Goal: Information Seeking & Learning: Check status

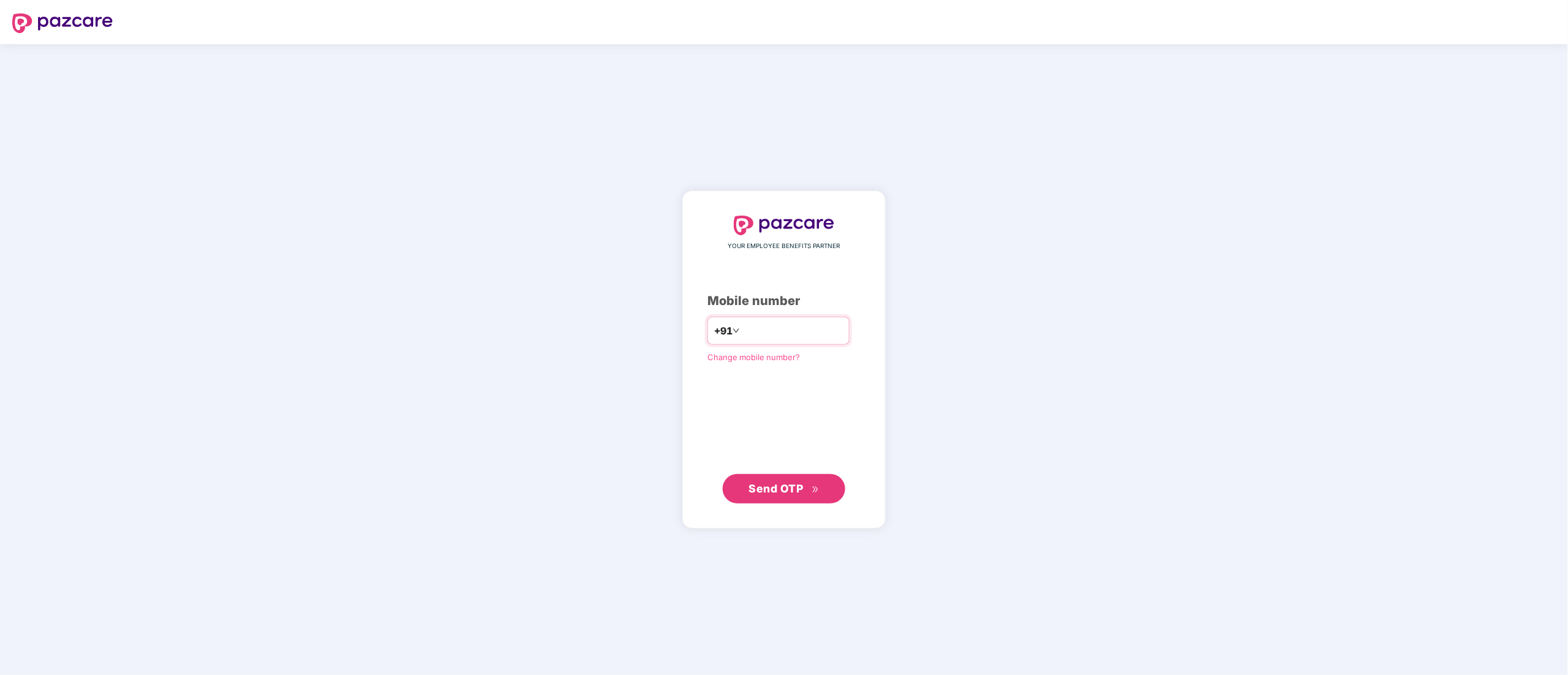
click at [834, 333] on input "number" at bounding box center [792, 331] width 101 height 20
type input "**********"
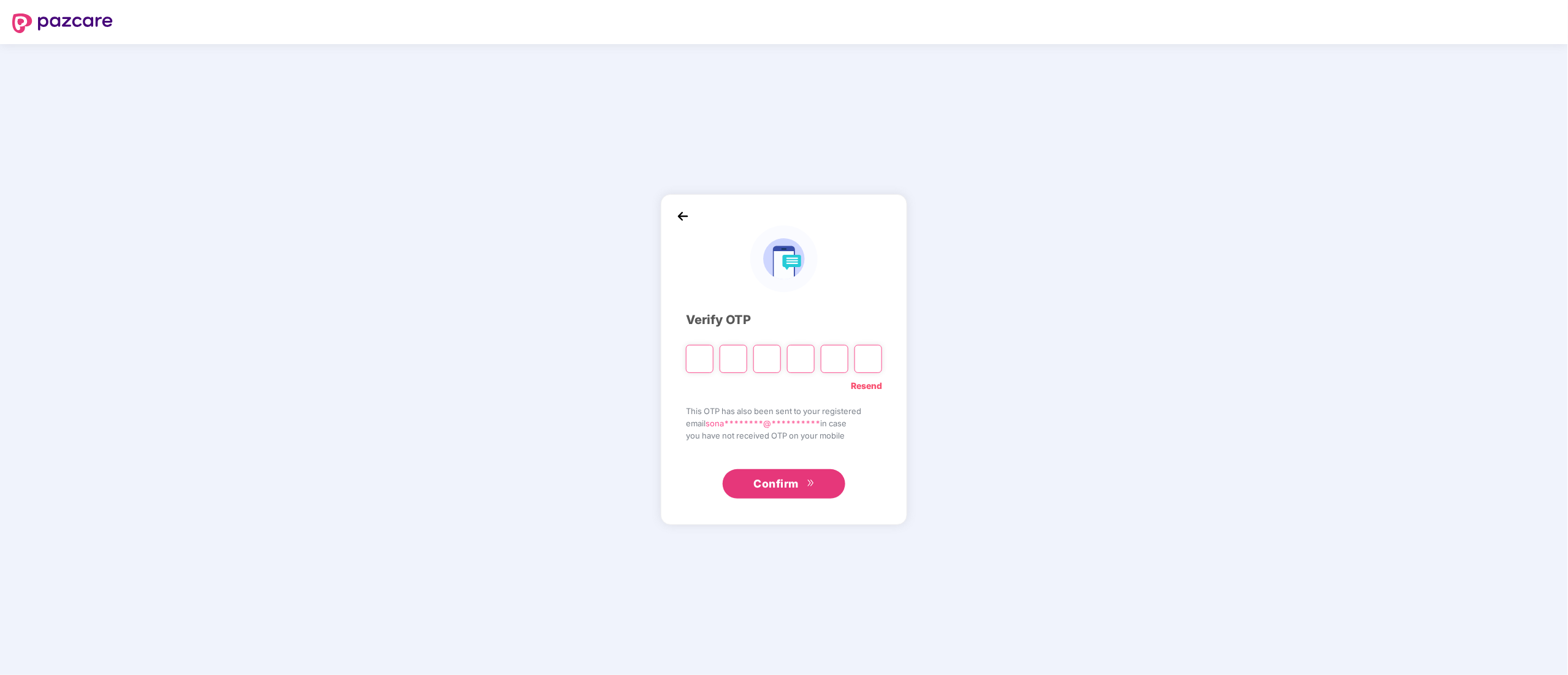
paste input "*"
type input "*"
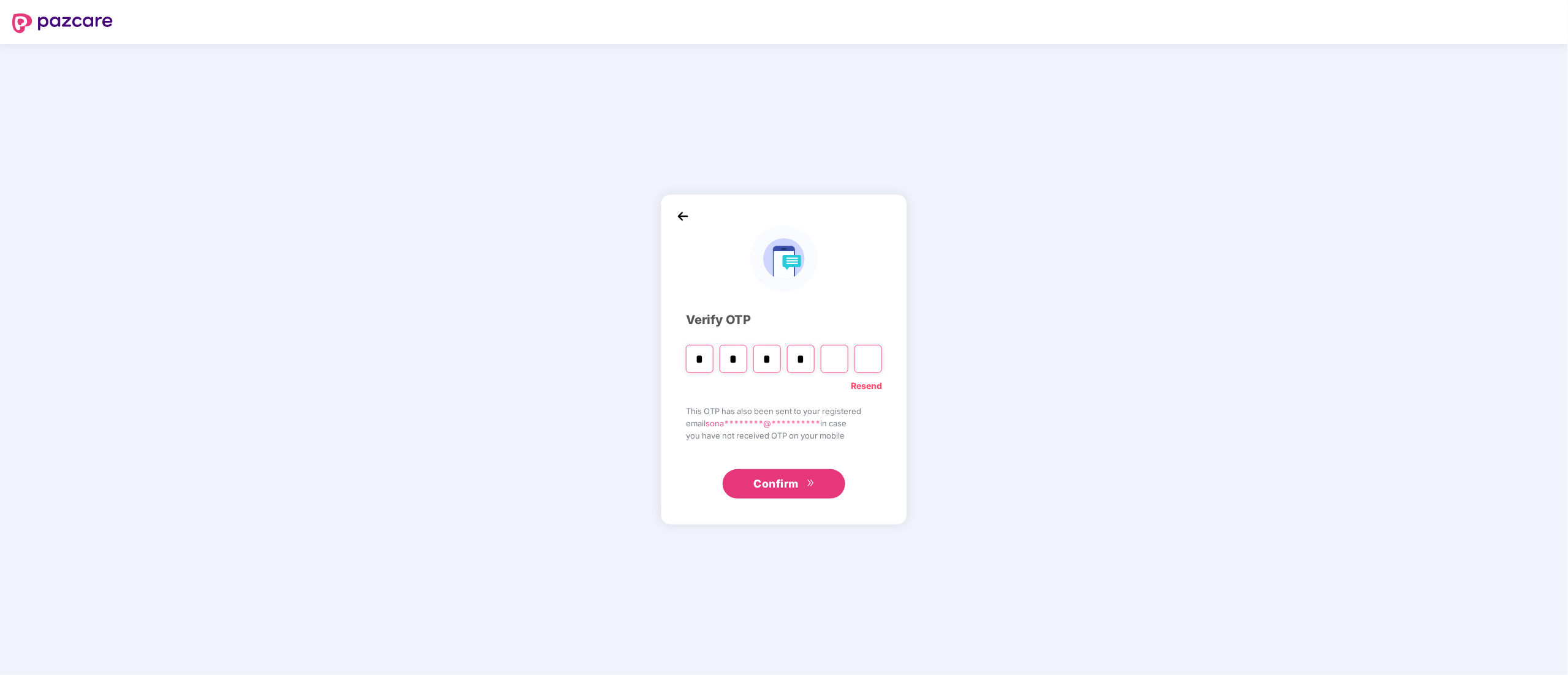
type input "*"
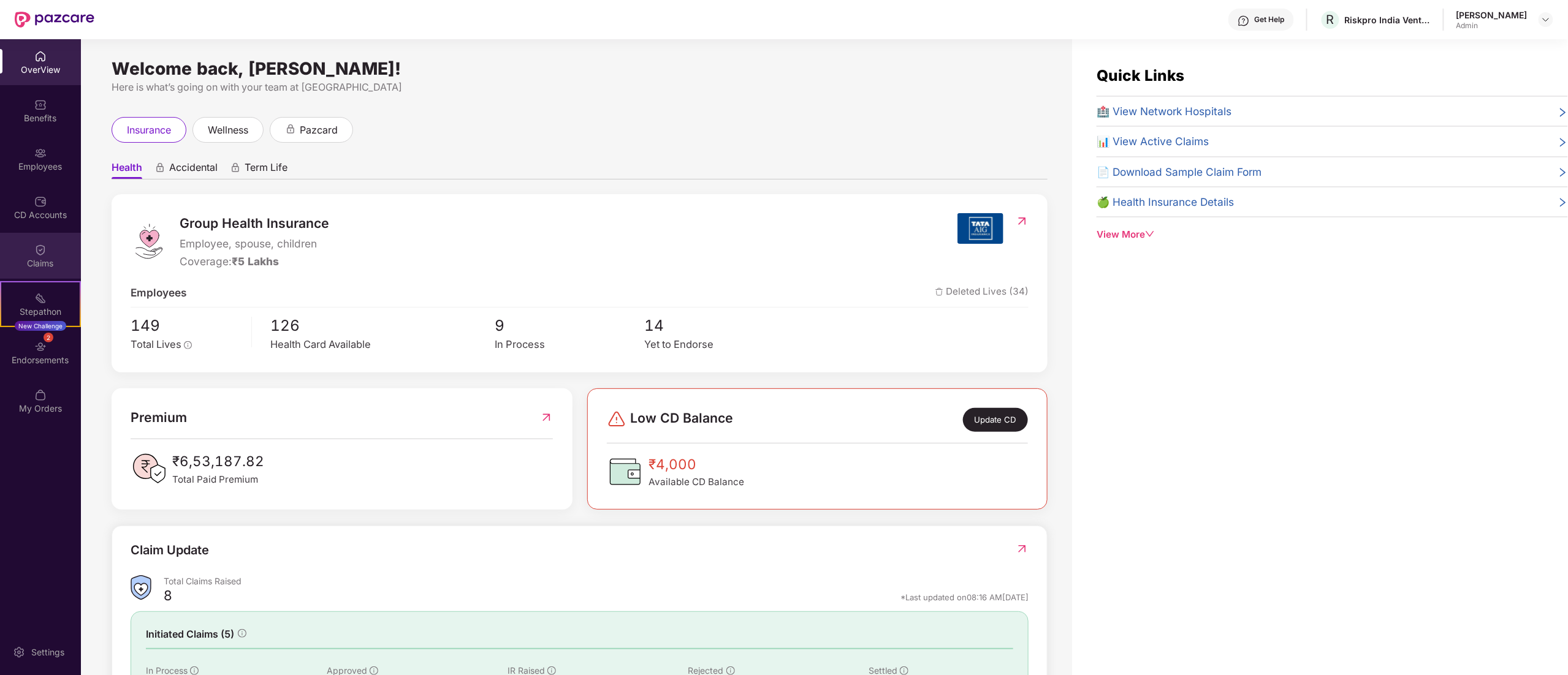
click at [45, 250] on img at bounding box center [41, 250] width 12 height 12
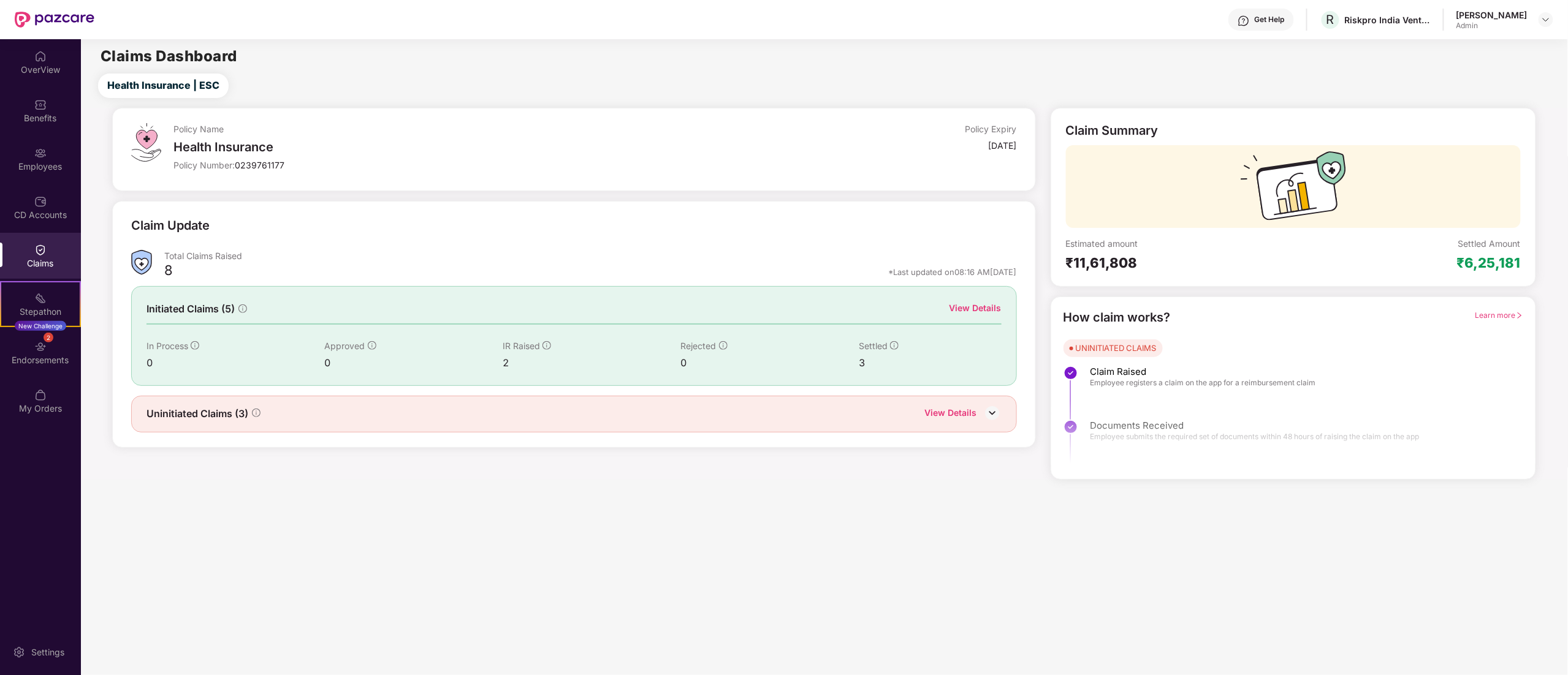
click at [983, 303] on div "View Details" at bounding box center [975, 308] width 52 height 14
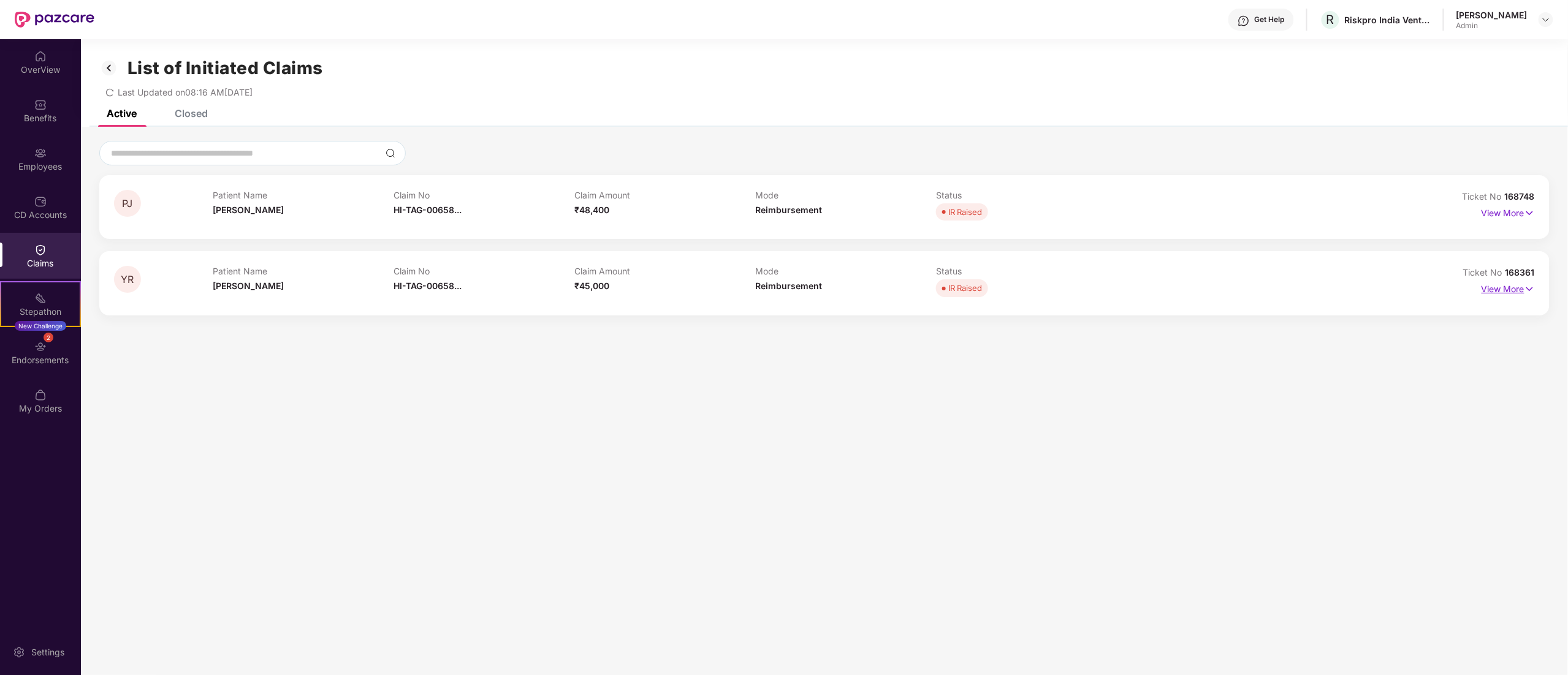
click at [1517, 290] on p "View More" at bounding box center [1508, 287] width 53 height 16
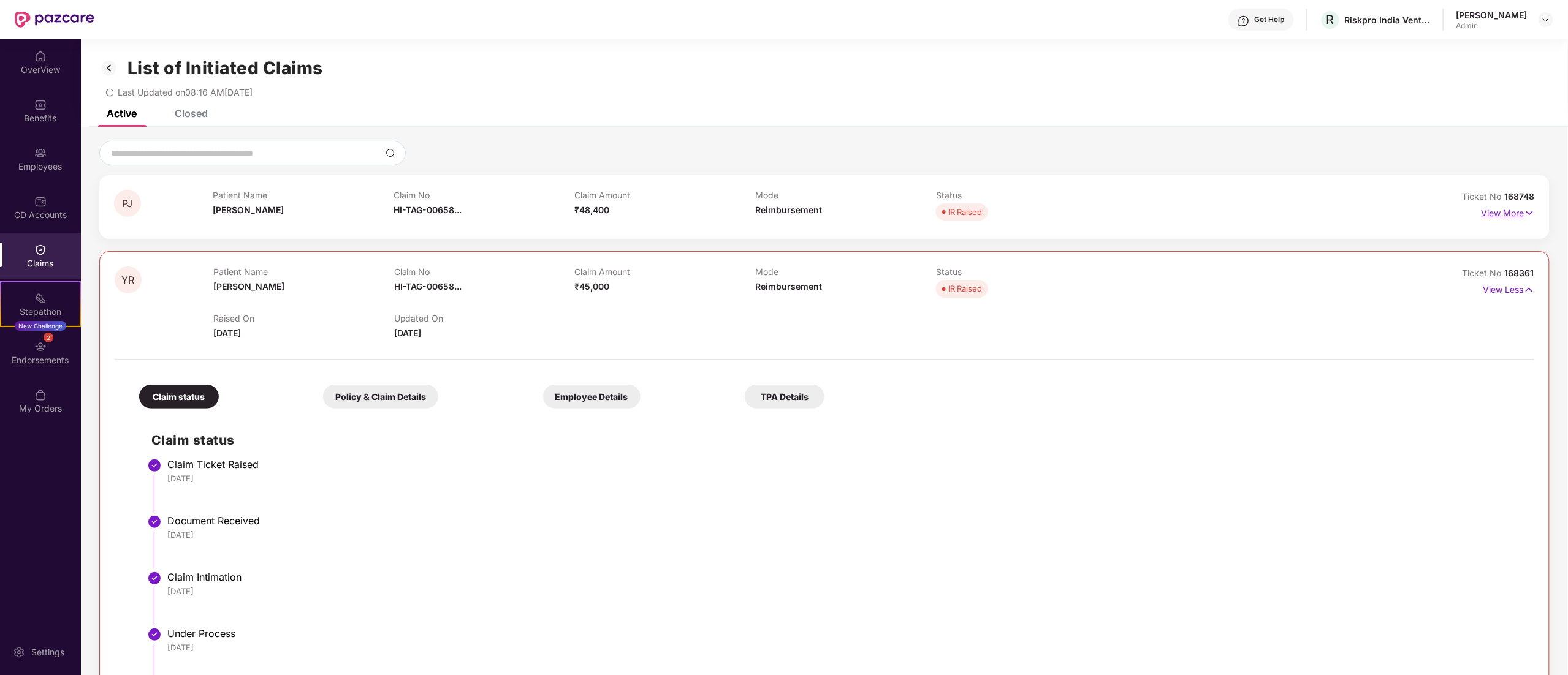
click at [1496, 208] on p "View More" at bounding box center [1508, 212] width 53 height 16
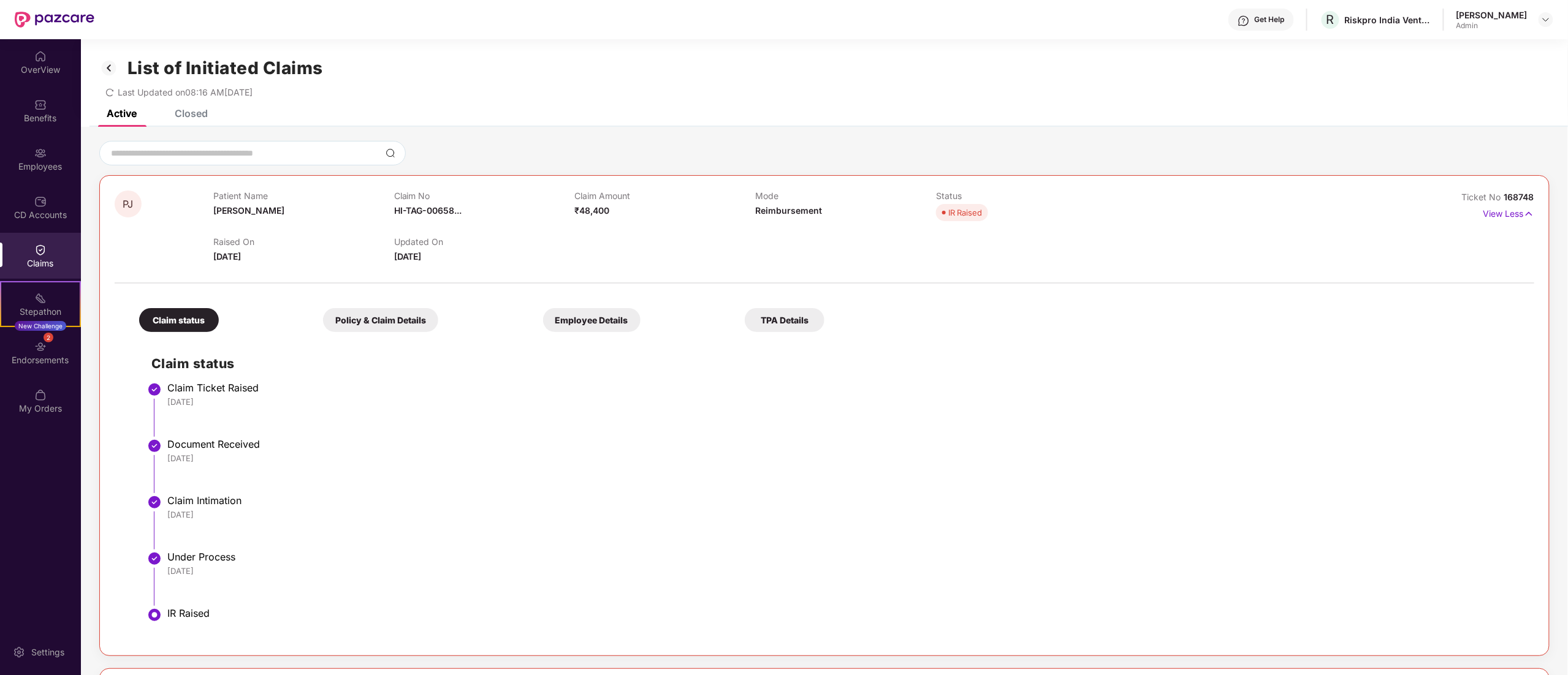
click at [1333, 83] on div "Last Updated on 08:16 AM[DATE]" at bounding box center [825, 88] width 1451 height 19
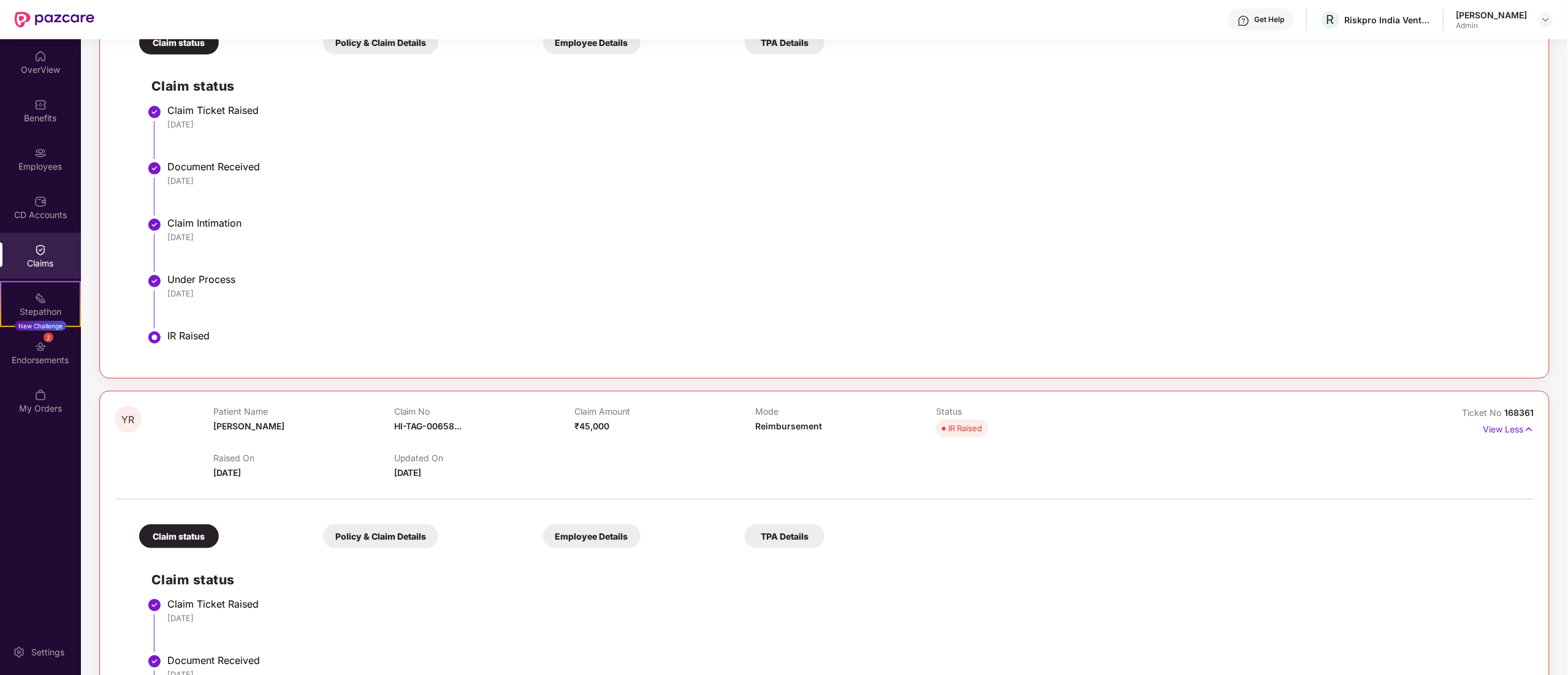
scroll to position [251, 0]
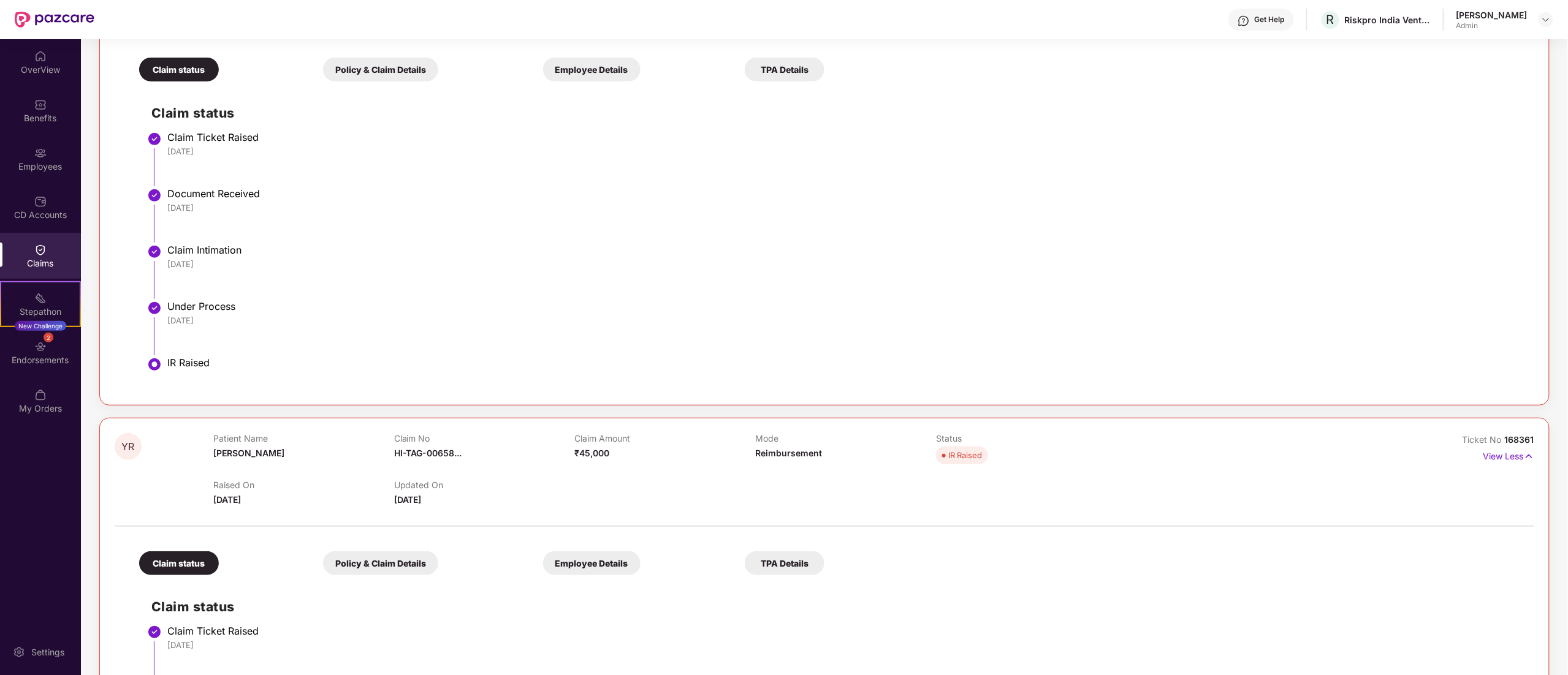
click at [190, 358] on div "IR Raised" at bounding box center [845, 363] width 1355 height 12
copy div "IR Raised"
click at [410, 402] on div "PJ Patient Name [PERSON_NAME] Claim No HI-TAG-00658... Claim Amount ₹48,400 Mod…" at bounding box center [825, 165] width 1451 height 481
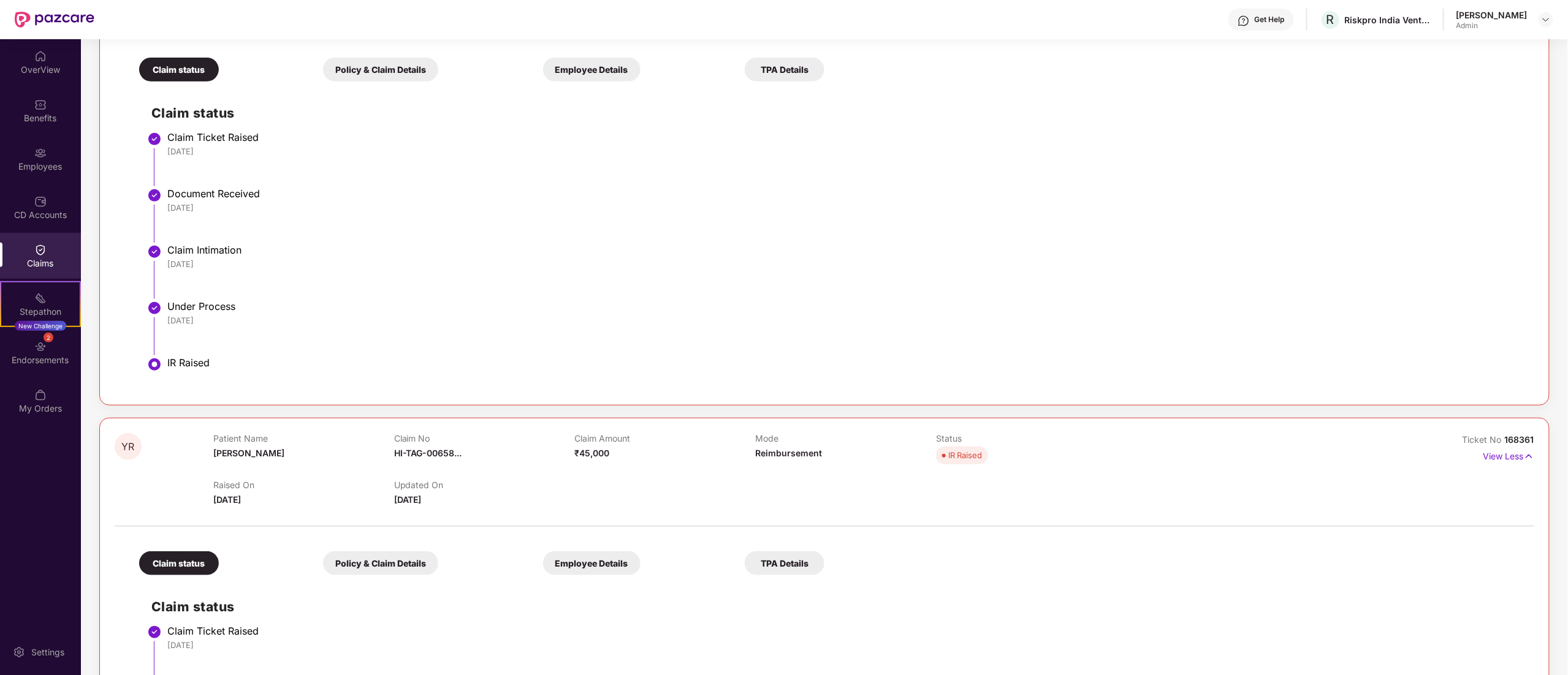
click at [209, 311] on div "Under Process" at bounding box center [845, 306] width 1355 height 12
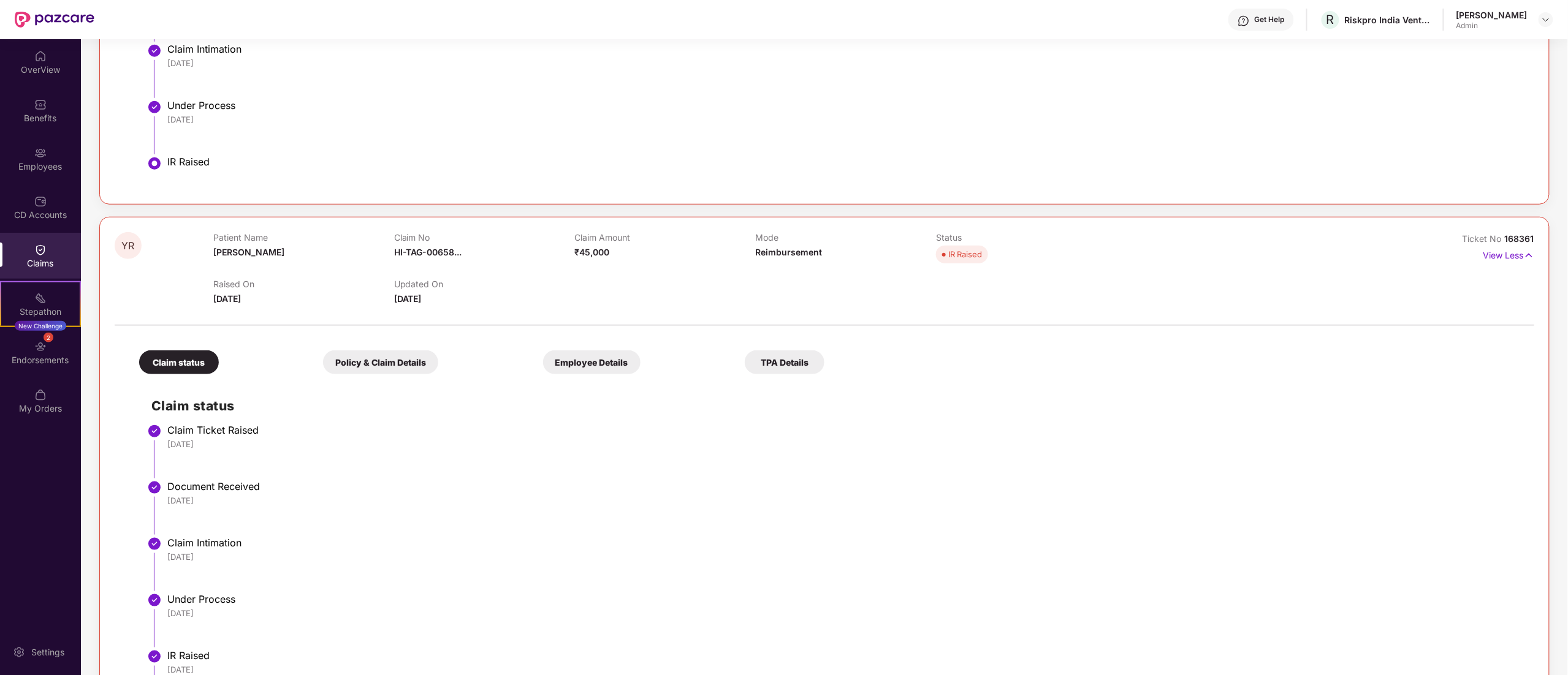
scroll to position [544, 0]
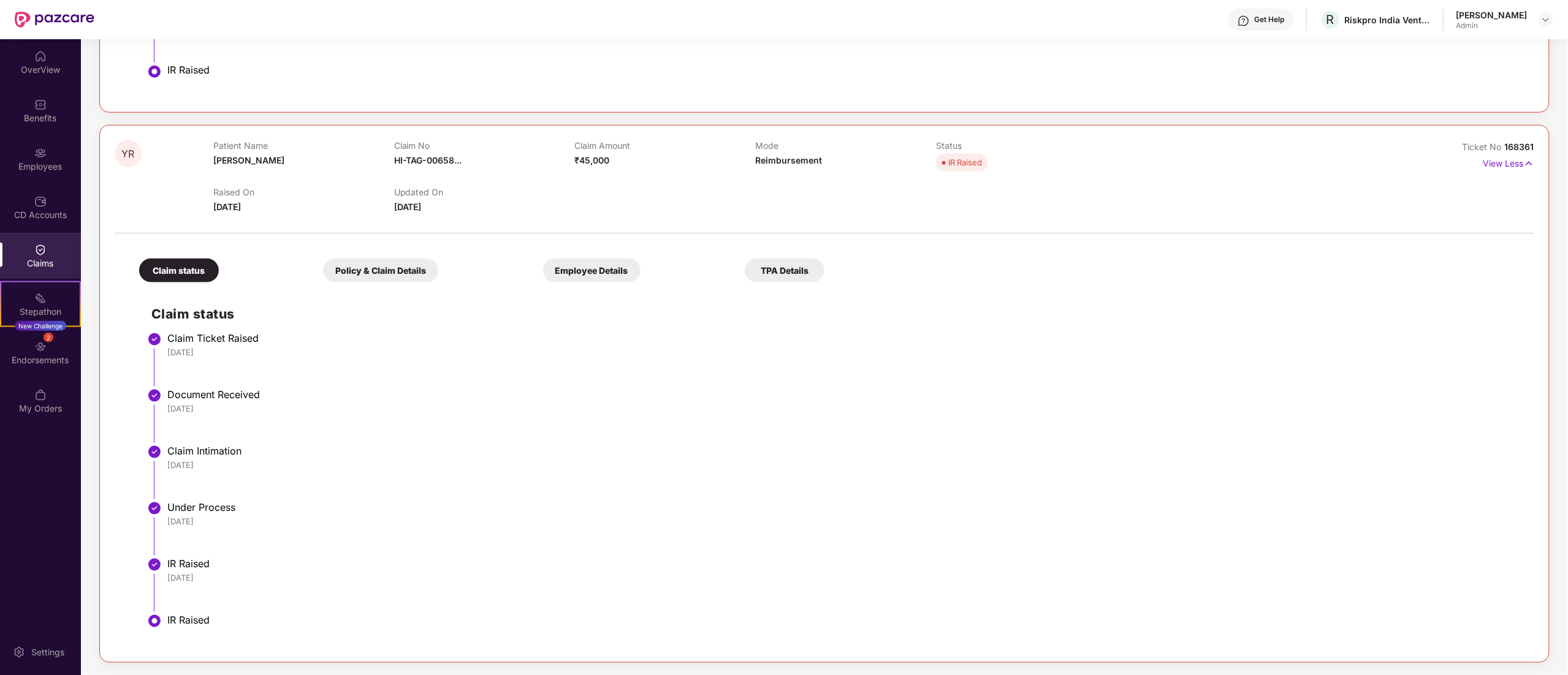
click at [368, 267] on div "Policy & Claim Details" at bounding box center [380, 270] width 115 height 24
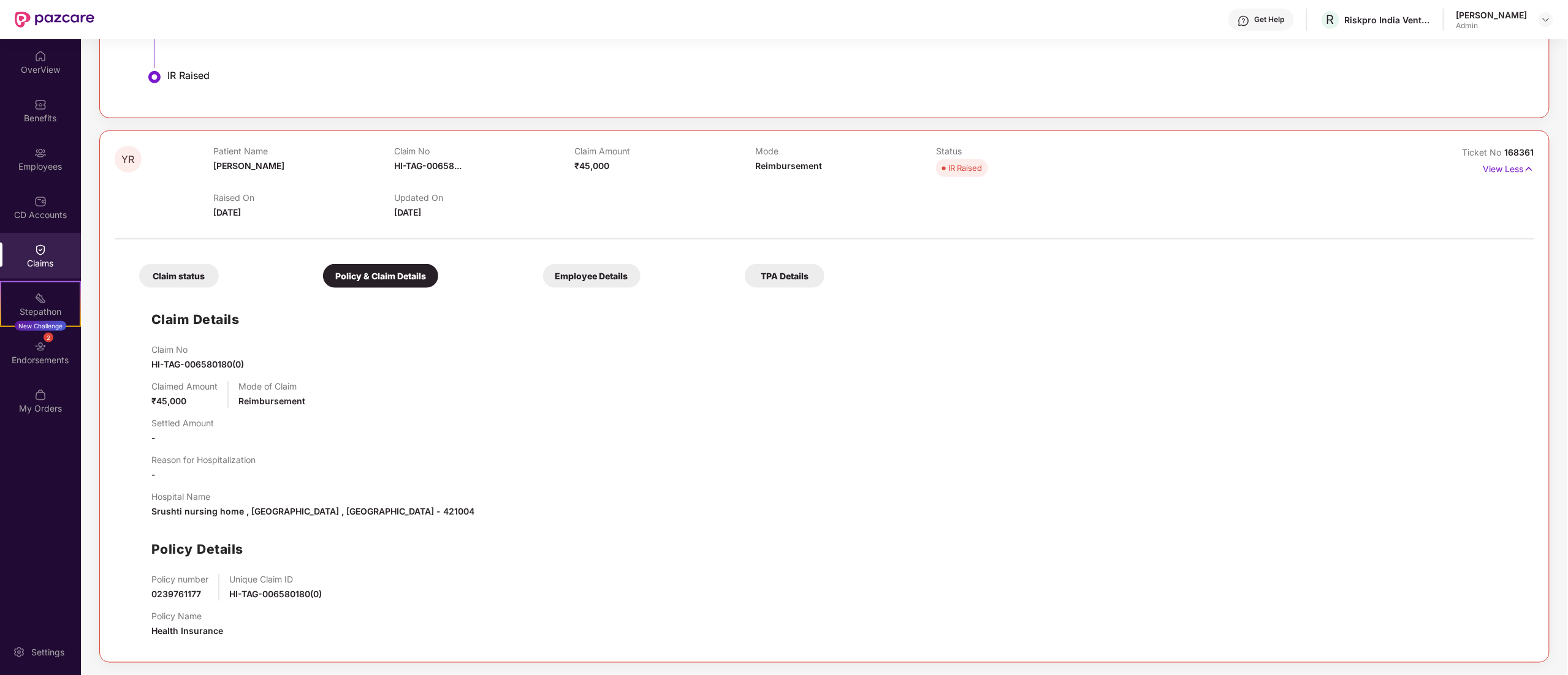
scroll to position [539, 0]
click at [577, 279] on div "Employee Details" at bounding box center [592, 275] width 97 height 24
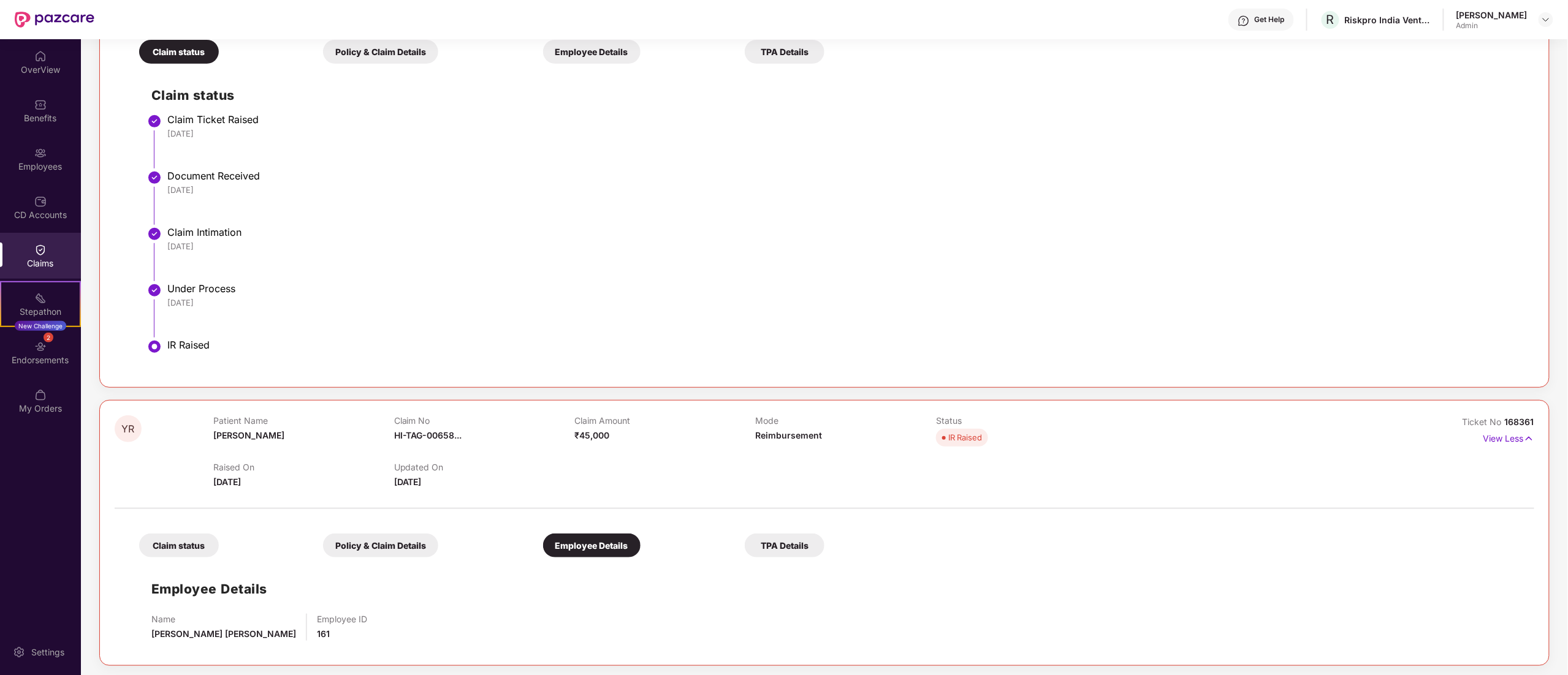
scroll to position [273, 0]
click at [358, 541] on div "Policy & Claim Details" at bounding box center [380, 542] width 115 height 24
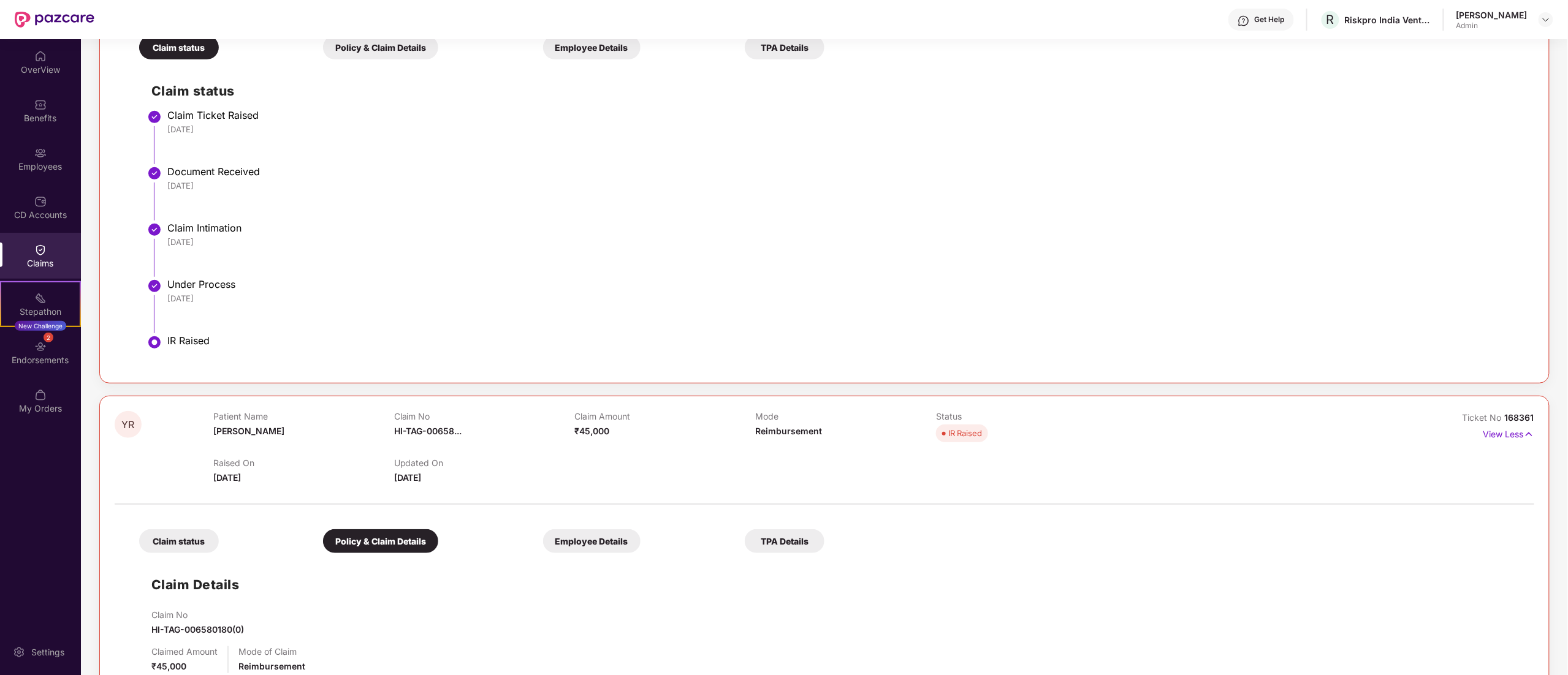
click at [793, 542] on div "TPA Details" at bounding box center [785, 541] width 80 height 24
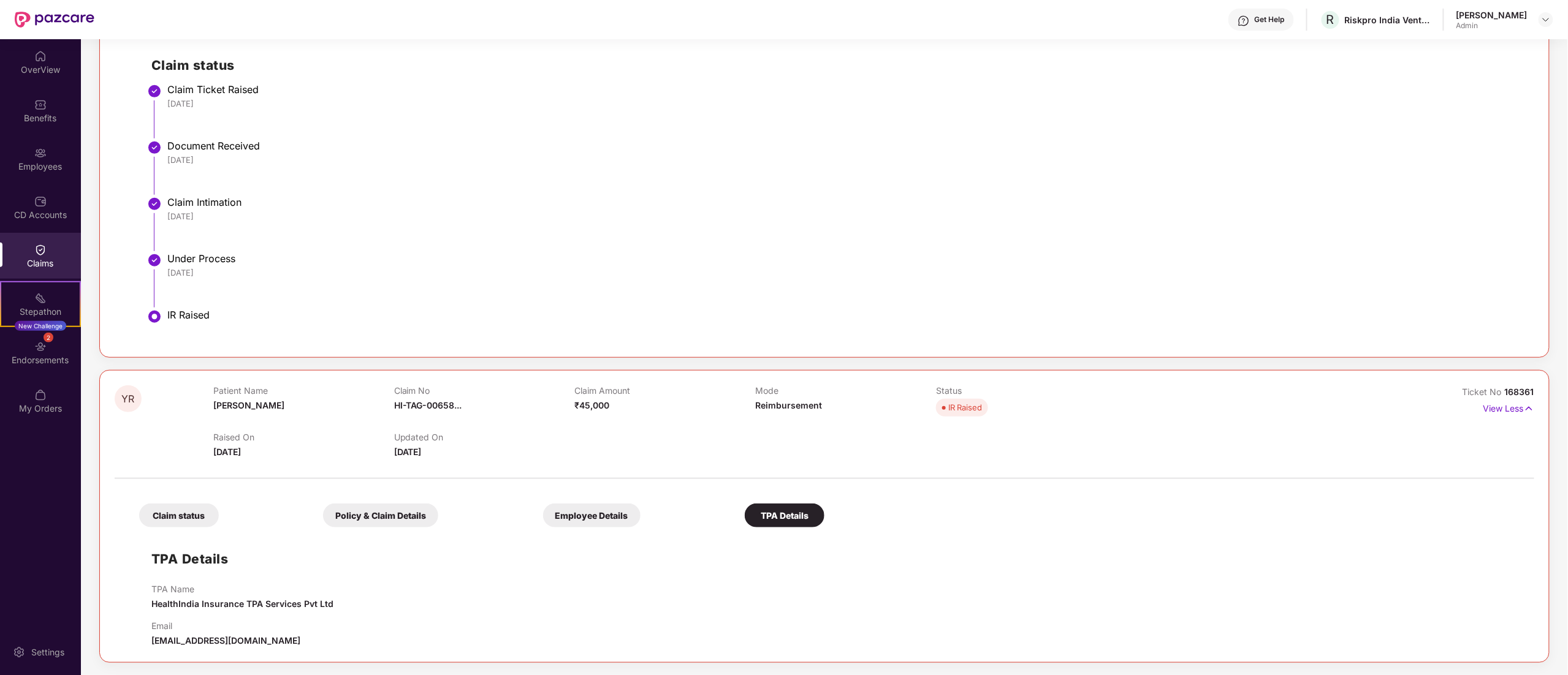
click at [564, 511] on div "Employee Details" at bounding box center [592, 515] width 97 height 24
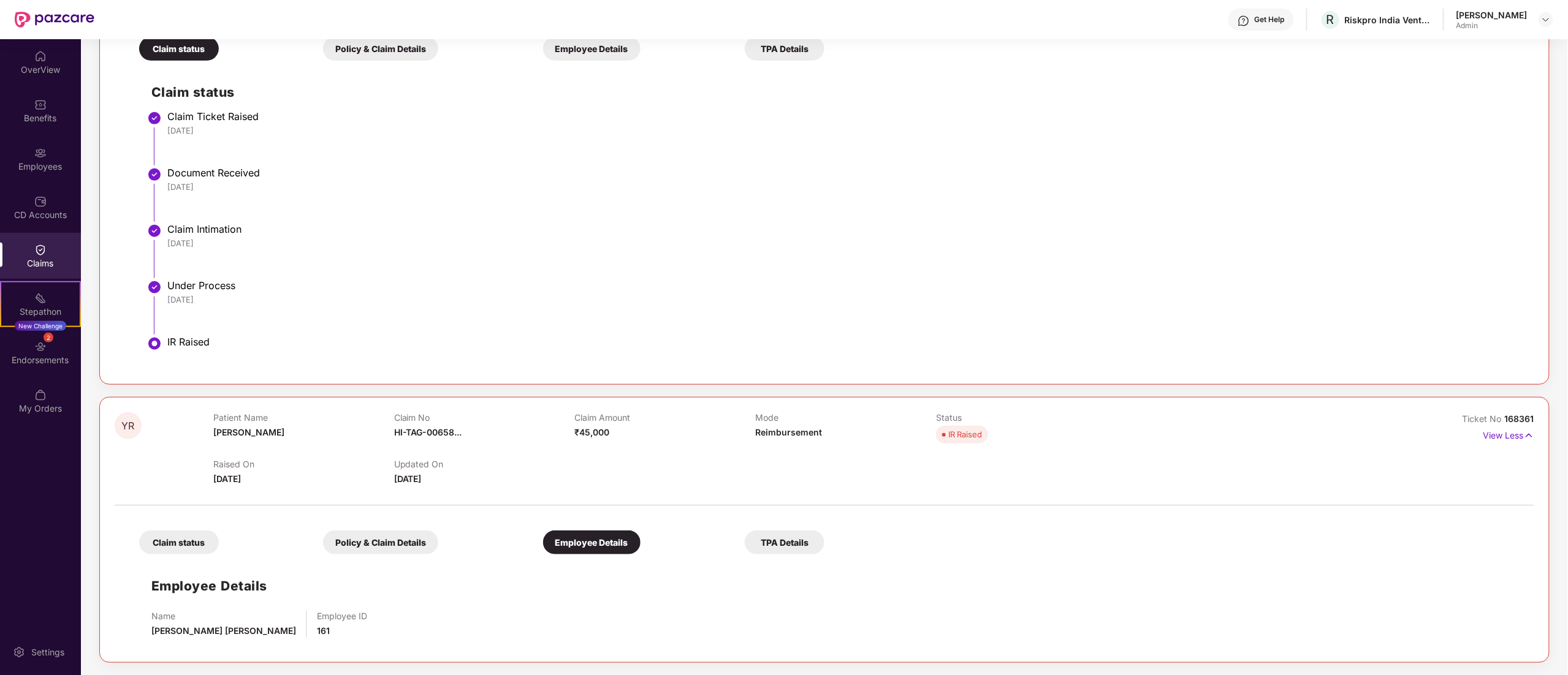
click at [354, 534] on div "Policy & Claim Details" at bounding box center [380, 542] width 115 height 24
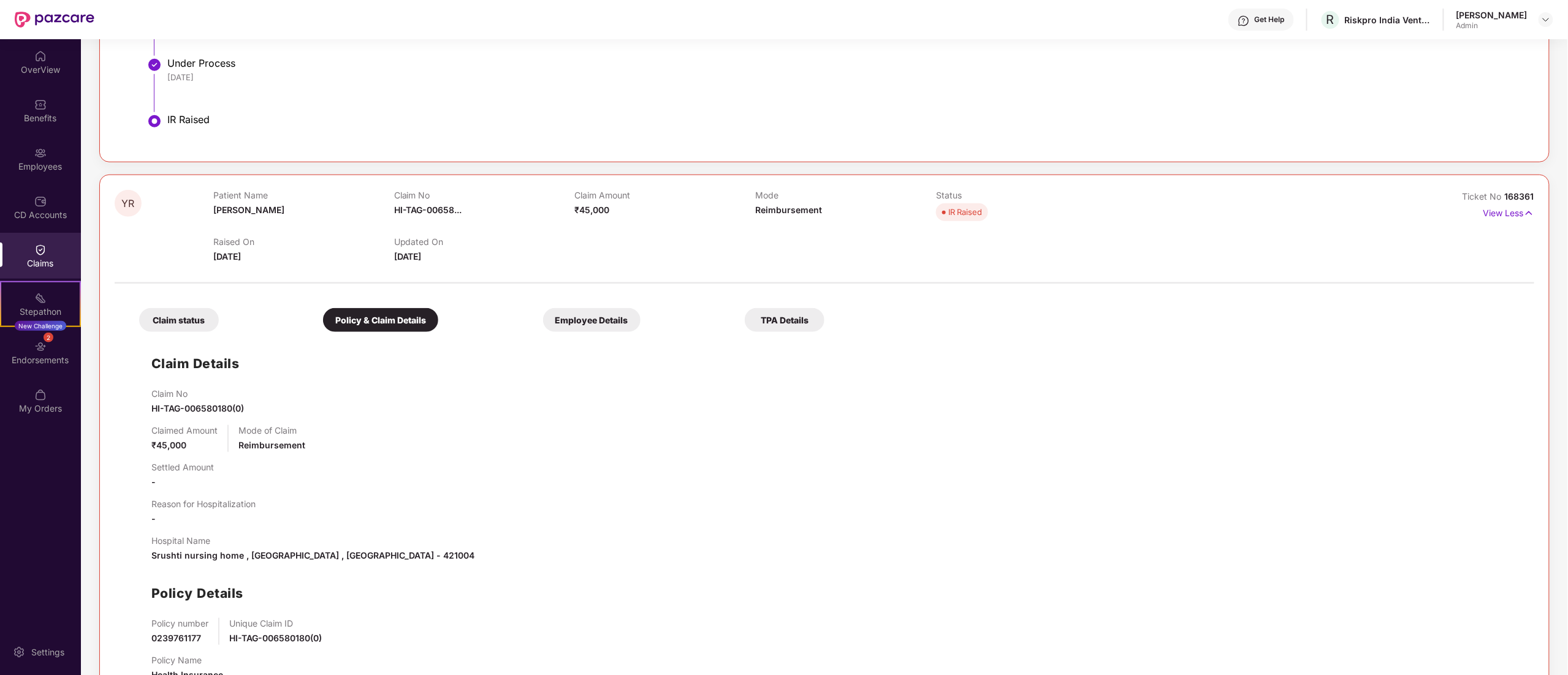
scroll to position [539, 0]
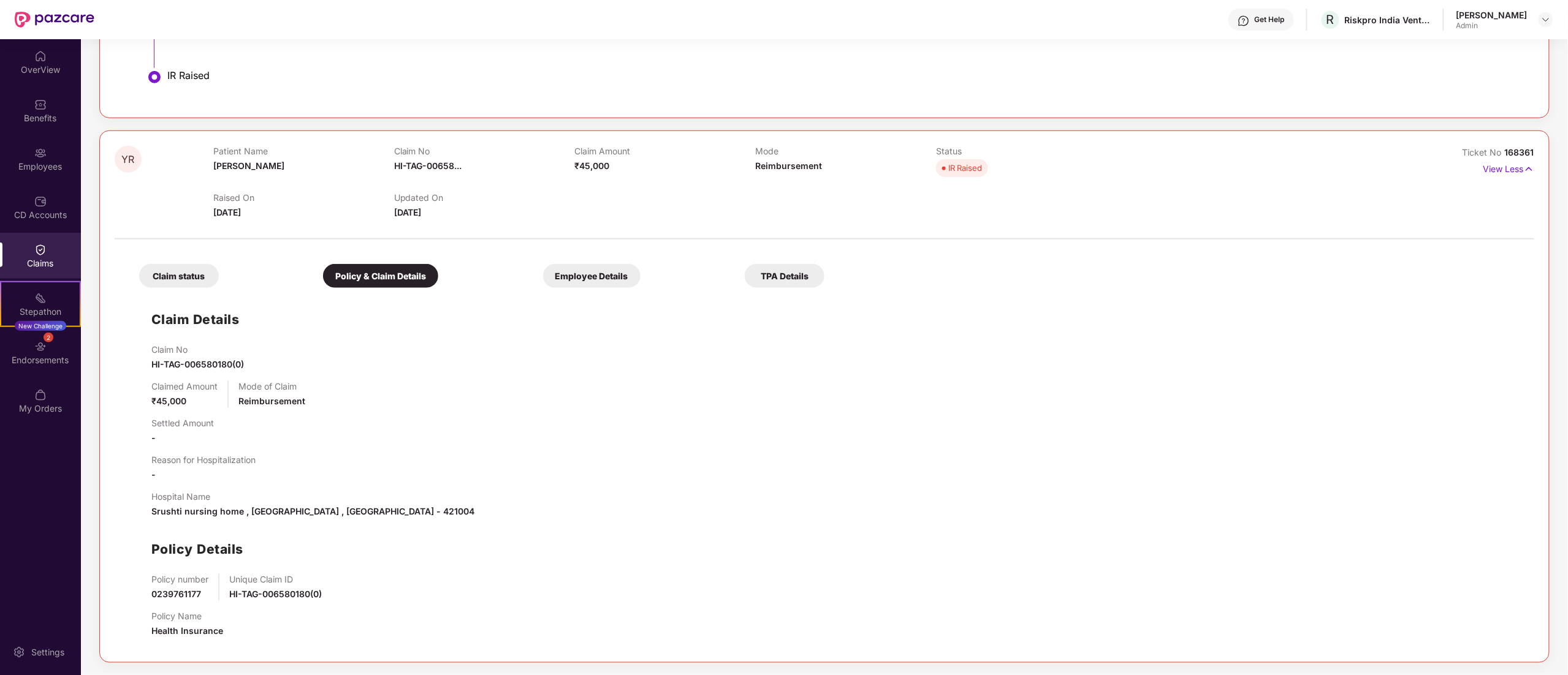
click at [184, 270] on div "Claim status" at bounding box center [179, 275] width 80 height 24
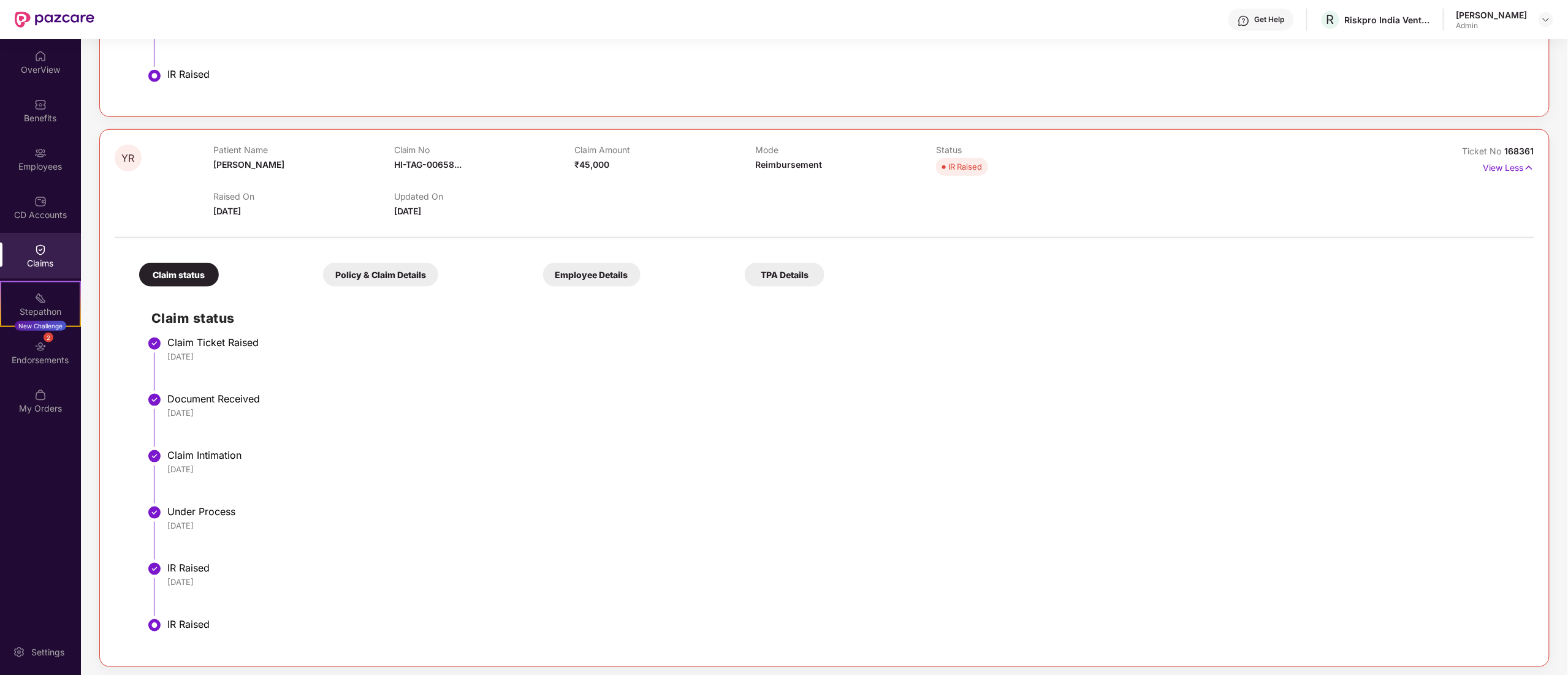
scroll to position [544, 0]
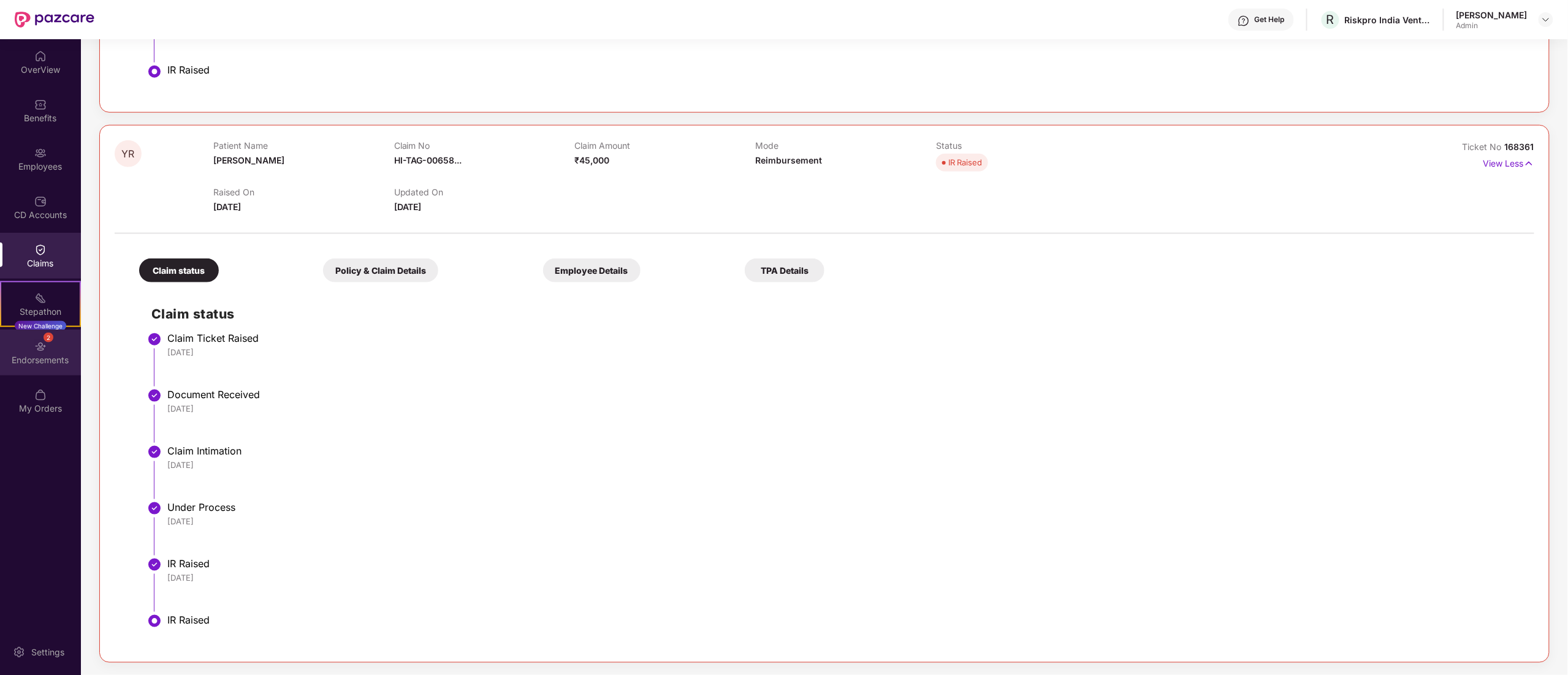
click at [51, 337] on div "2" at bounding box center [48, 337] width 9 height 9
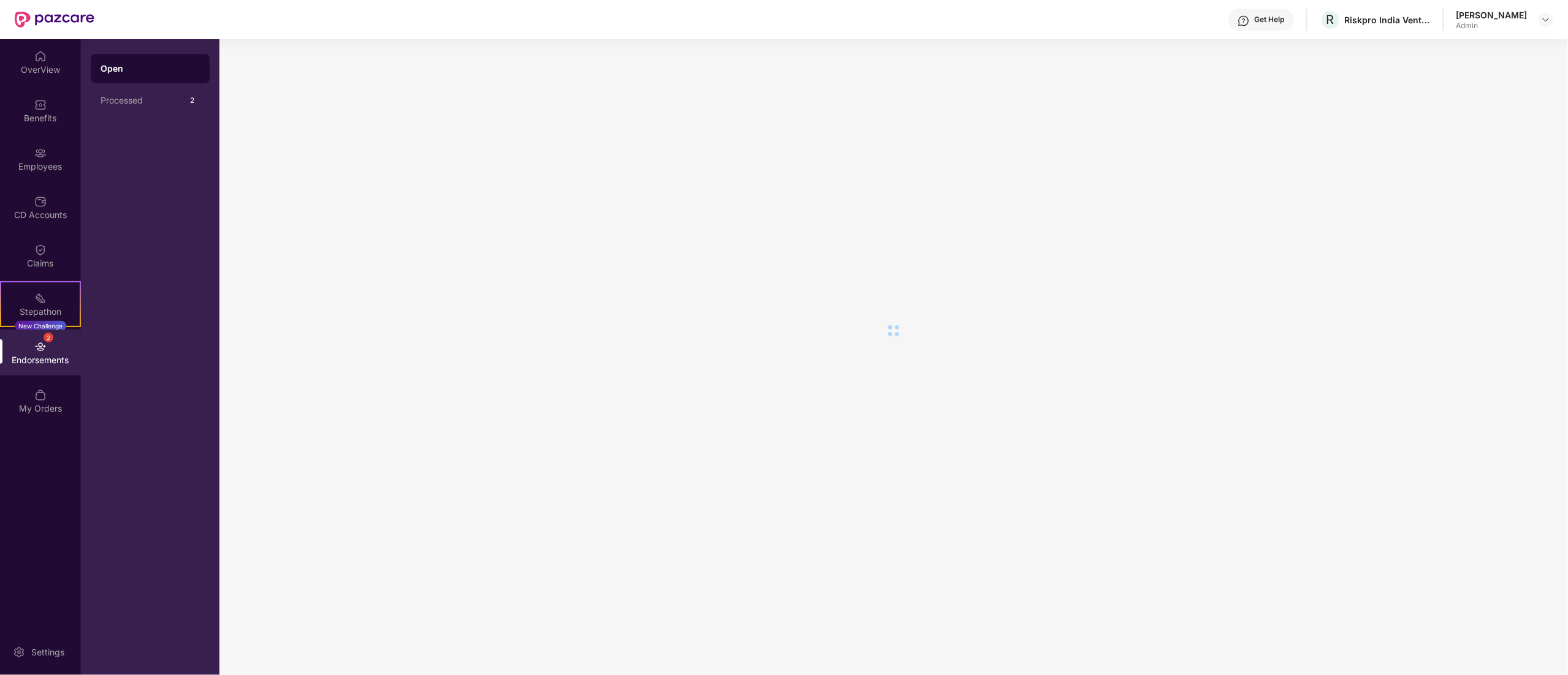
scroll to position [0, 0]
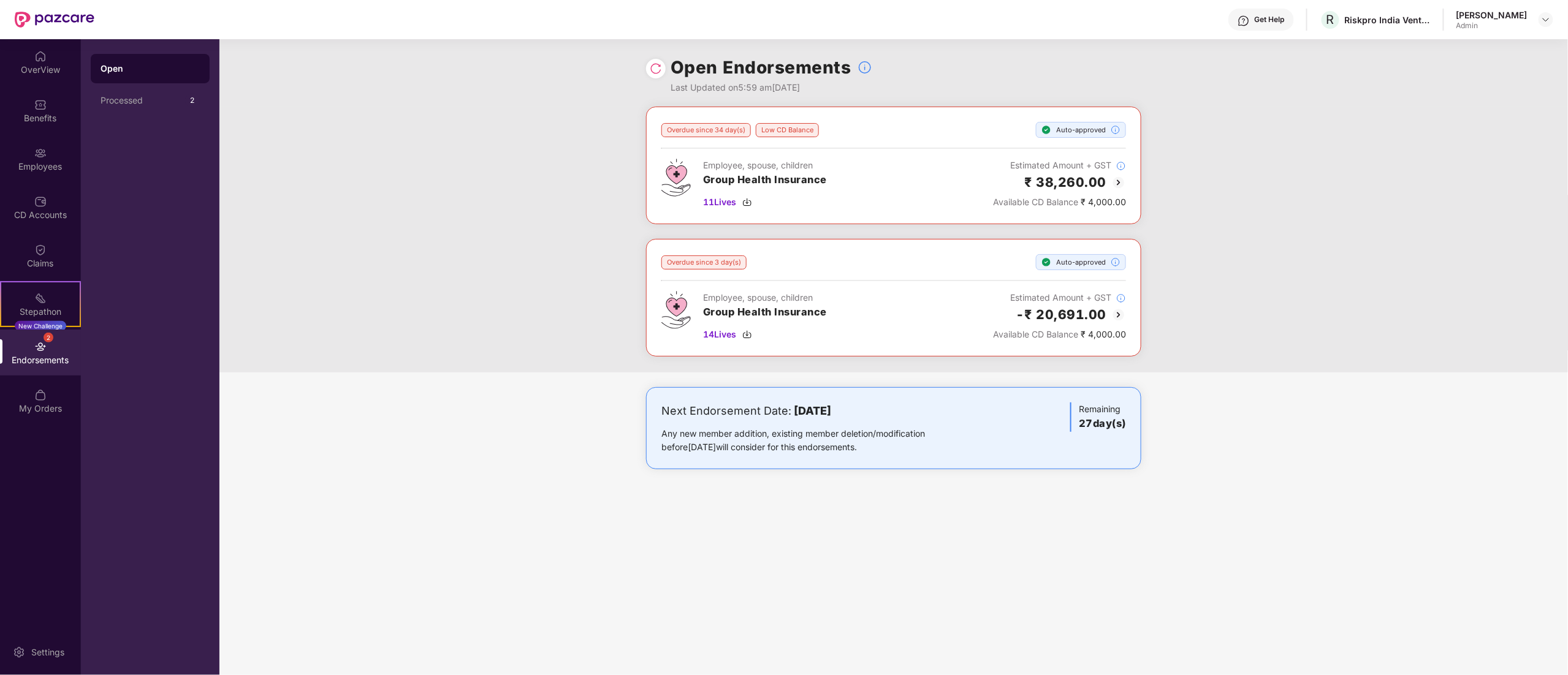
click at [1053, 200] on span "Available CD Balance" at bounding box center [1036, 202] width 85 height 10
click at [897, 435] on div "Any new member addition, existing member deletion/modification before [DATE] wi…" at bounding box center [813, 440] width 303 height 27
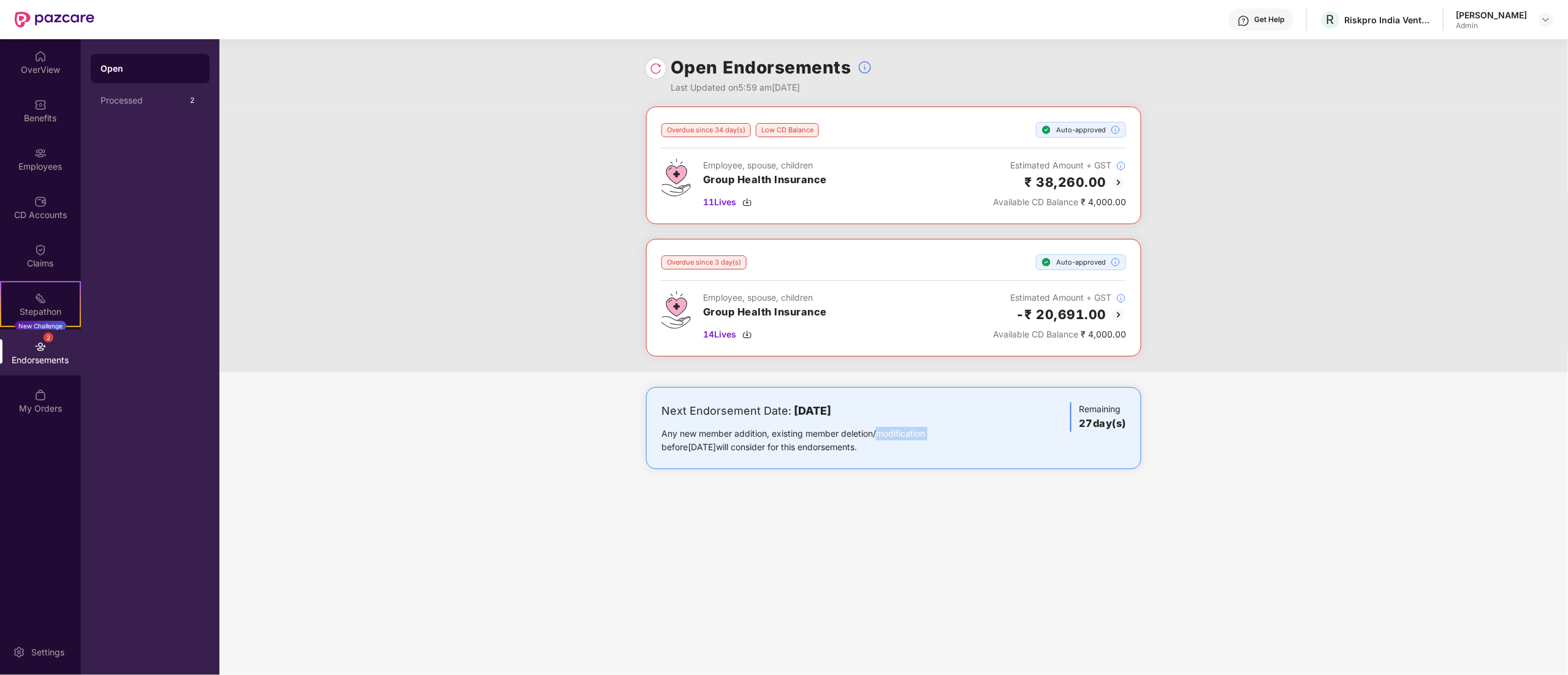
click at [897, 435] on div "Any new member addition, existing member deletion/modification before [DATE] wi…" at bounding box center [813, 440] width 303 height 27
click at [32, 164] on div "Employees" at bounding box center [41, 166] width 81 height 12
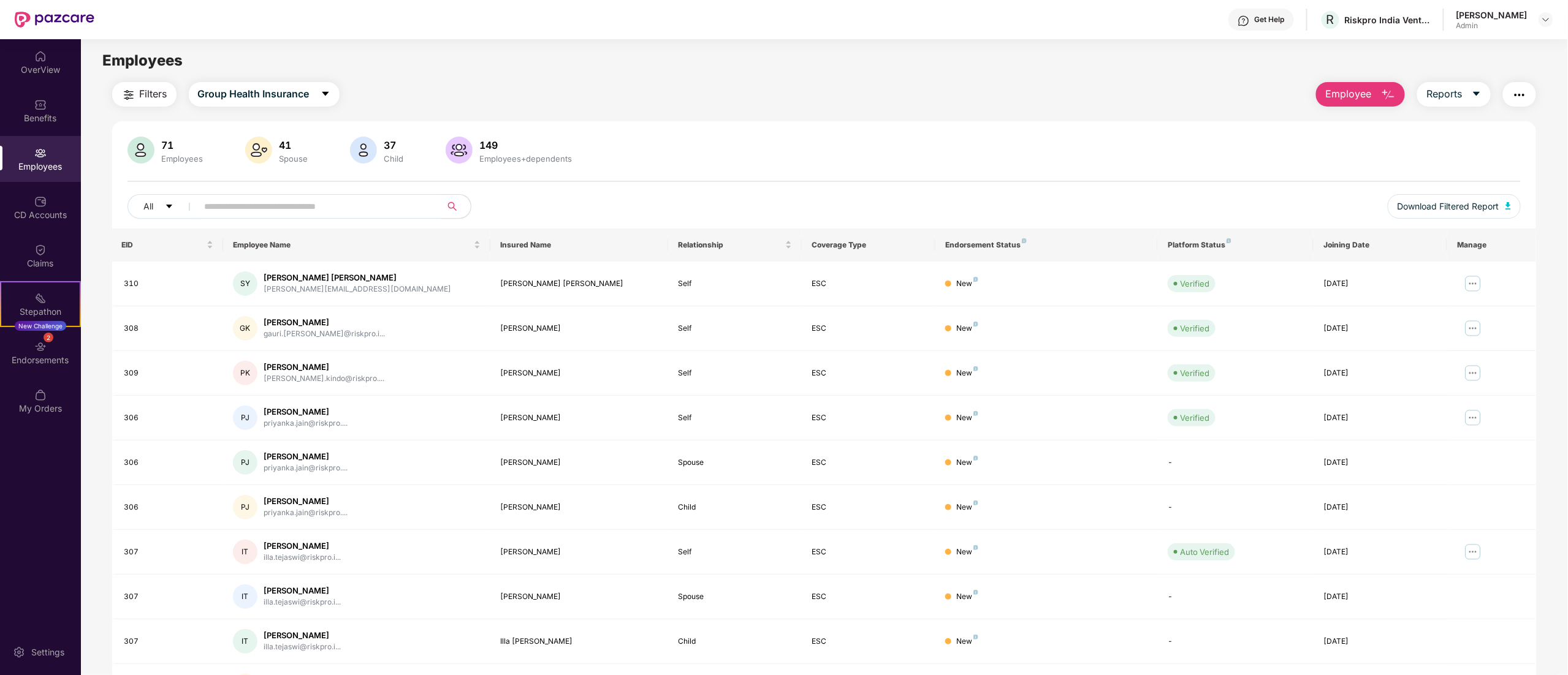
scroll to position [80, 0]
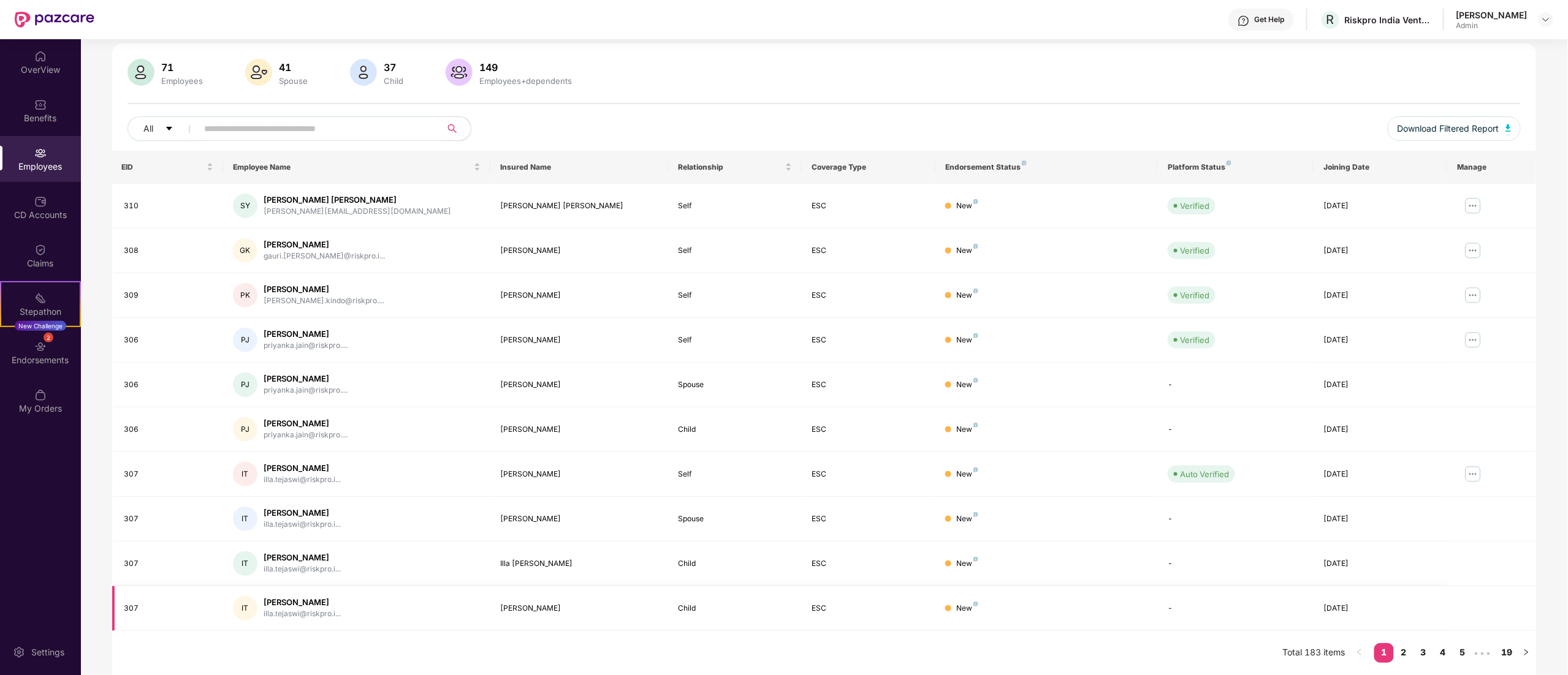
drag, startPoint x: 500, startPoint y: 284, endPoint x: 581, endPoint y: 615, distance: 340.8
click at [581, 615] on tbody "310 [PERSON_NAME] [PERSON_NAME] [PERSON_NAME][EMAIL_ADDRESS][DOMAIN_NAME] [PERS…" at bounding box center [824, 407] width 1425 height 447
click at [520, 381] on div "[PERSON_NAME]" at bounding box center [579, 385] width 158 height 11
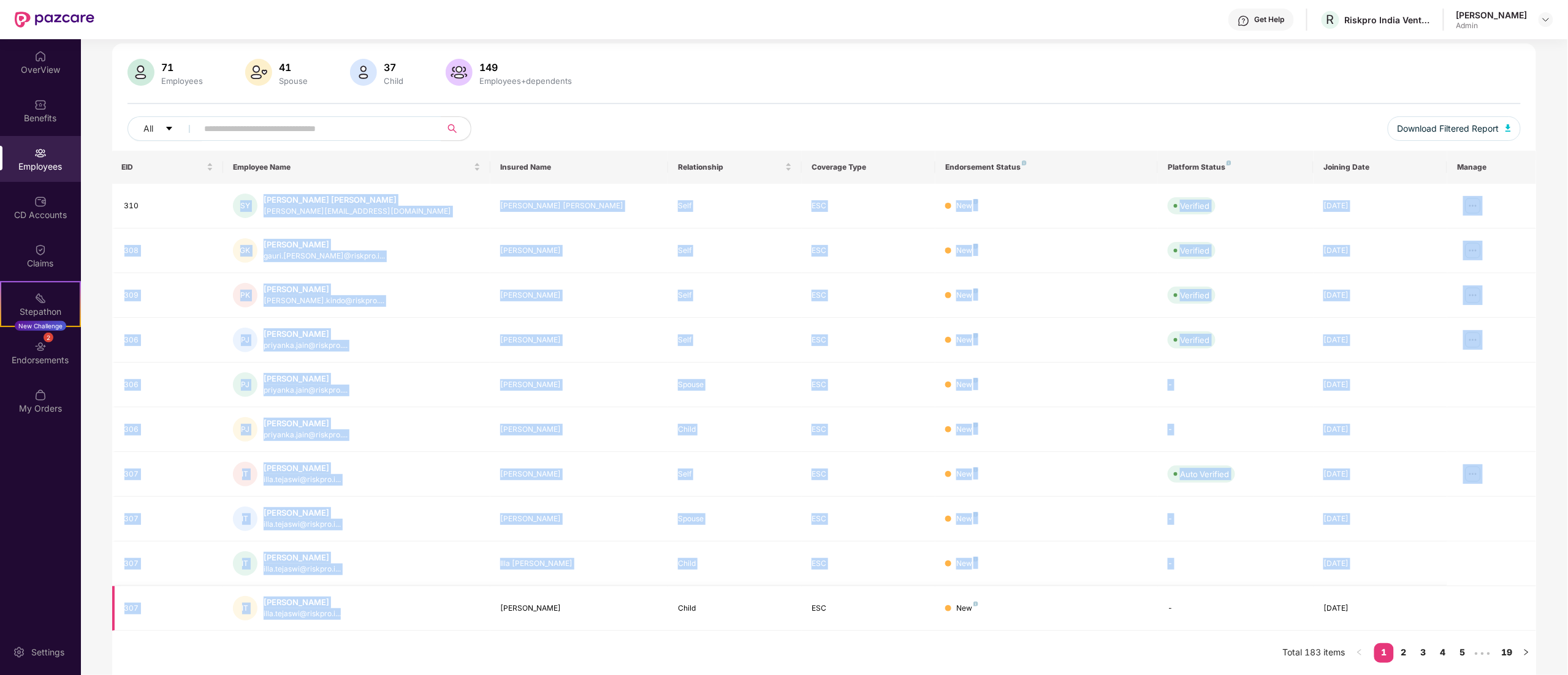
drag, startPoint x: 213, startPoint y: 190, endPoint x: 424, endPoint y: 622, distance: 480.8
click at [424, 622] on tbody "310 [PERSON_NAME] [PERSON_NAME] [PERSON_NAME][EMAIL_ADDRESS][DOMAIN_NAME] [PERS…" at bounding box center [824, 407] width 1425 height 447
copy tbody "[PERSON_NAME] [PERSON_NAME] [PERSON_NAME][EMAIL_ADDRESS][DOMAIN_NAME] [PERSON_N…"
click at [1406, 649] on link "2" at bounding box center [1404, 652] width 20 height 18
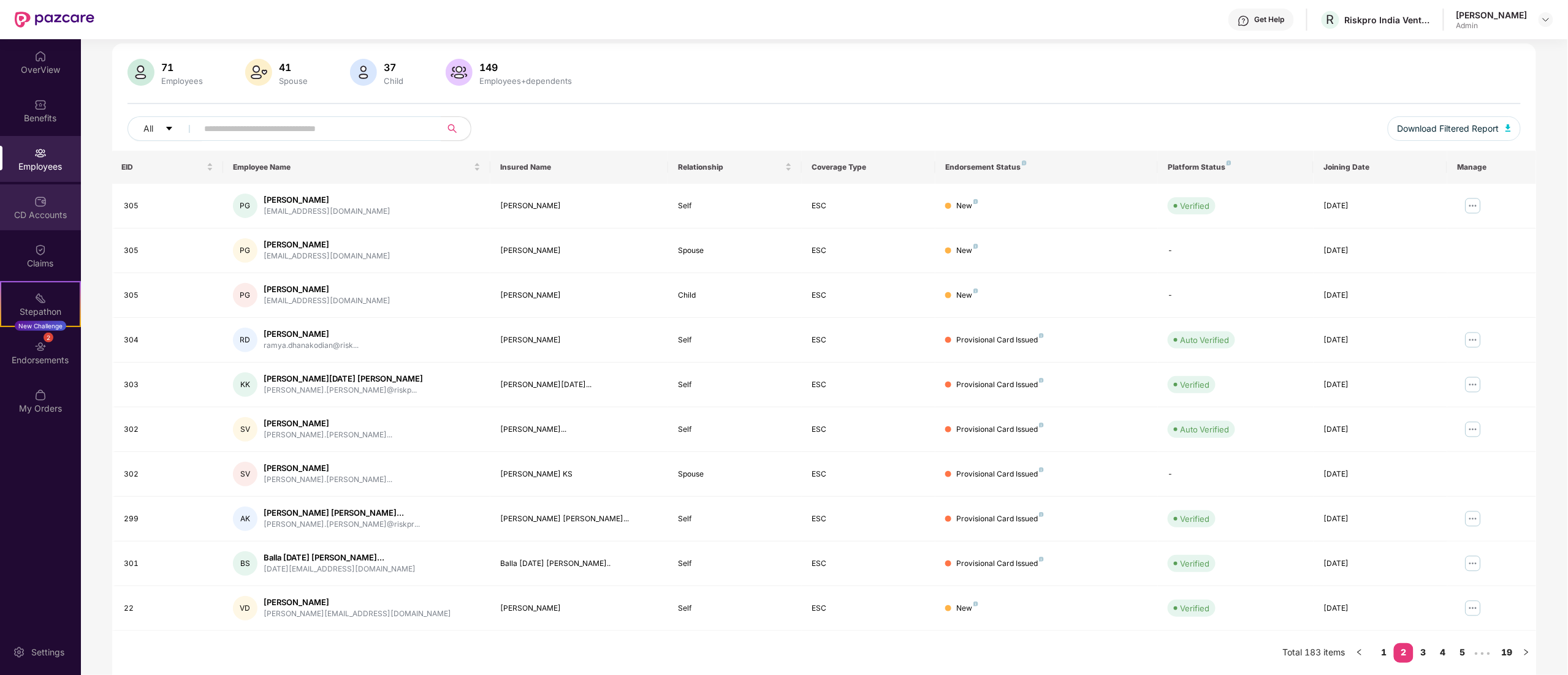
click at [41, 190] on div "CD Accounts" at bounding box center [41, 208] width 81 height 46
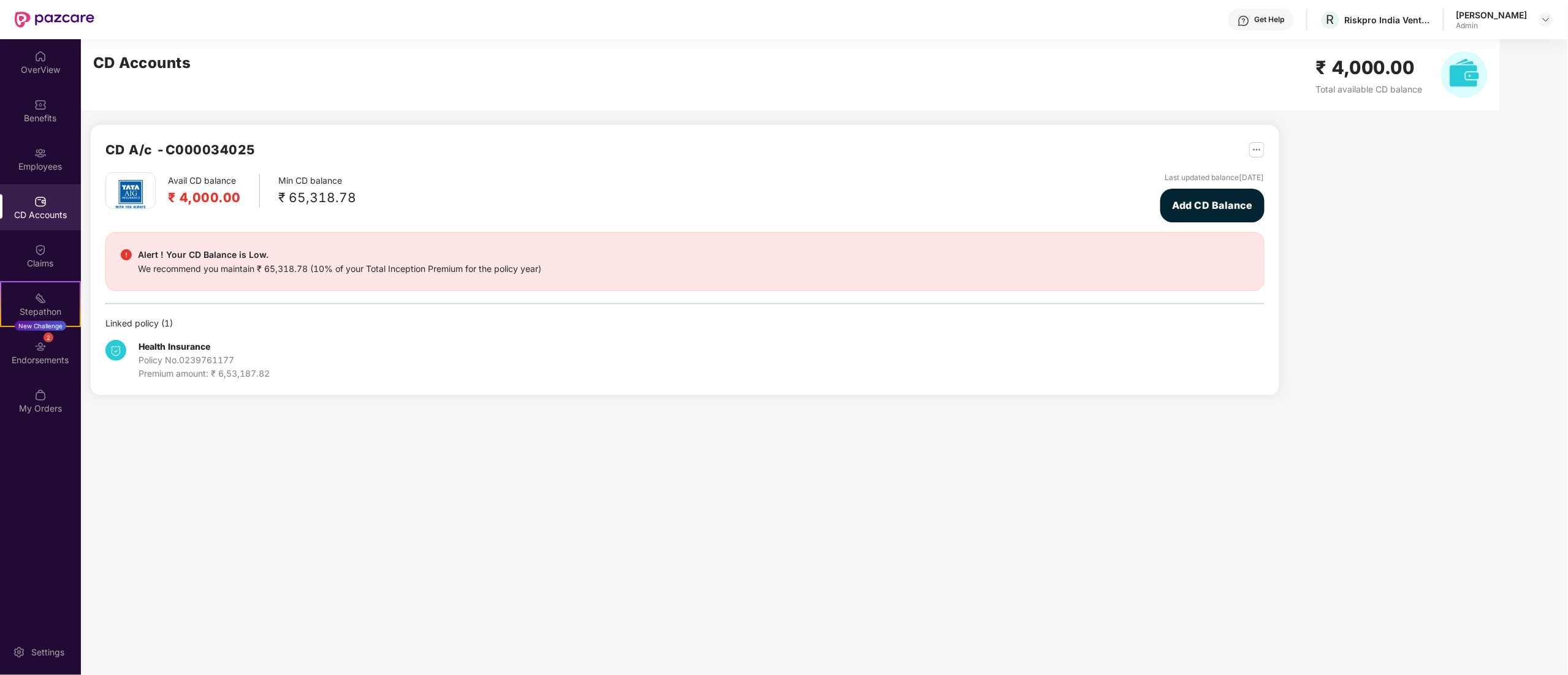
scroll to position [0, 0]
click at [49, 144] on div "Employees" at bounding box center [41, 159] width 81 height 46
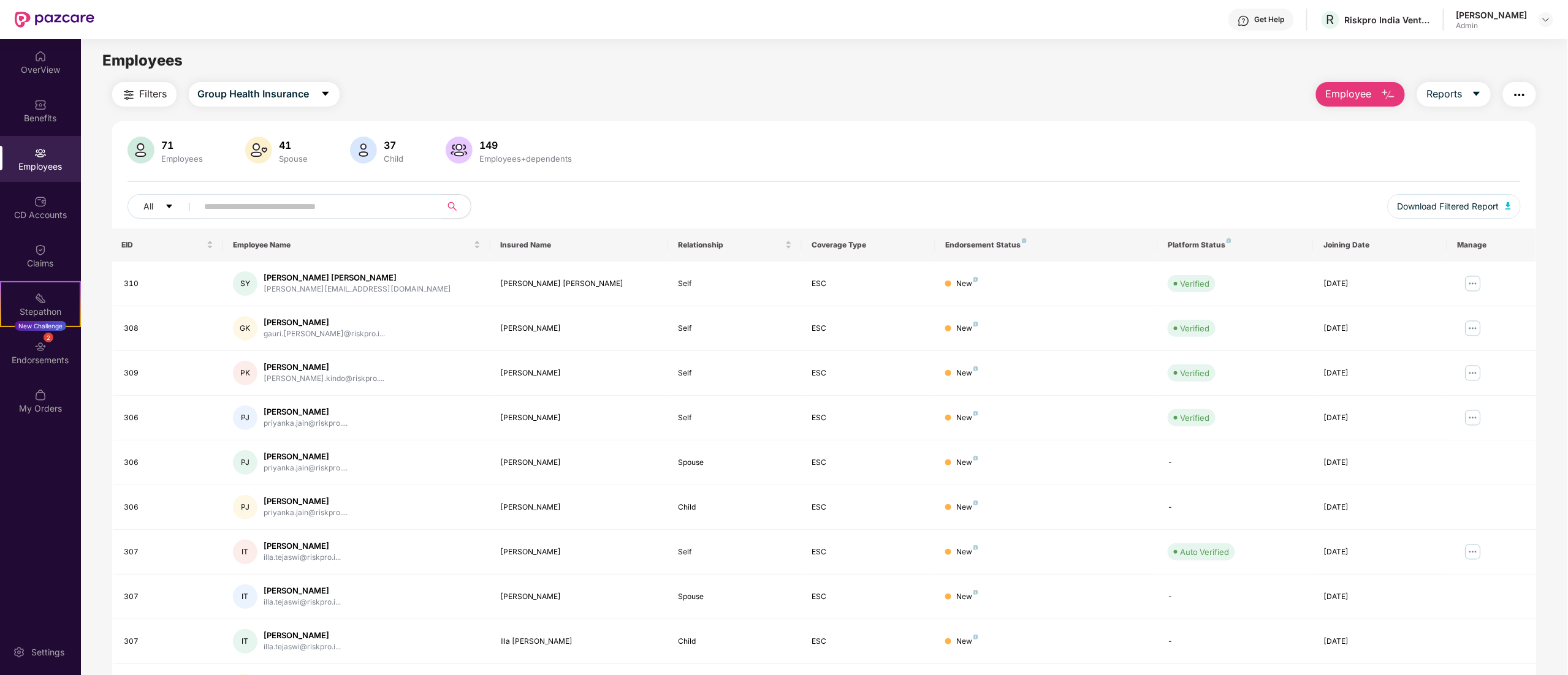
click at [264, 196] on span at bounding box center [315, 206] width 251 height 24
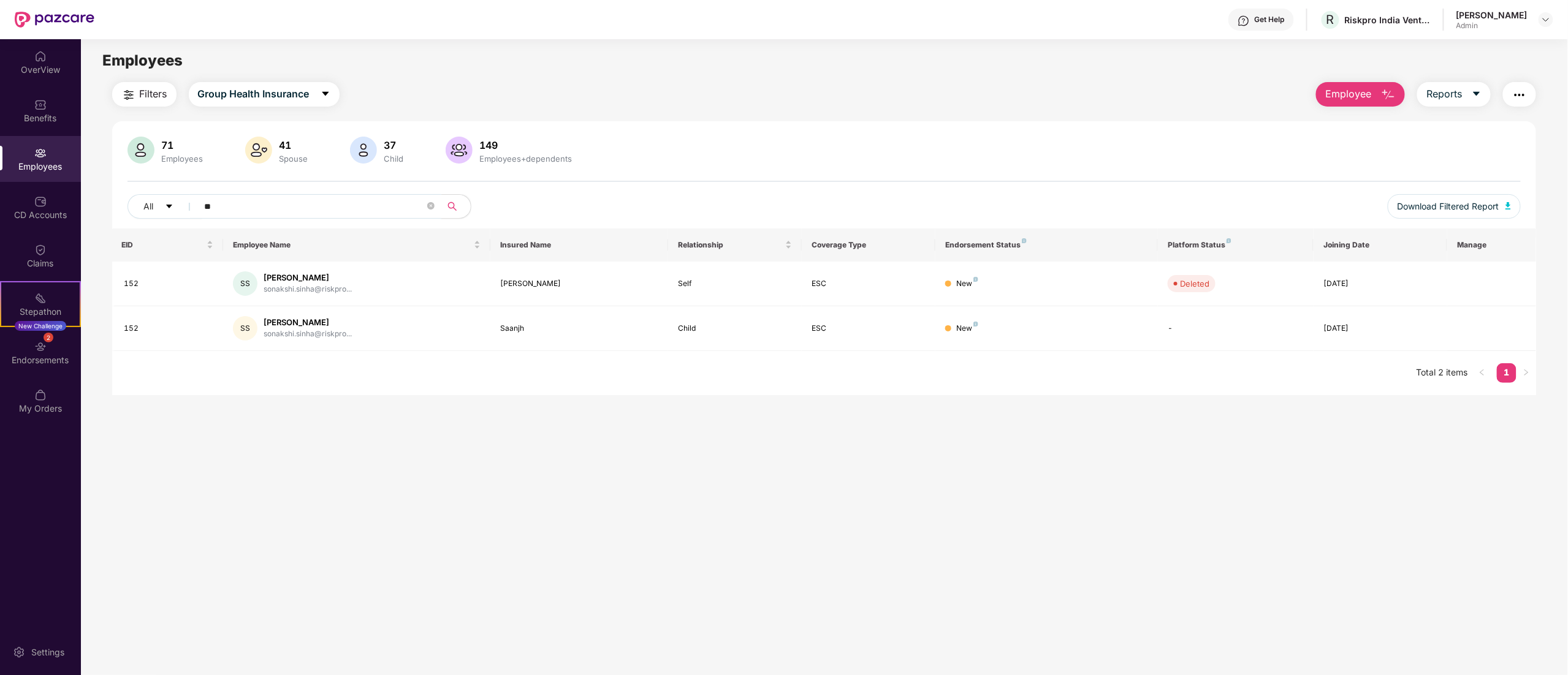
type input "*"
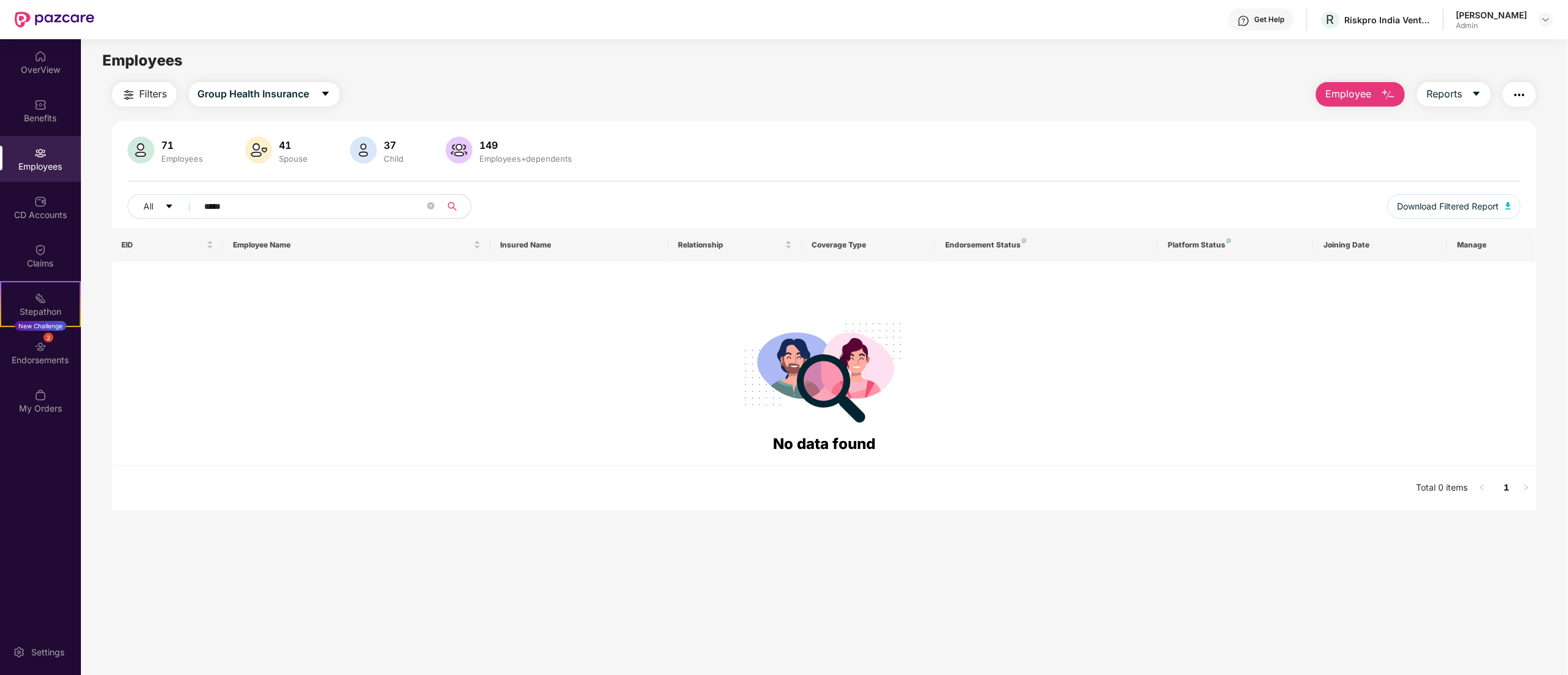
type input "******"
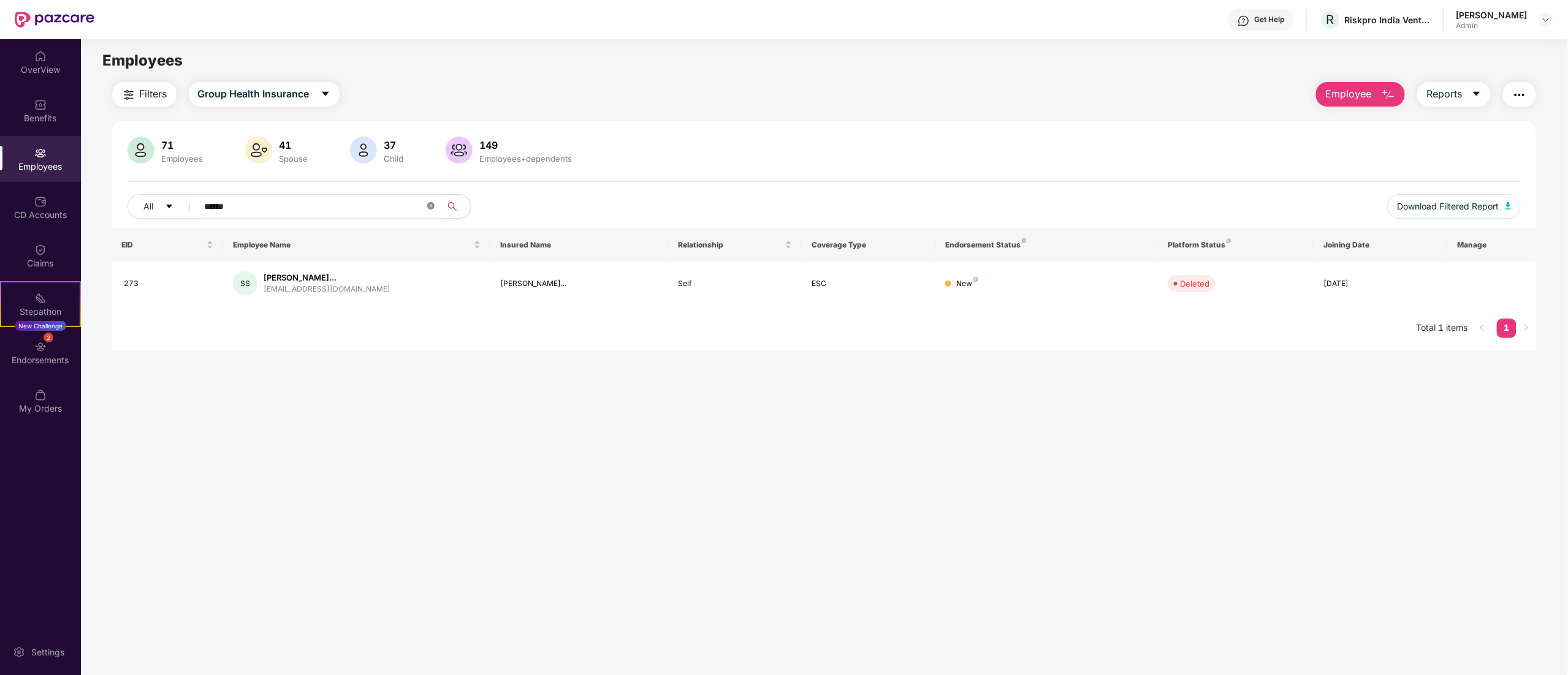
click at [432, 205] on icon "close-circle" at bounding box center [430, 206] width 7 height 7
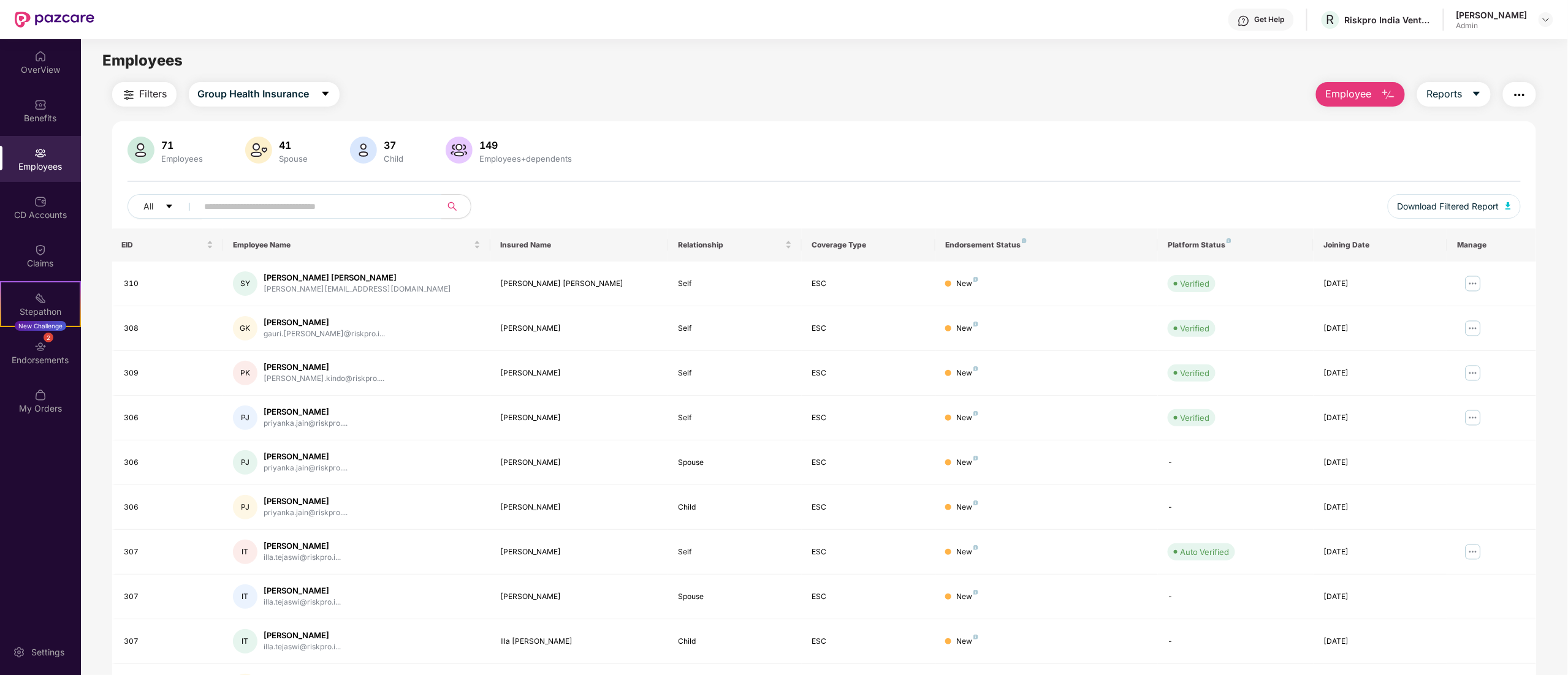
click at [42, 152] on img at bounding box center [41, 153] width 12 height 12
click at [361, 203] on input "text" at bounding box center [315, 206] width 220 height 18
click at [1104, 137] on div "71 Employees 41 Spouse 37 Child [DEMOGRAPHIC_DATA] Employees+dependents" at bounding box center [824, 151] width 1394 height 29
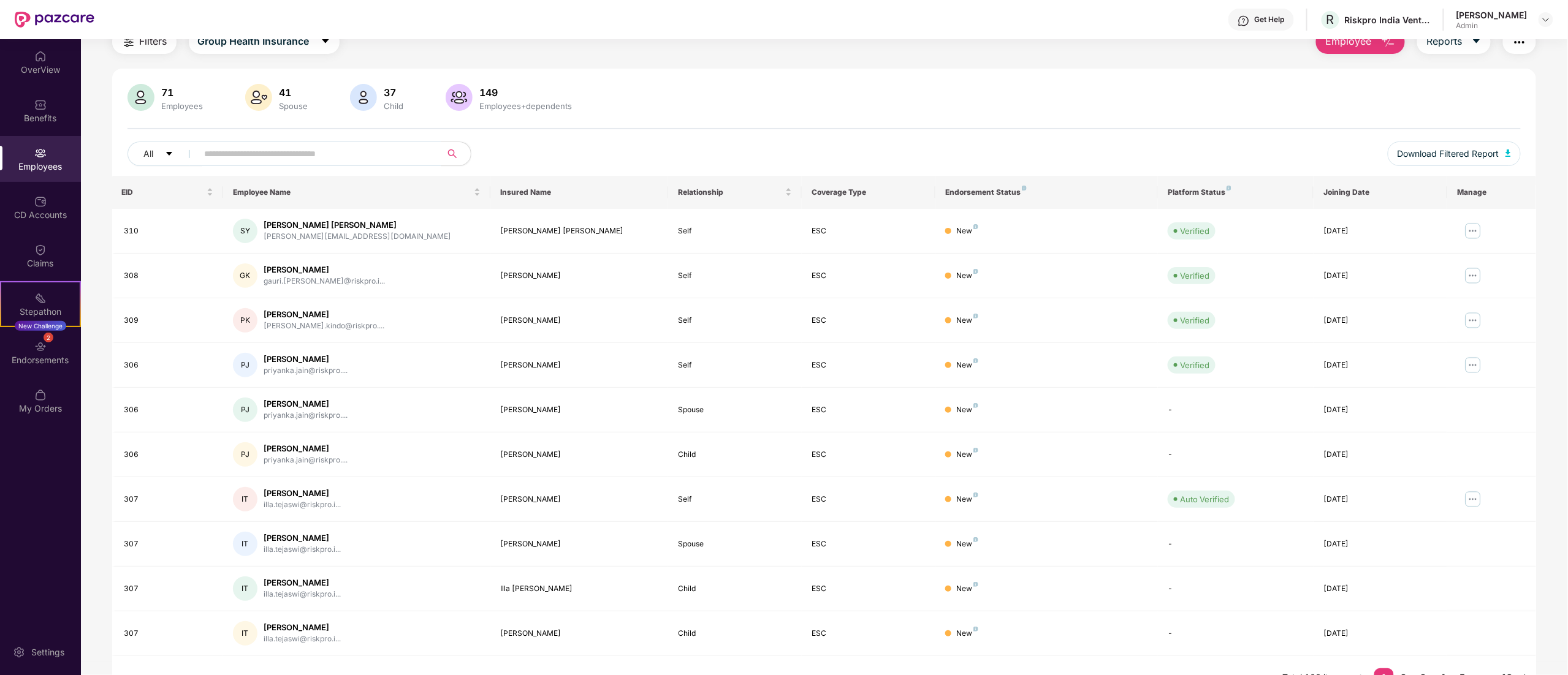
scroll to position [80, 0]
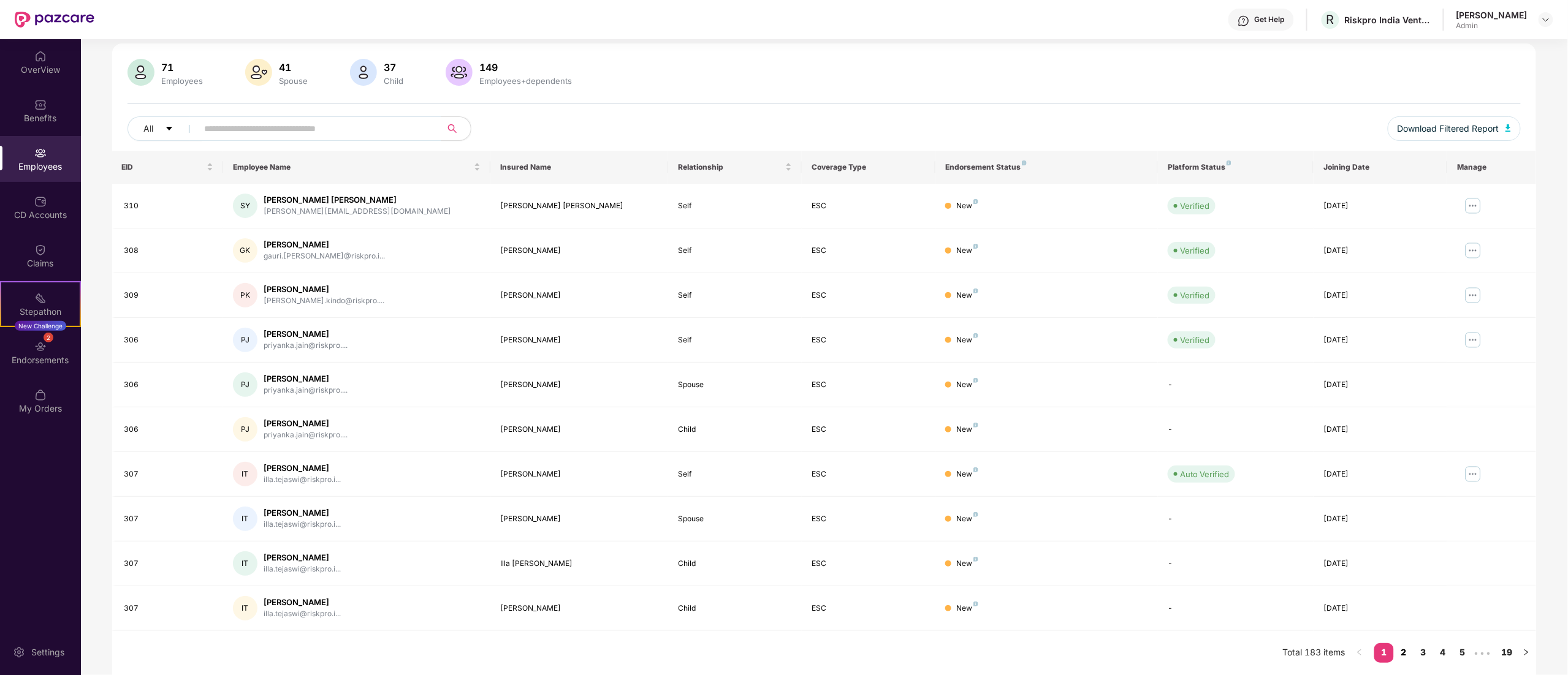
click at [1406, 651] on link "2" at bounding box center [1404, 652] width 20 height 18
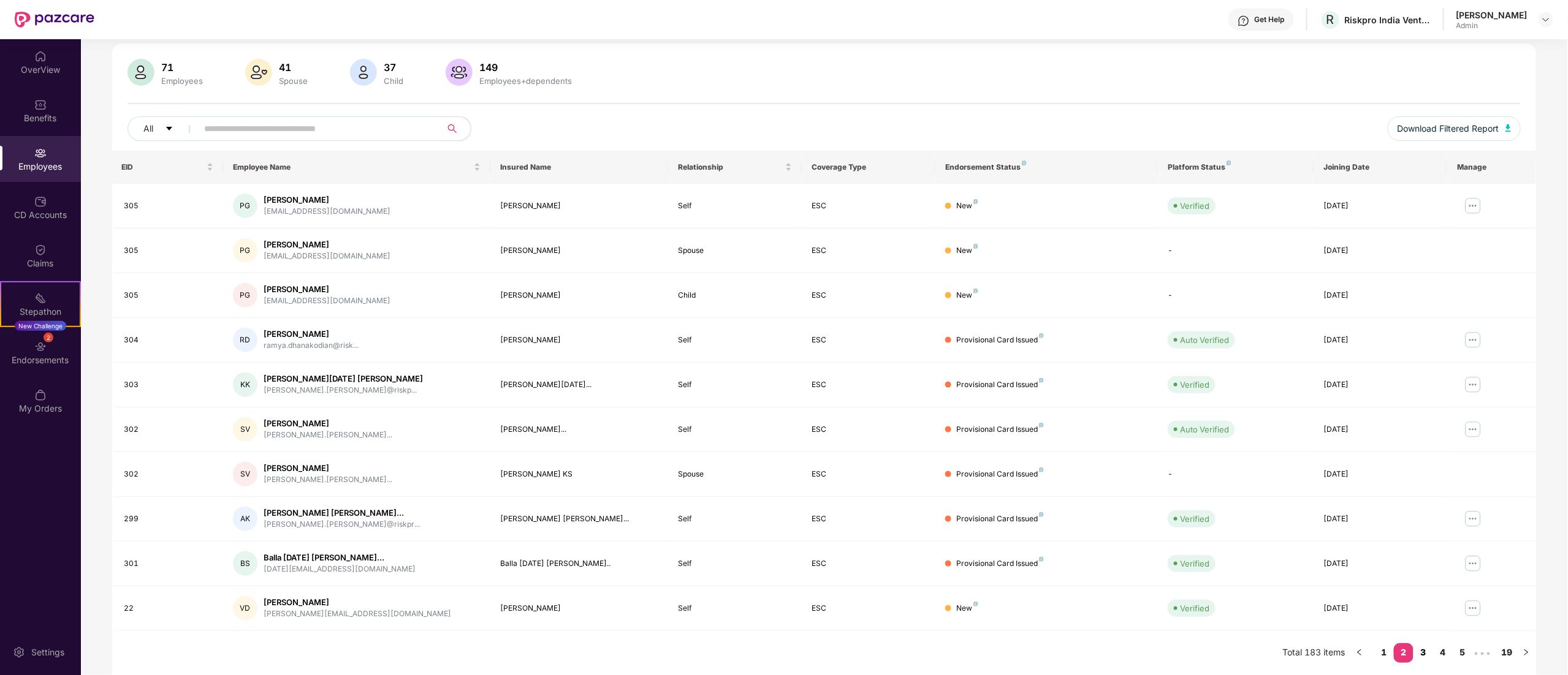
click at [1426, 649] on link "3" at bounding box center [1423, 652] width 20 height 18
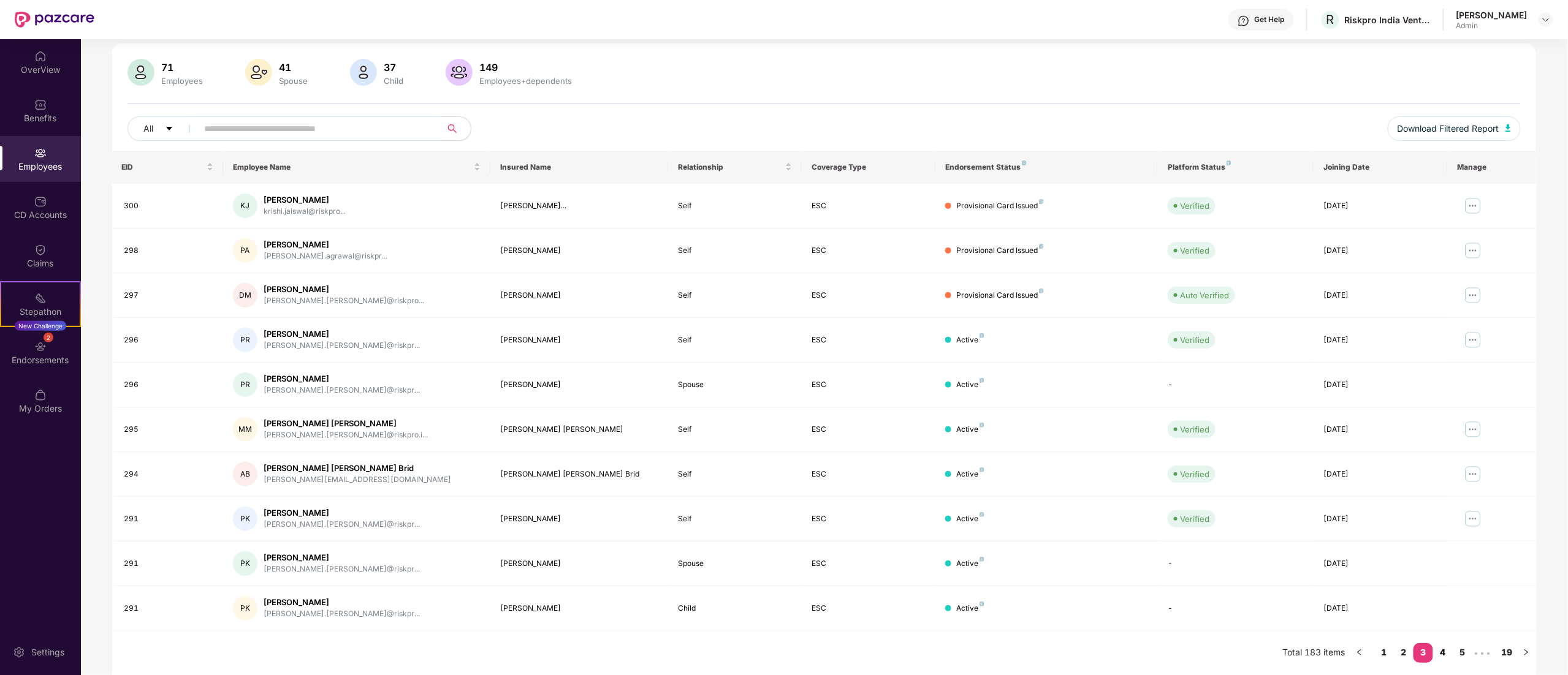
click at [1443, 651] on link "4" at bounding box center [1443, 652] width 20 height 18
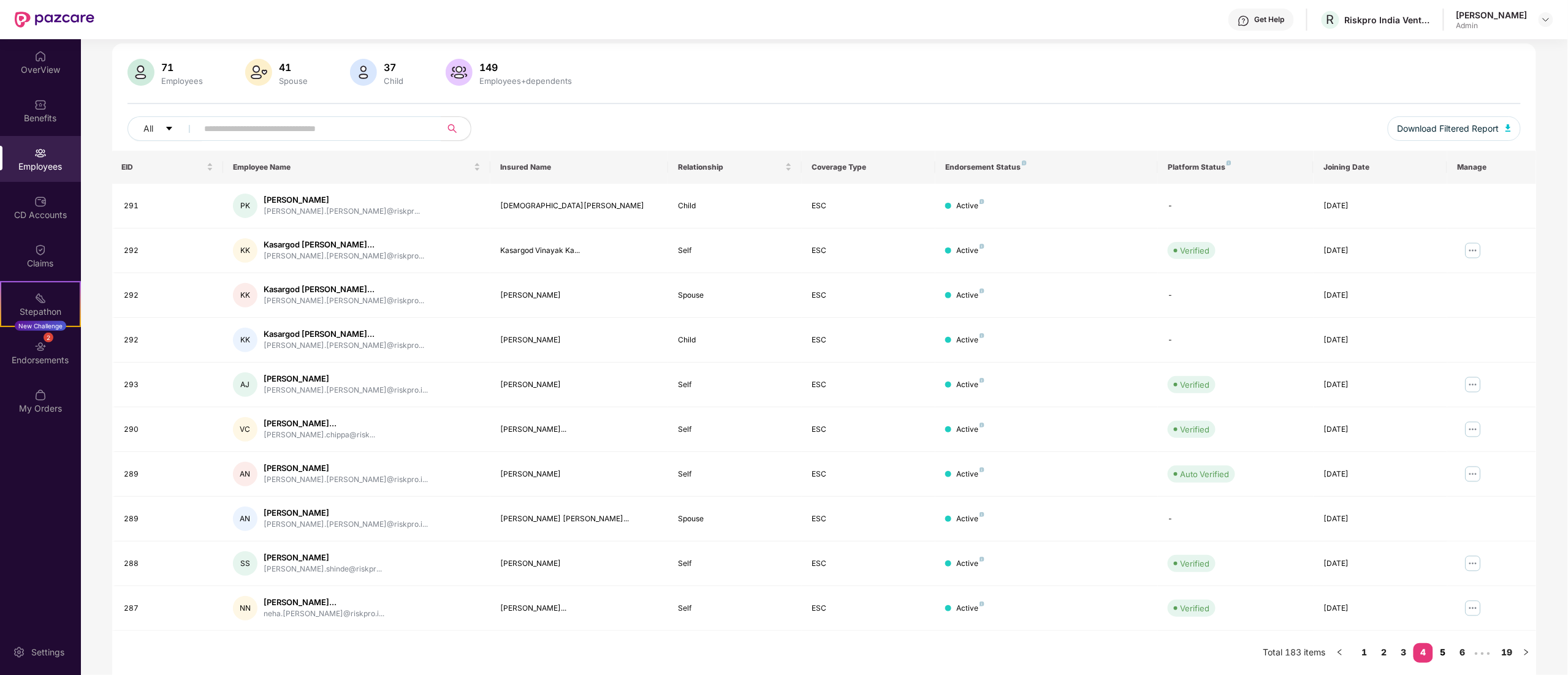
click at [1445, 651] on link "5" at bounding box center [1443, 652] width 20 height 18
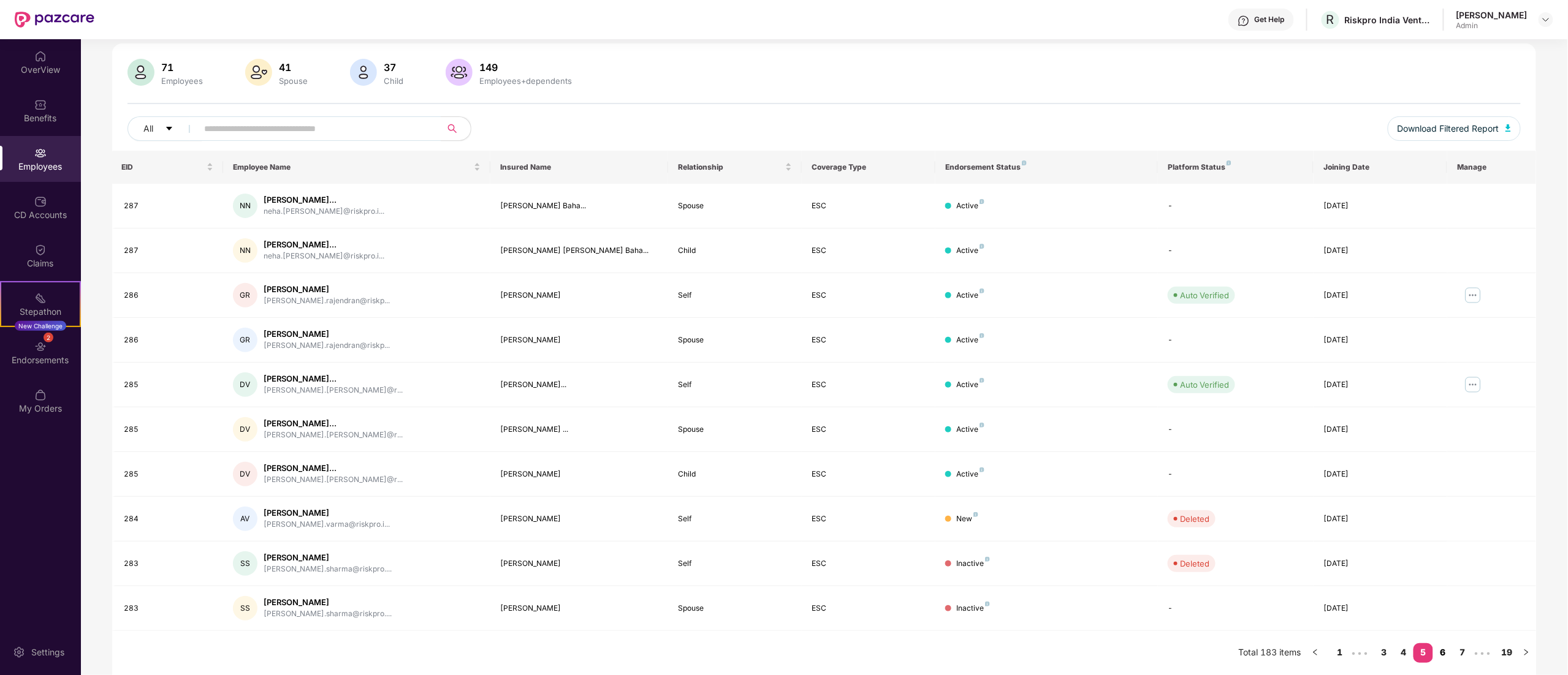
click at [1445, 651] on link "6" at bounding box center [1443, 652] width 20 height 18
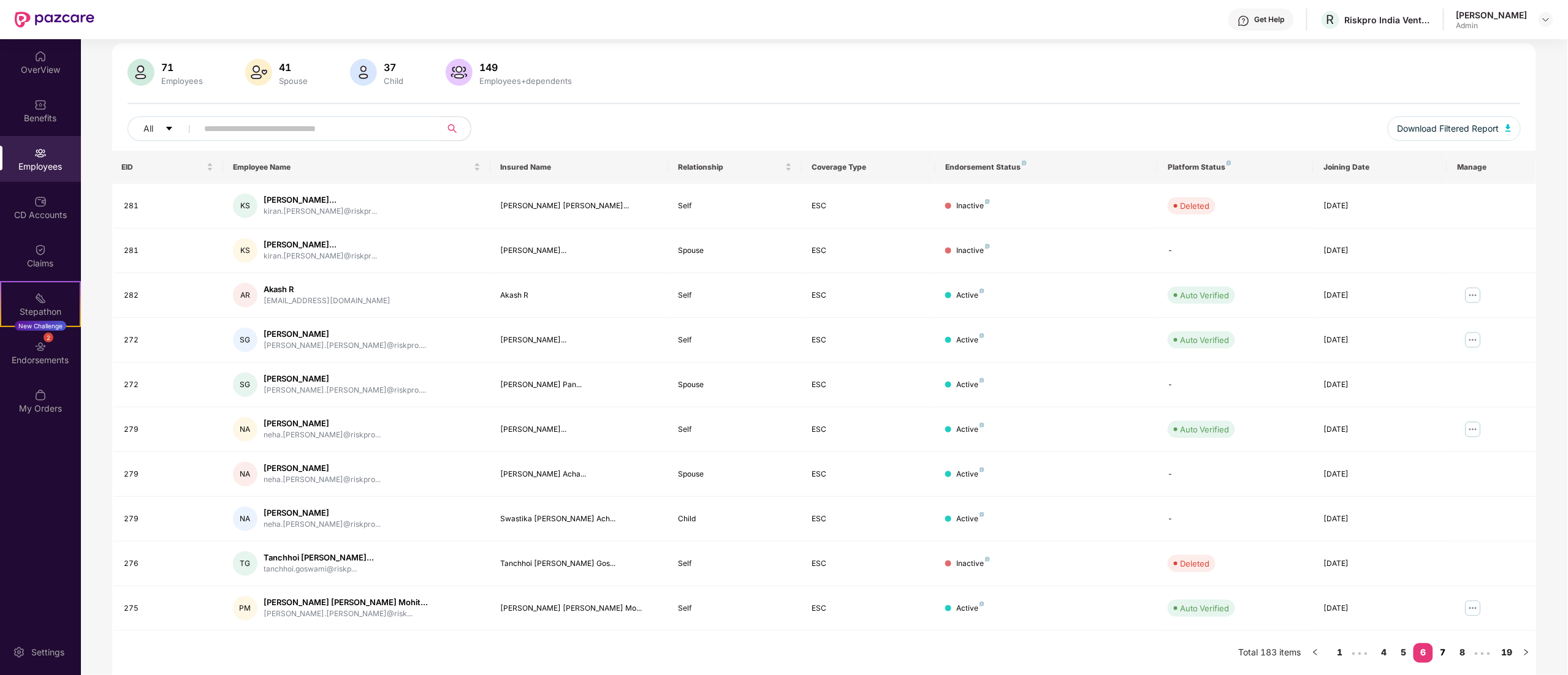
click at [1445, 651] on link "7" at bounding box center [1443, 652] width 20 height 18
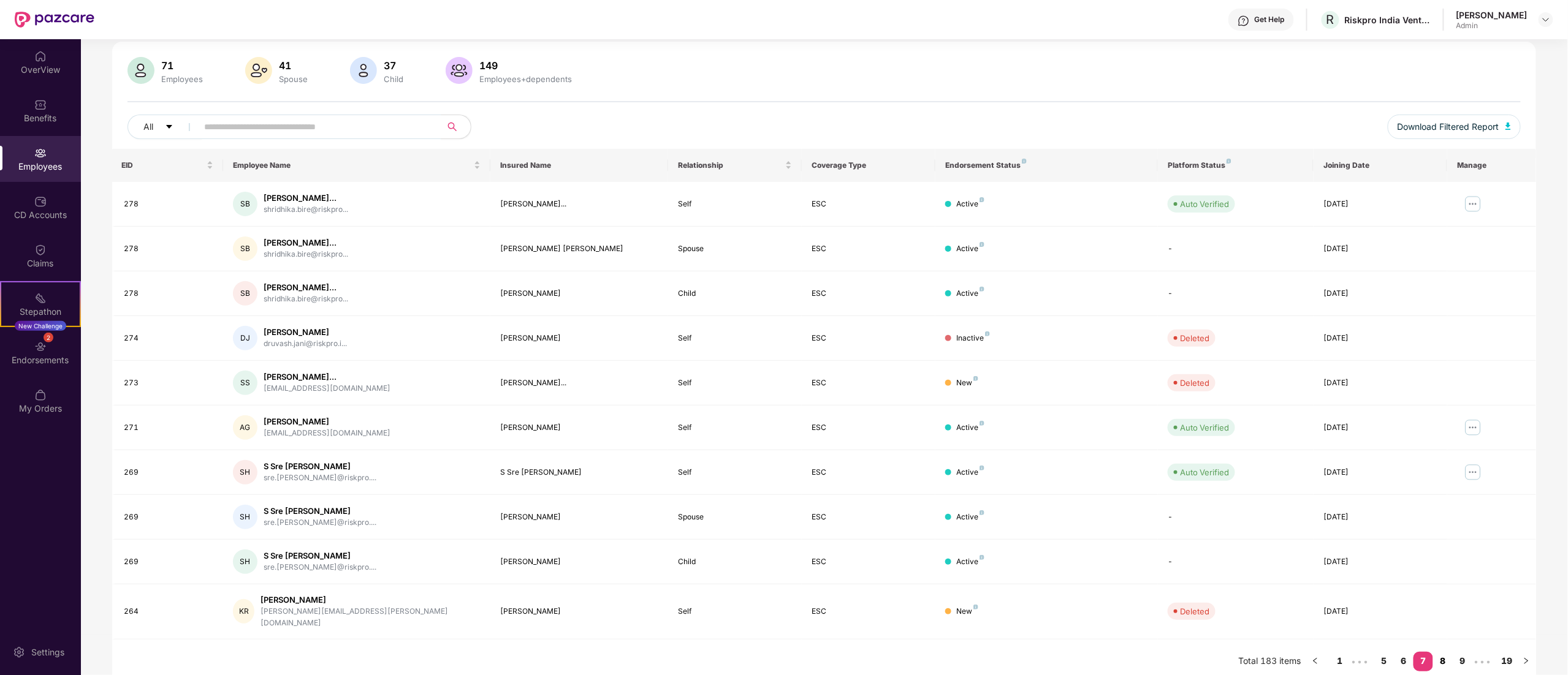
click at [1445, 652] on link "8" at bounding box center [1443, 661] width 20 height 18
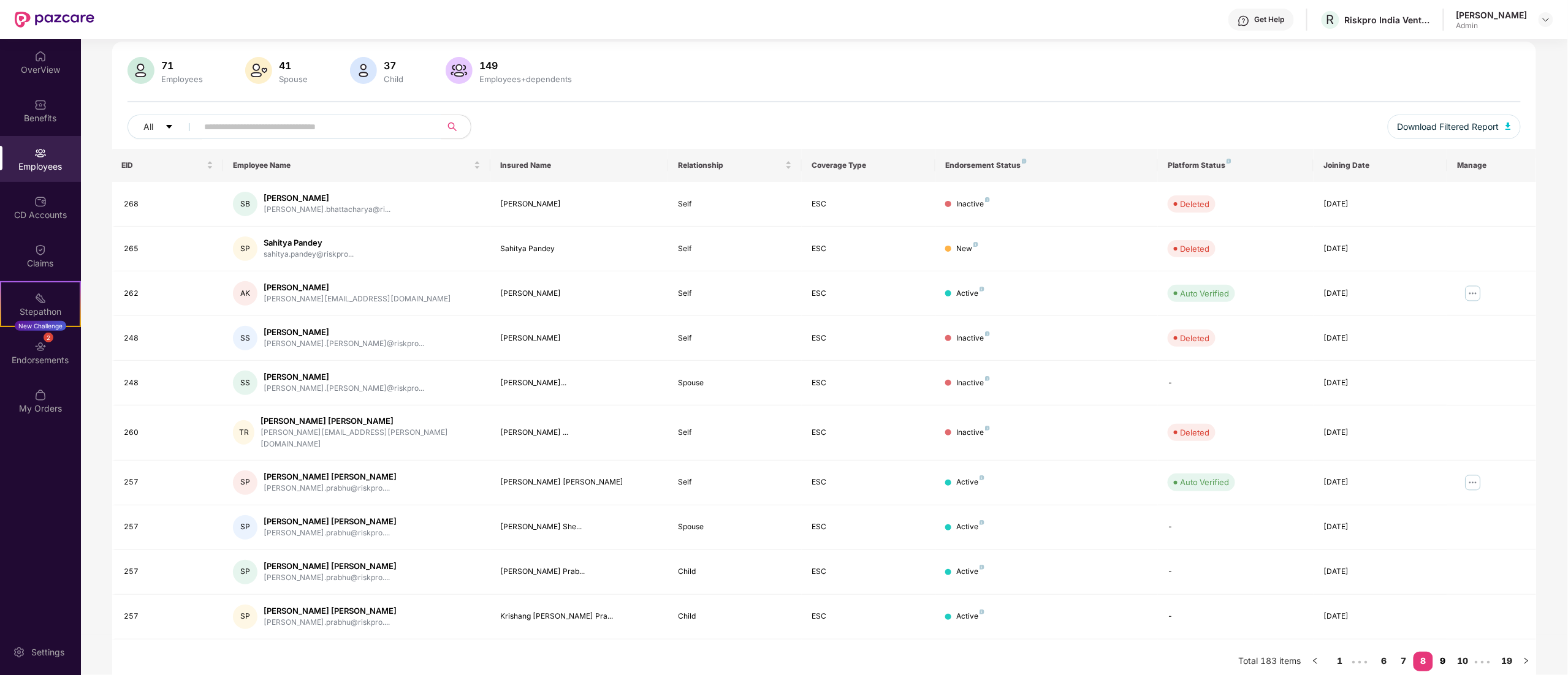
click at [1445, 652] on link "9" at bounding box center [1443, 661] width 20 height 18
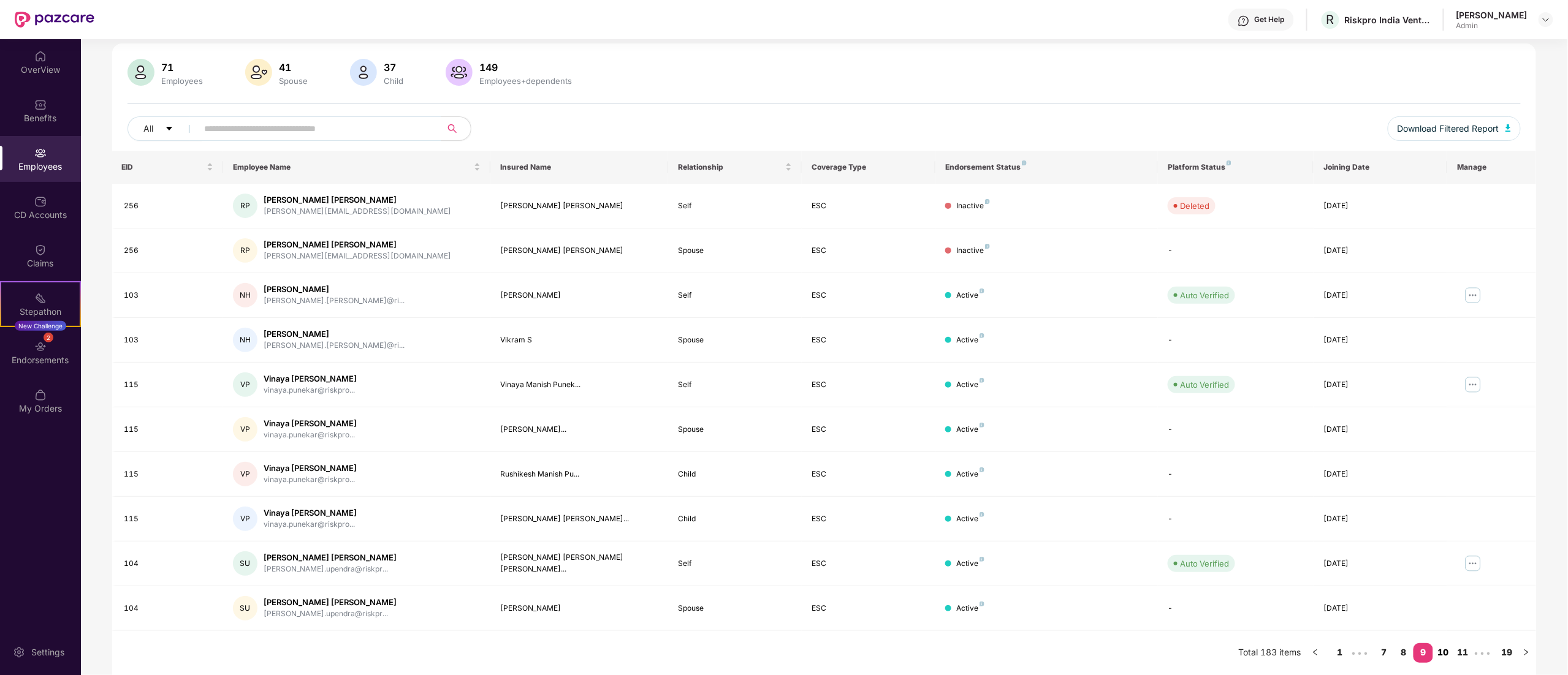
click at [1445, 651] on link "10" at bounding box center [1443, 652] width 20 height 18
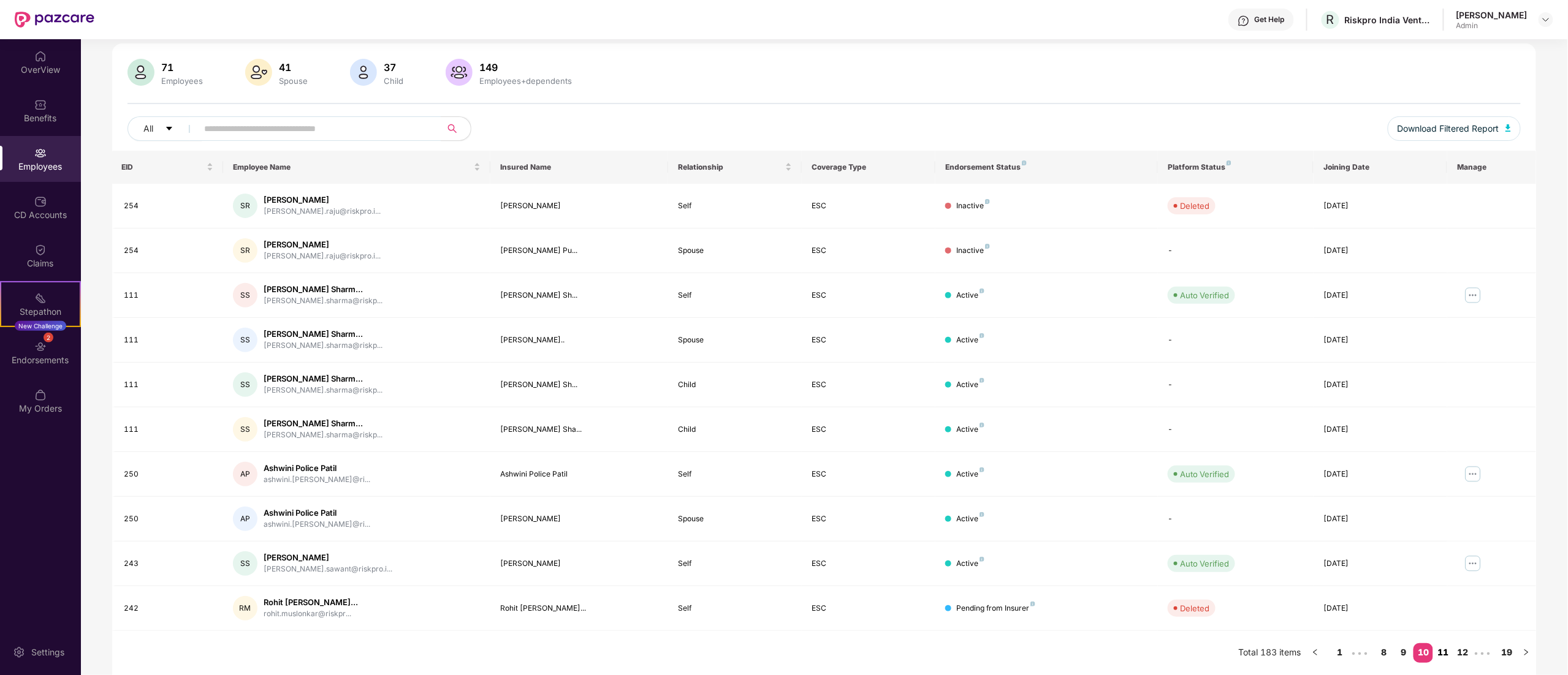
click at [1445, 651] on link "11" at bounding box center [1443, 652] width 20 height 18
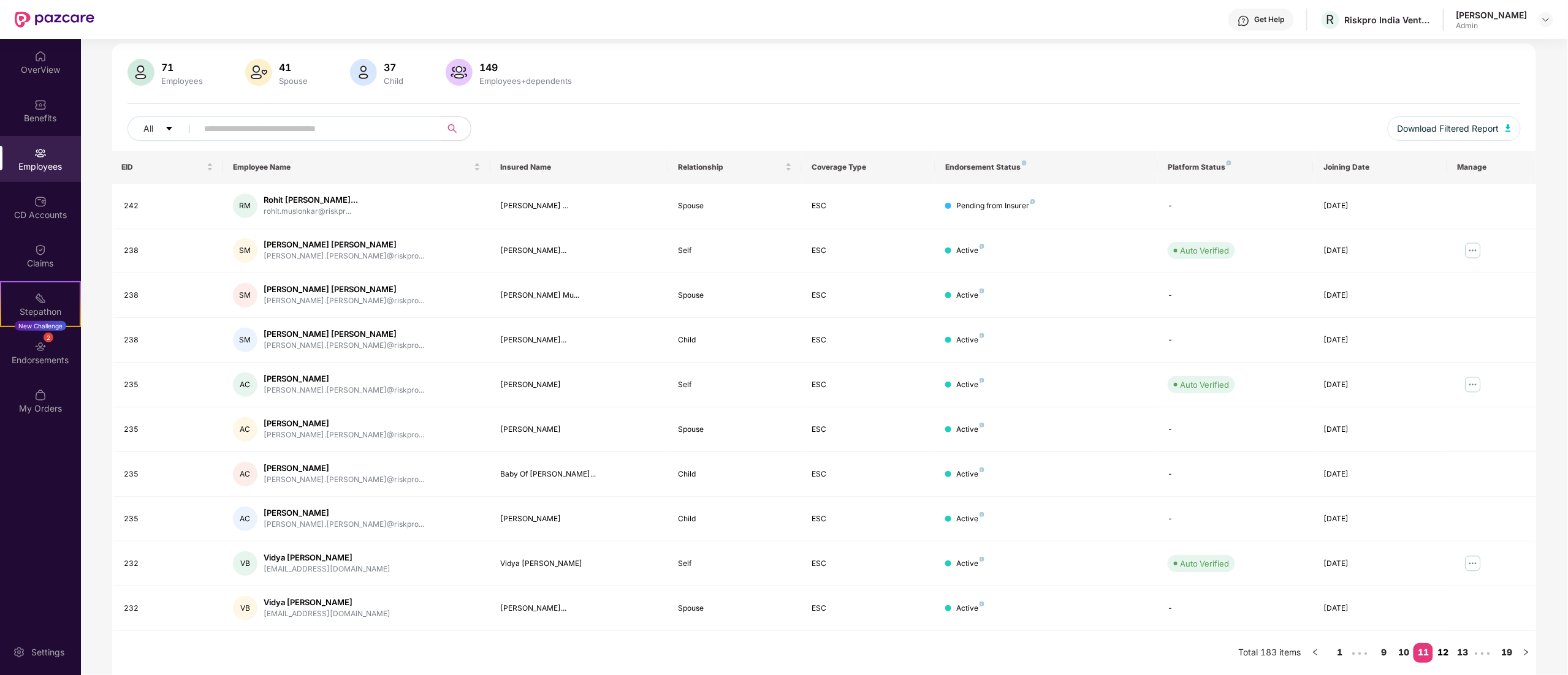
click at [1445, 651] on link "12" at bounding box center [1443, 652] width 20 height 18
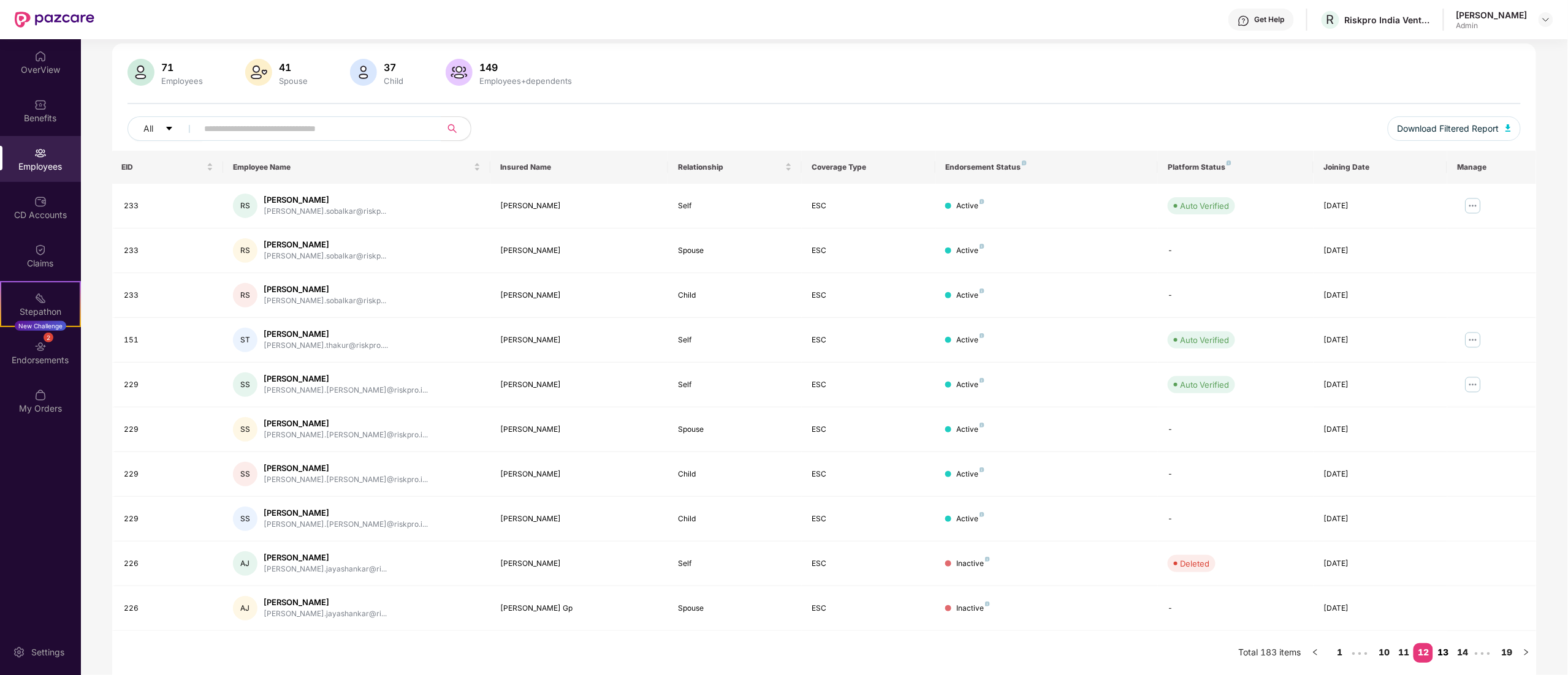
click at [1445, 651] on link "13" at bounding box center [1443, 652] width 20 height 18
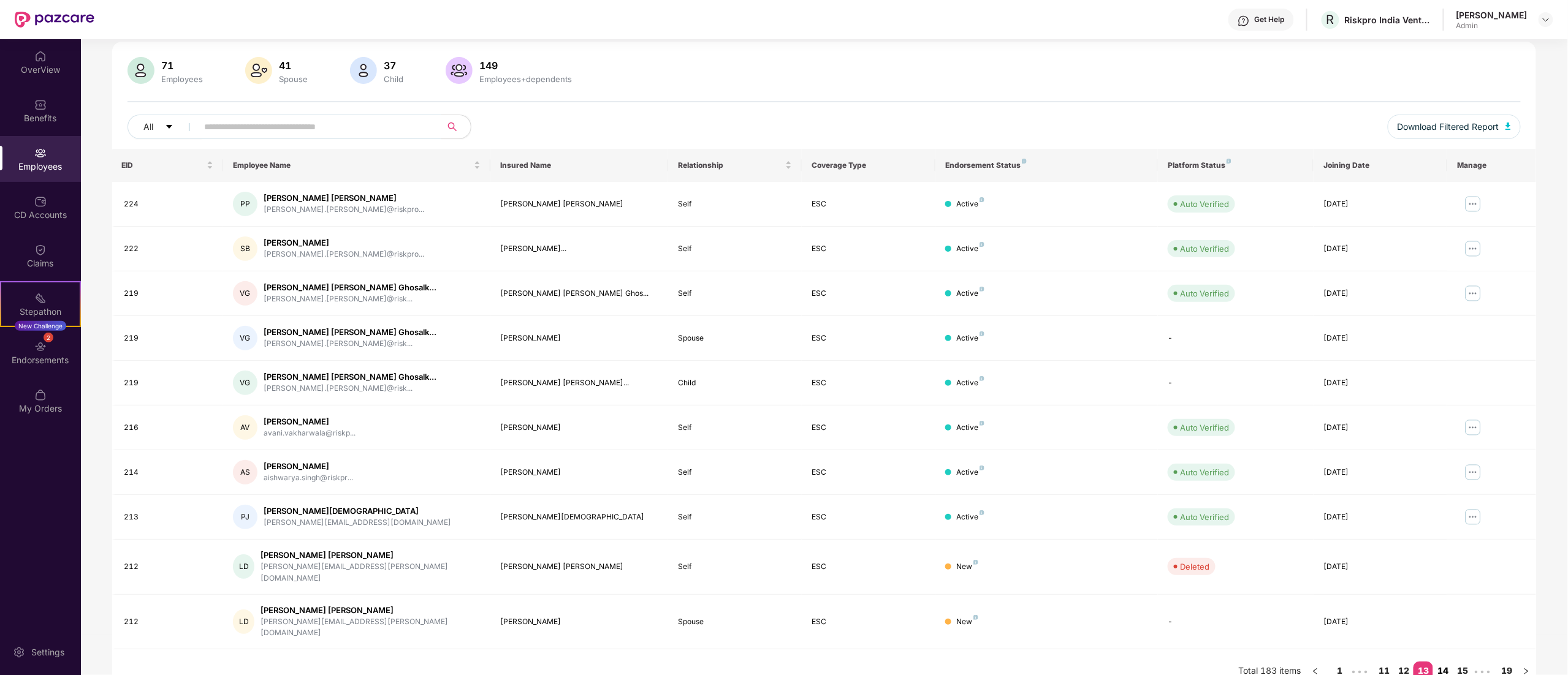
click at [1445, 661] on link "14" at bounding box center [1443, 670] width 20 height 18
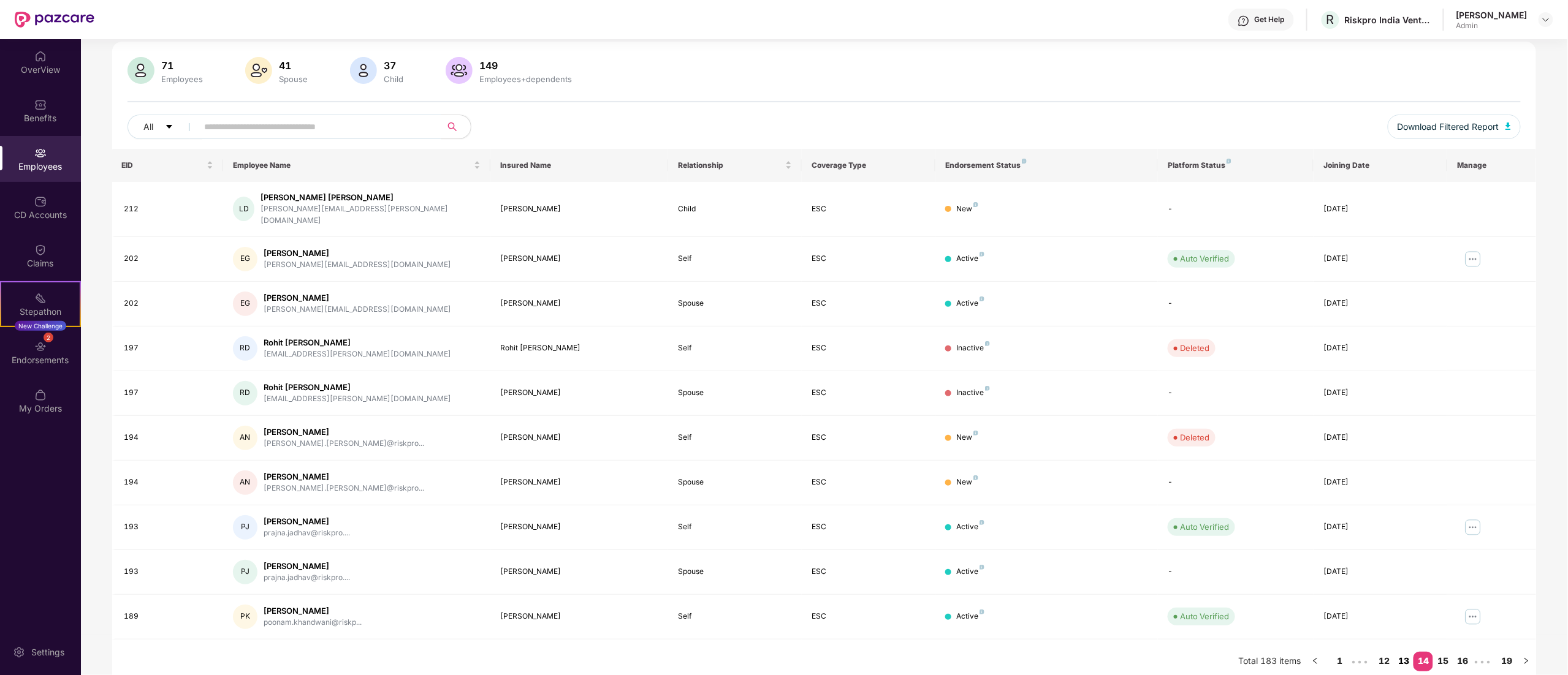
click at [1406, 652] on link "13" at bounding box center [1404, 661] width 20 height 18
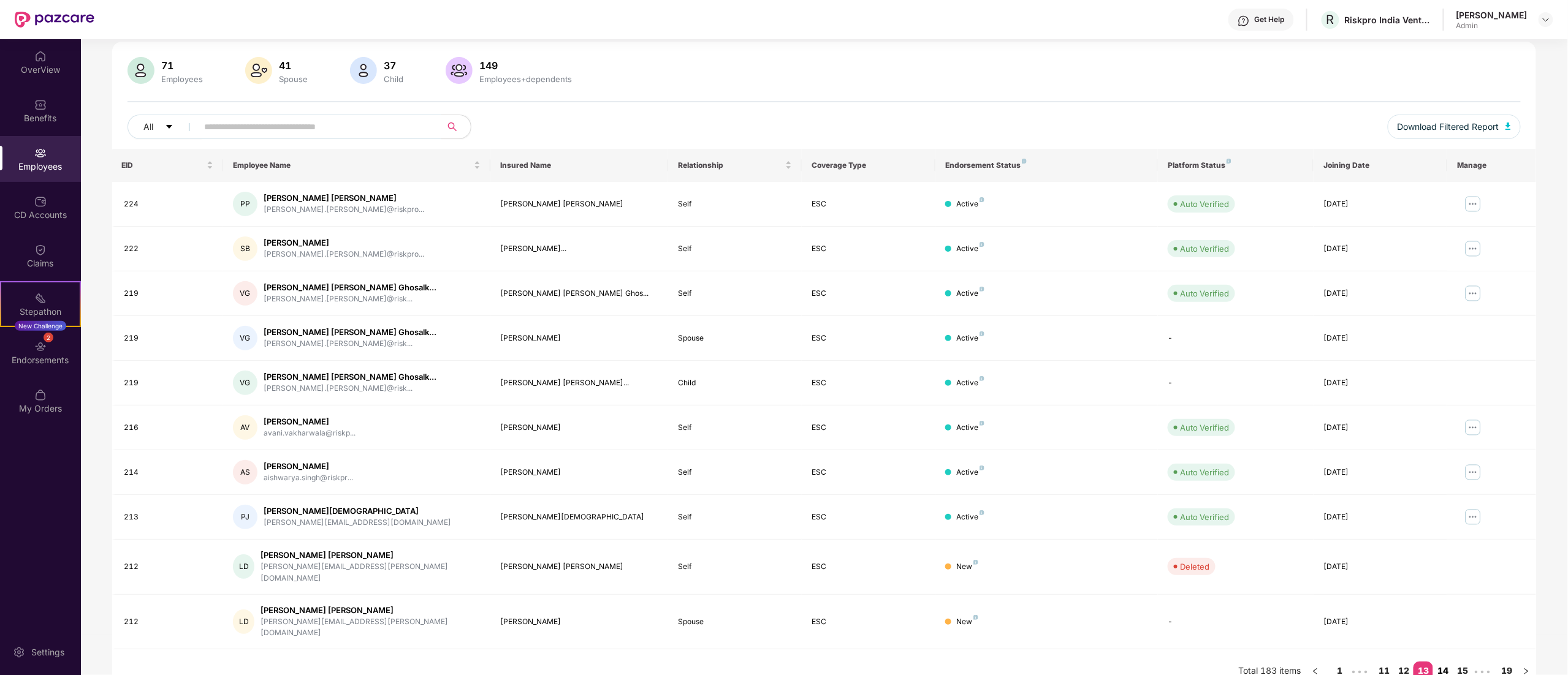
click at [1450, 661] on link "14" at bounding box center [1443, 670] width 20 height 18
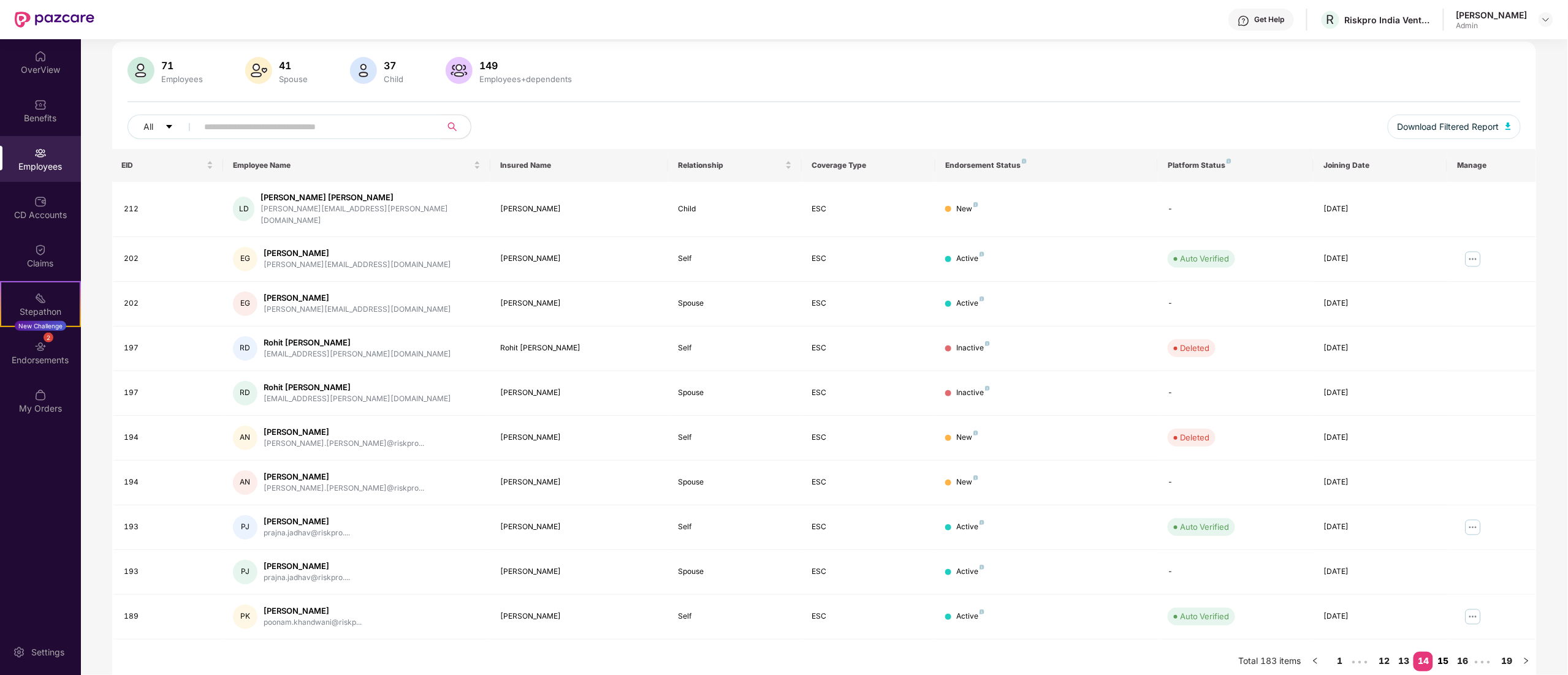
click at [1450, 652] on link "15" at bounding box center [1443, 661] width 20 height 18
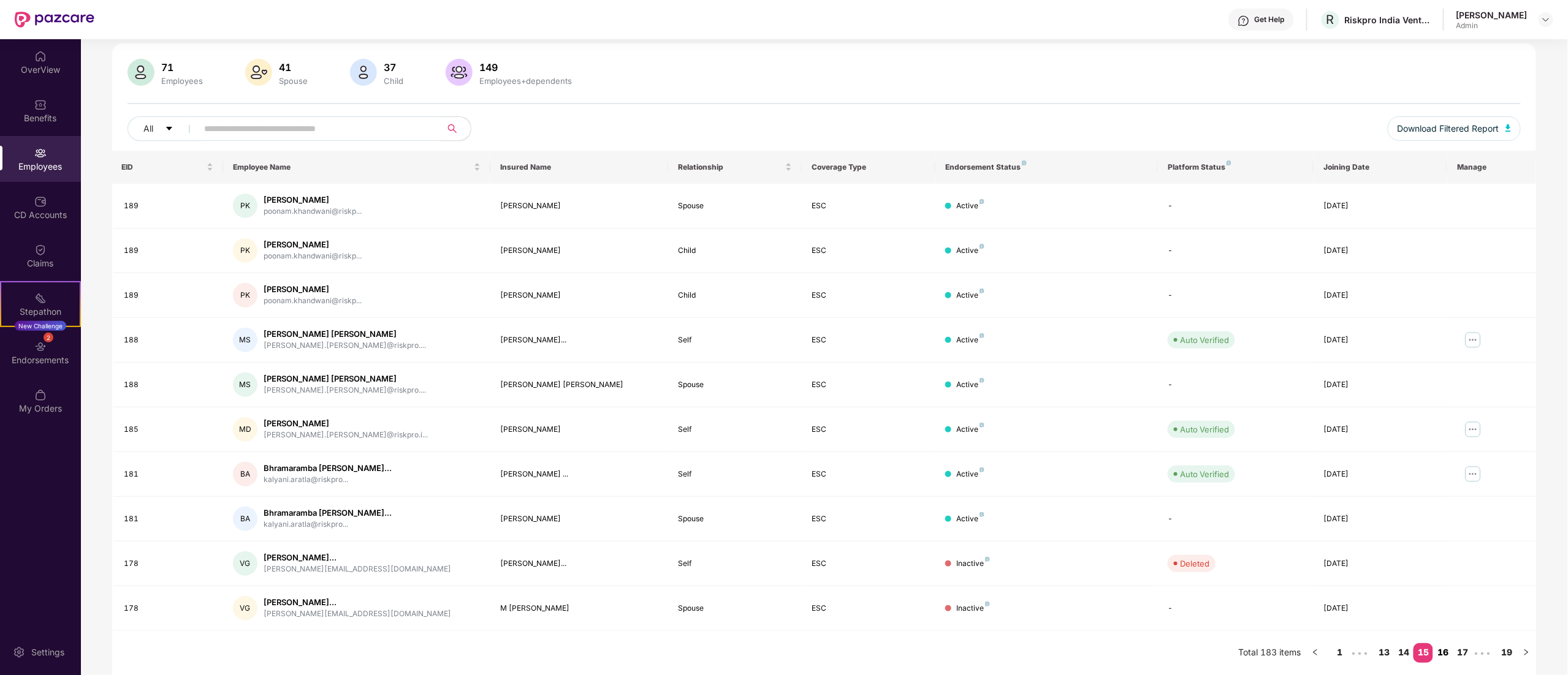
click at [1450, 649] on link "16" at bounding box center [1443, 652] width 20 height 18
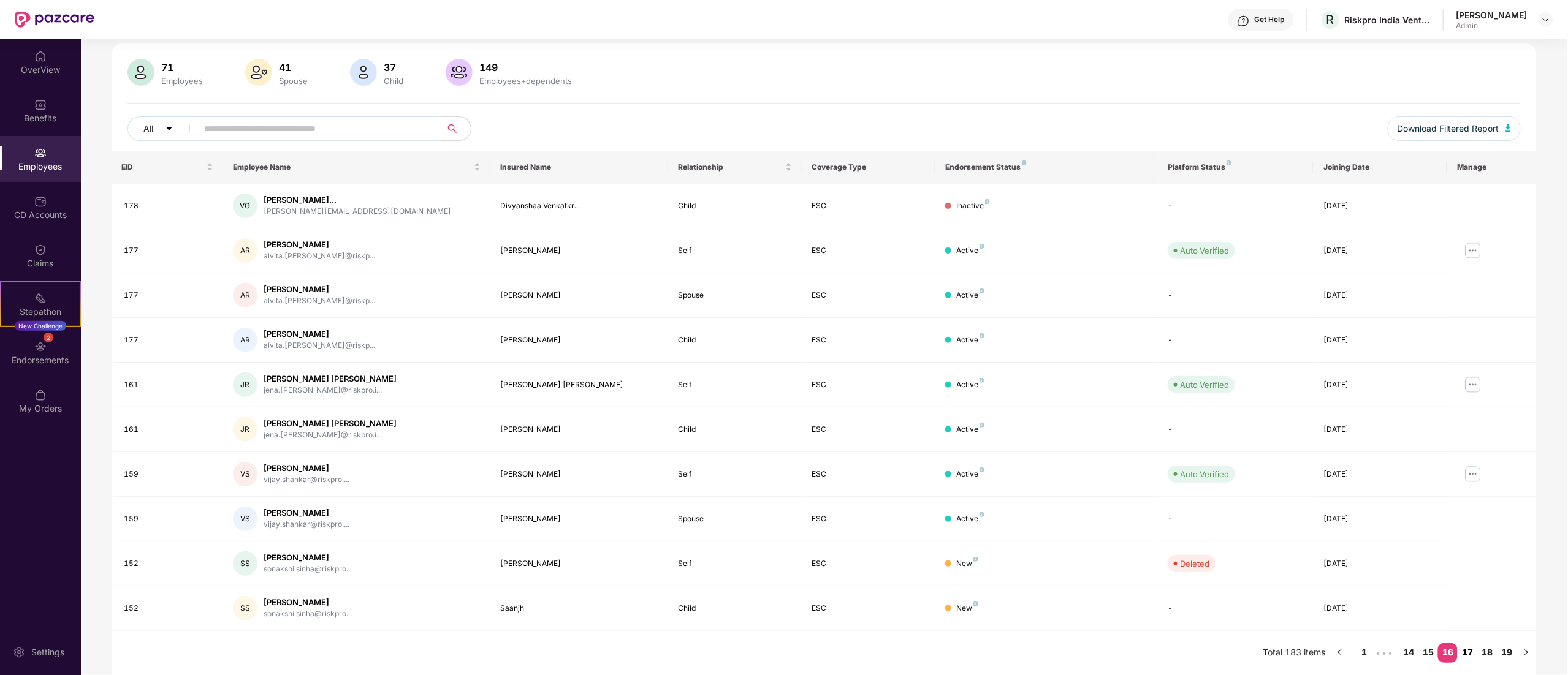
click at [1471, 655] on link "17" at bounding box center [1467, 652] width 20 height 18
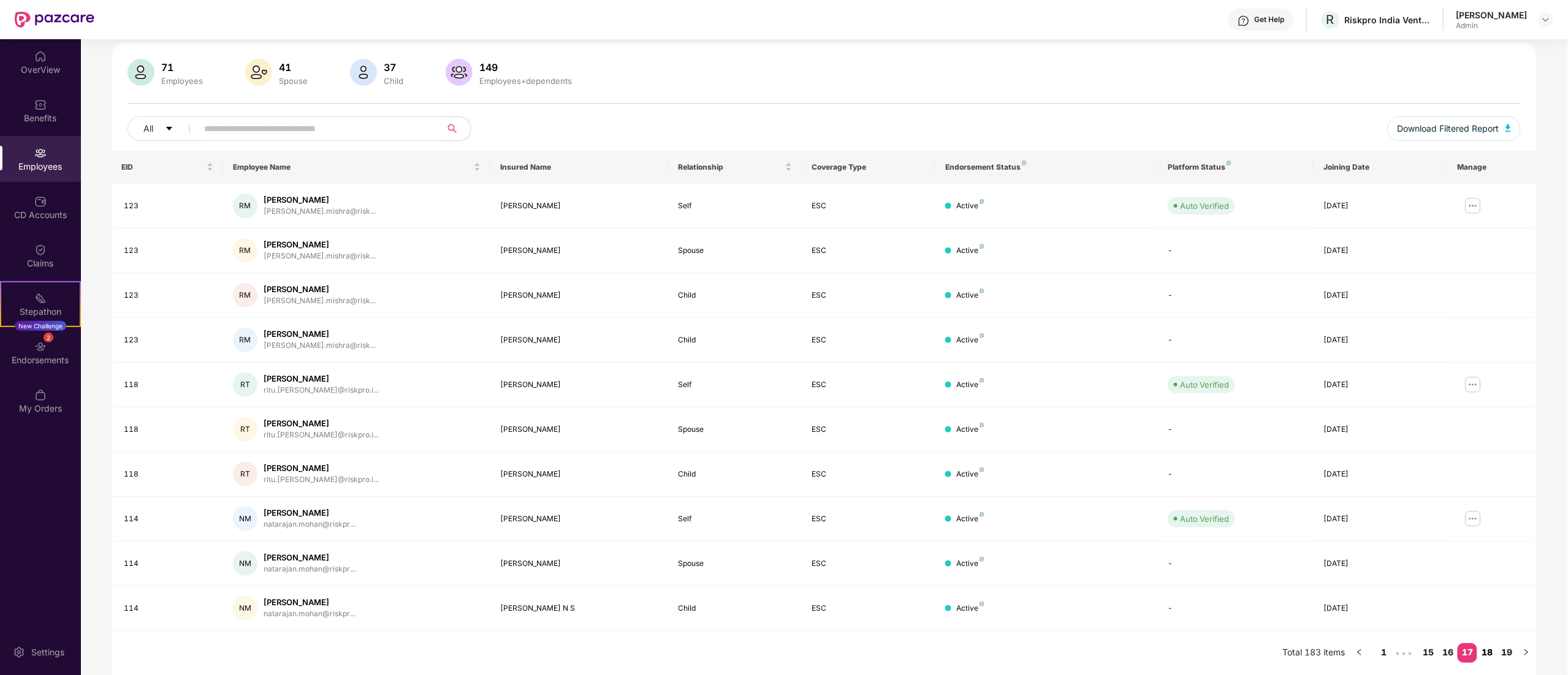
click at [1486, 659] on link "18" at bounding box center [1487, 652] width 20 height 18
click at [1517, 651] on button "button" at bounding box center [1526, 653] width 20 height 20
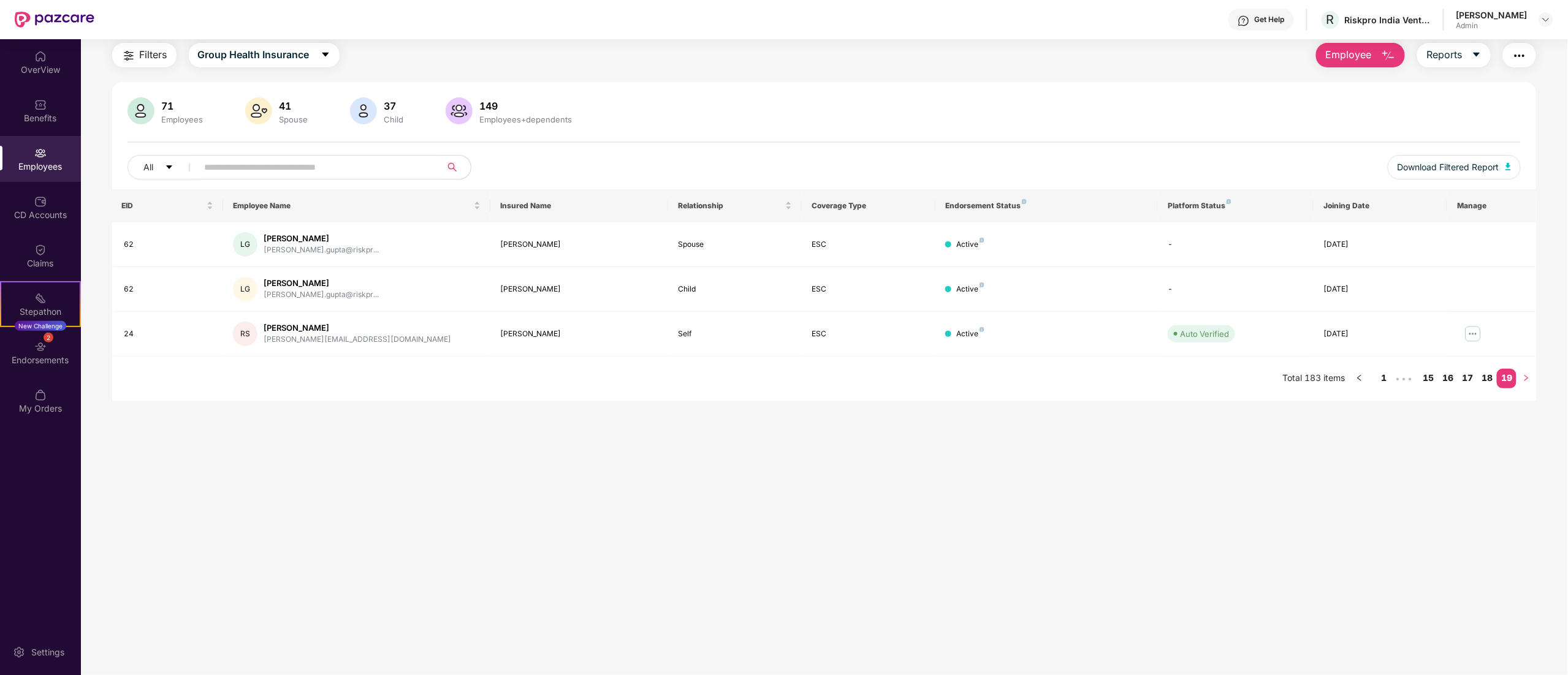
scroll to position [39, 0]
click at [1431, 375] on link "15" at bounding box center [1428, 377] width 20 height 18
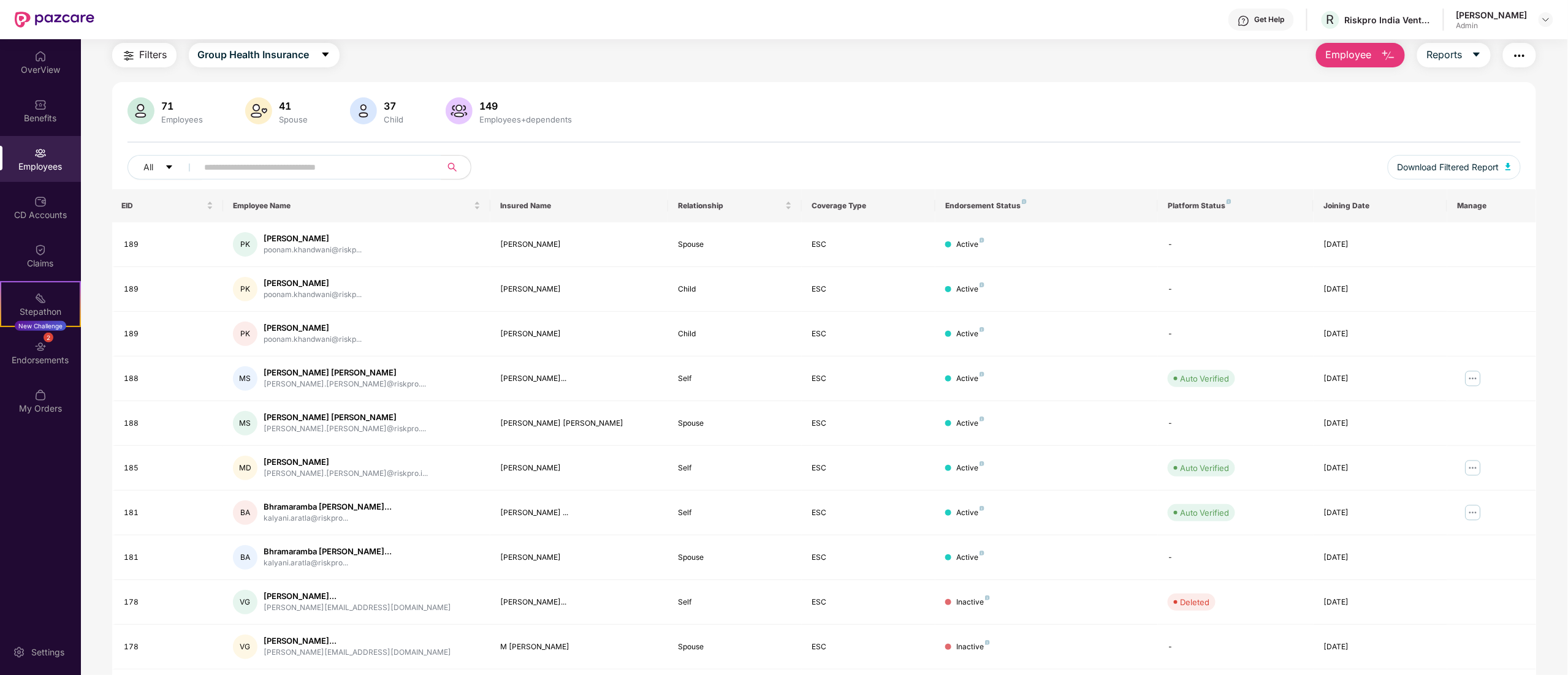
click at [1338, 133] on div "71 Employees 41 Spouse 37 Child [DEMOGRAPHIC_DATA] Employees+dependents All Dow…" at bounding box center [824, 143] width 1425 height 92
drag, startPoint x: 1561, startPoint y: 141, endPoint x: 1568, endPoint y: 264, distance: 123.2
click at [1568, 264] on html "Get Help R Riskpro India Ventures Private Limited [PERSON_NAME] Admin OverView …" at bounding box center [784, 338] width 1568 height 675
click at [1519, 233] on td at bounding box center [1492, 245] width 89 height 45
click at [26, 254] on div "Claims" at bounding box center [41, 256] width 81 height 46
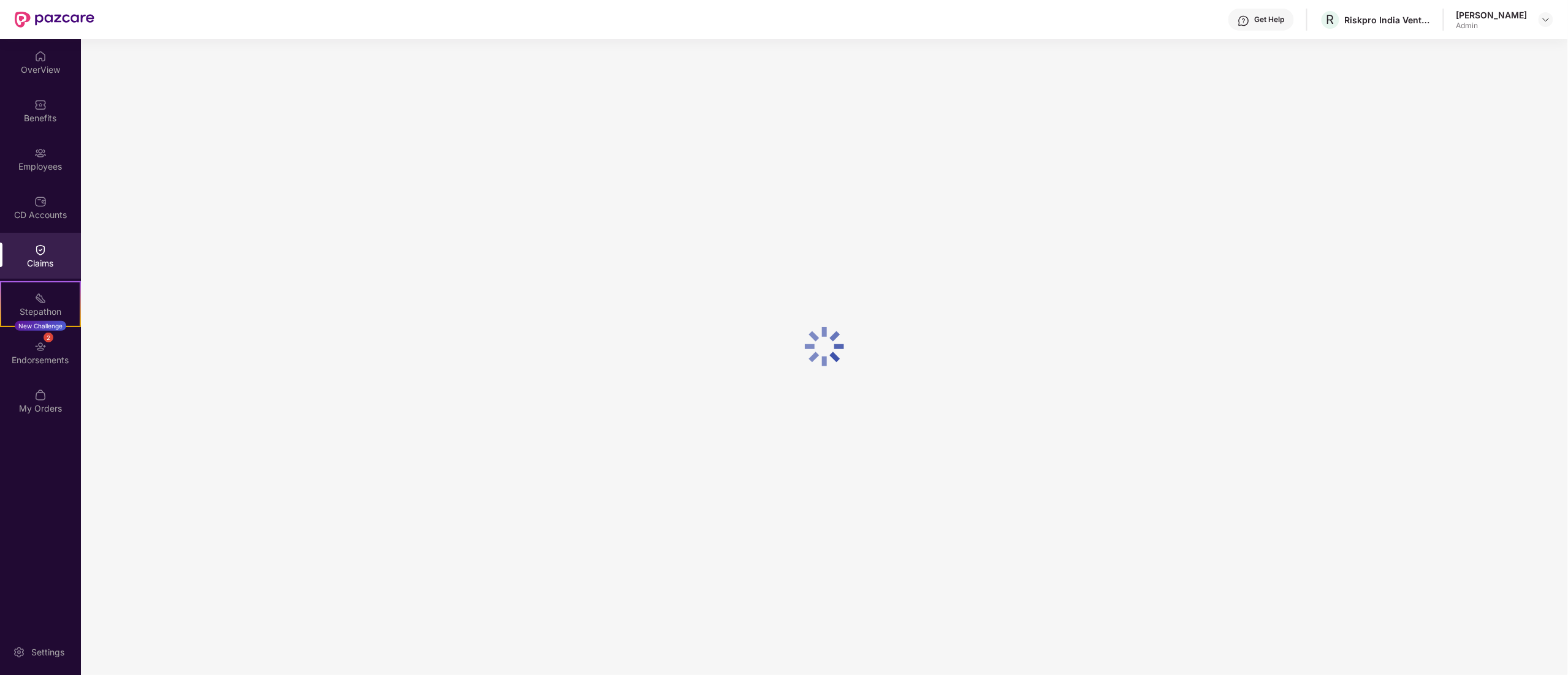
scroll to position [0, 0]
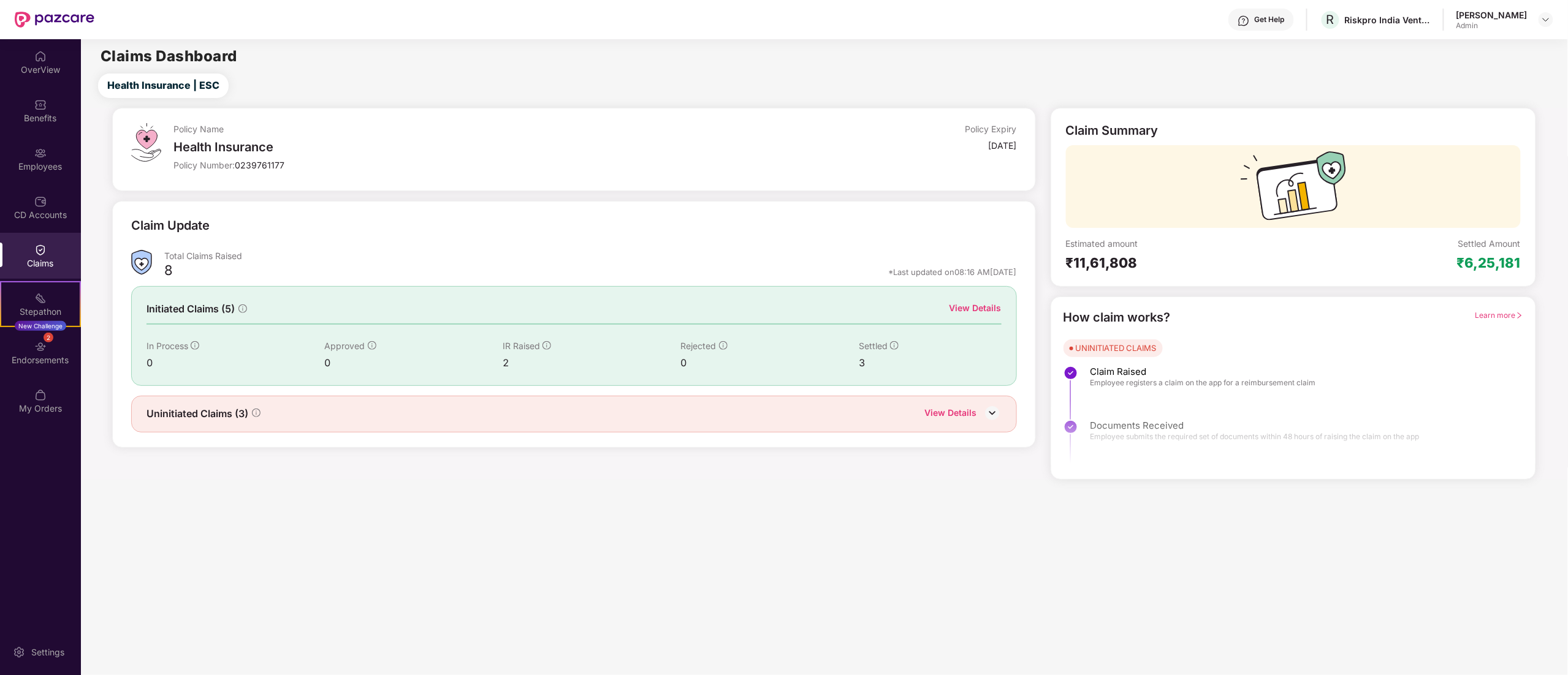
click at [1494, 257] on div "₹6,25,181" at bounding box center [1489, 262] width 64 height 17
copy div "6,25,181"
click at [966, 416] on div "View Details" at bounding box center [951, 415] width 52 height 16
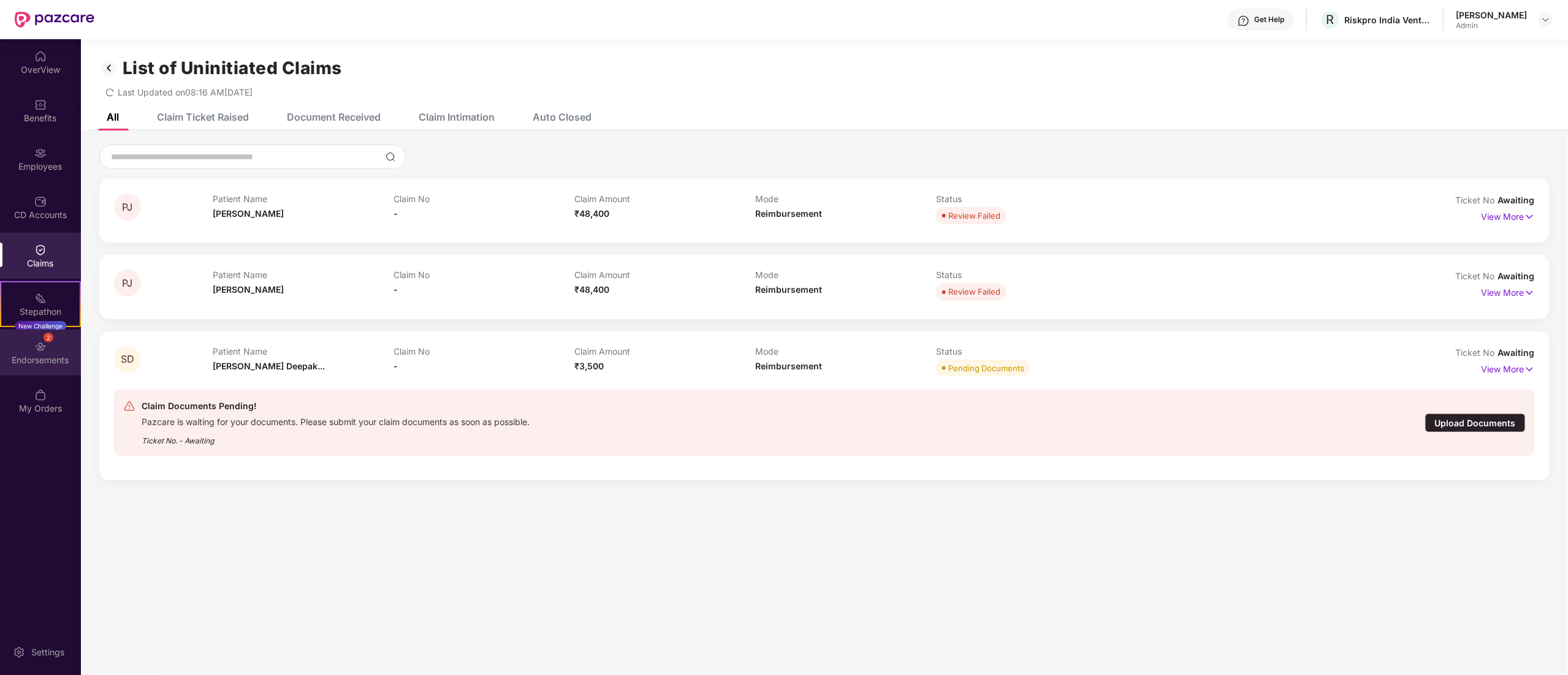
click at [45, 340] on div "2" at bounding box center [48, 338] width 9 height 9
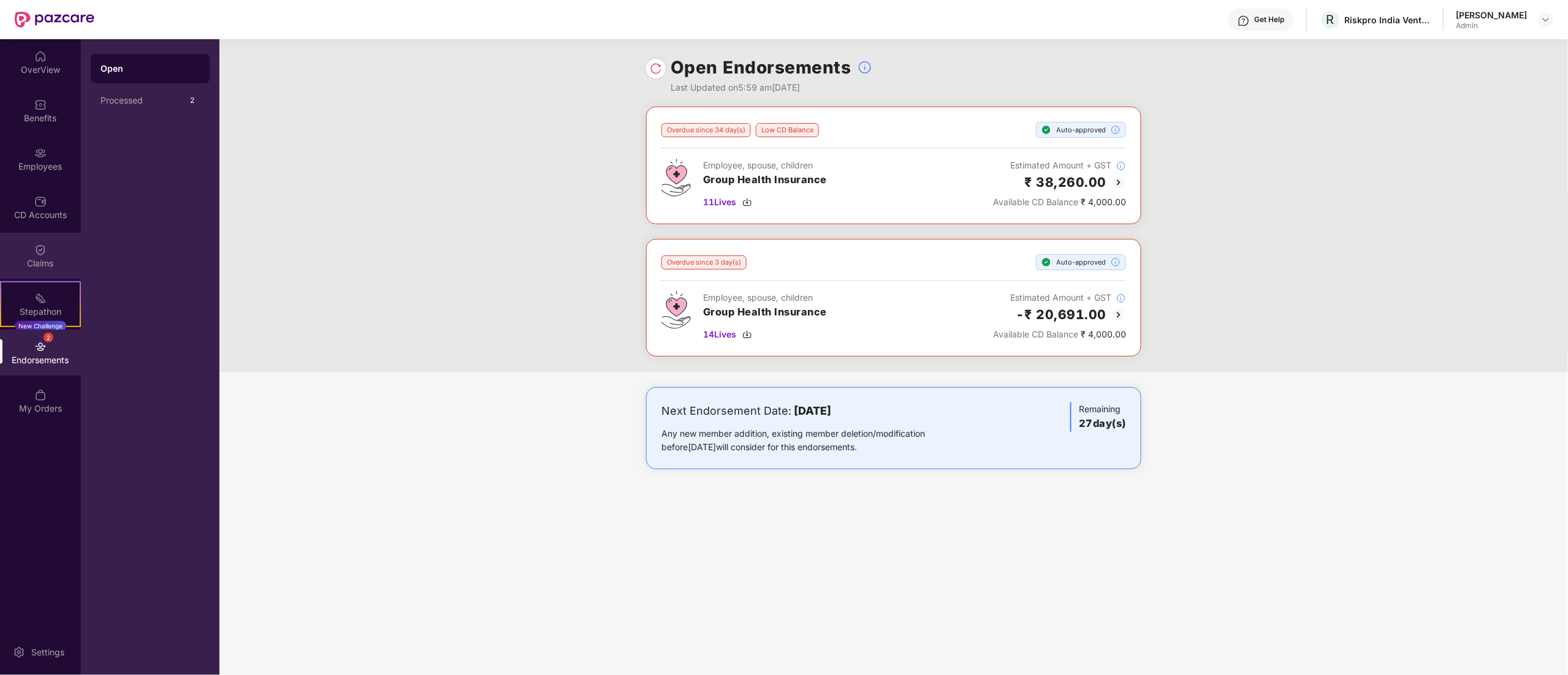
click at [35, 262] on div "Claims" at bounding box center [41, 264] width 81 height 12
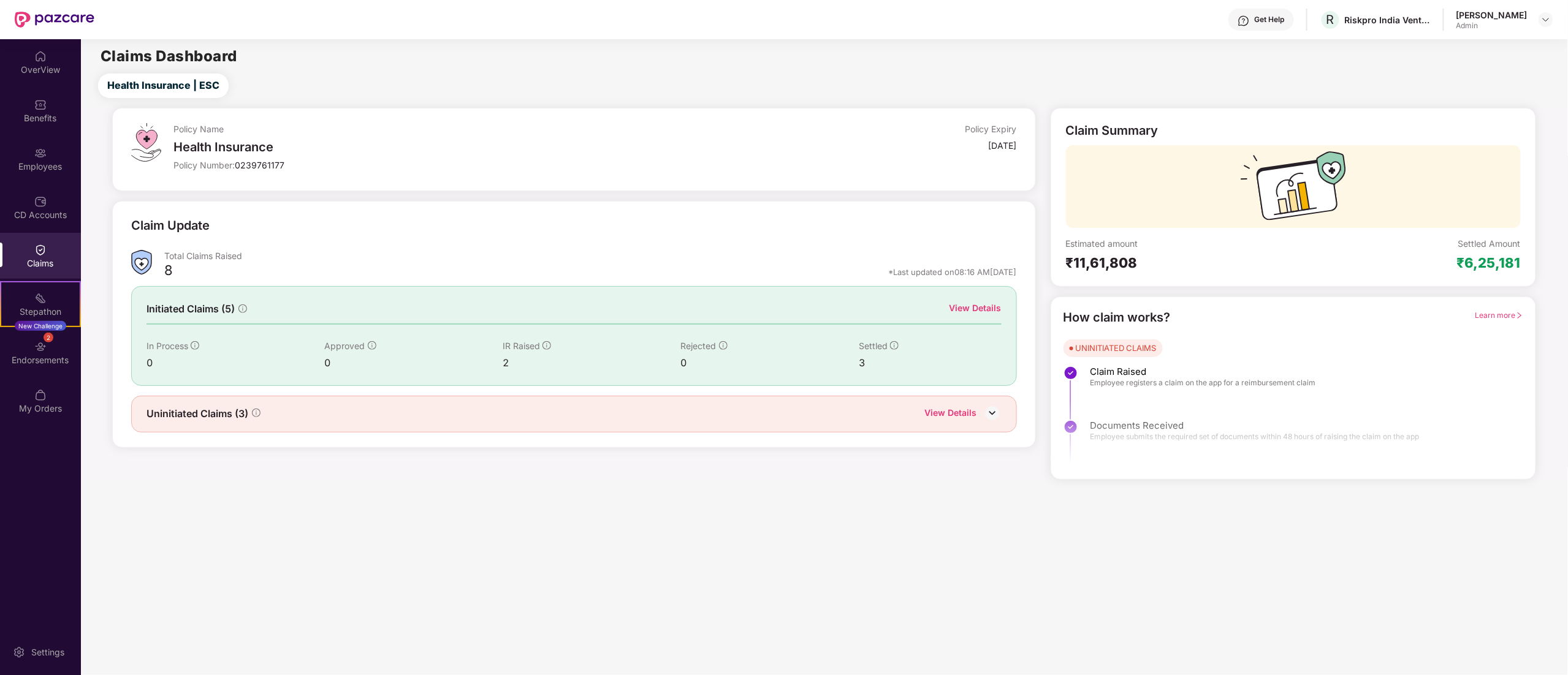
click at [27, 240] on div "Claims" at bounding box center [41, 256] width 81 height 46
click at [43, 195] on img at bounding box center [41, 202] width 12 height 12
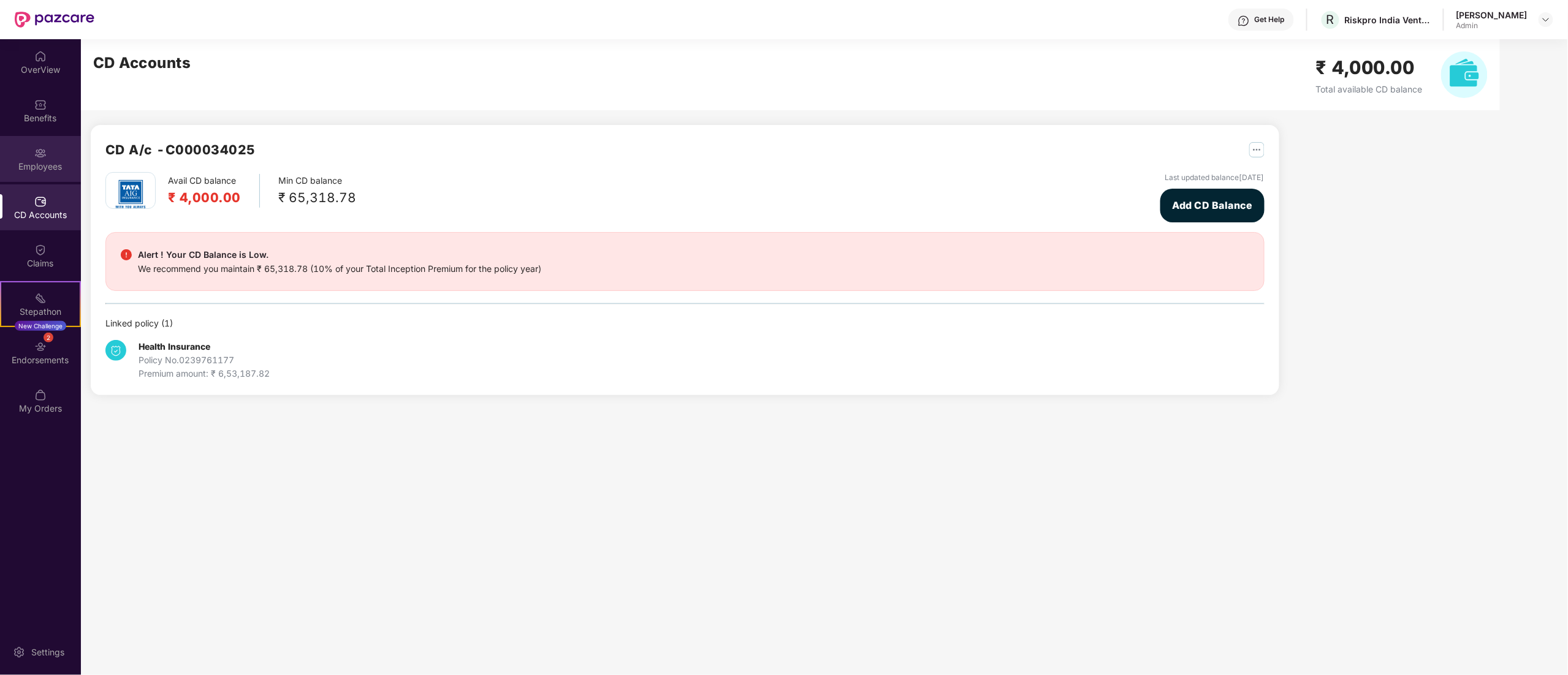
click at [35, 147] on img at bounding box center [41, 153] width 12 height 12
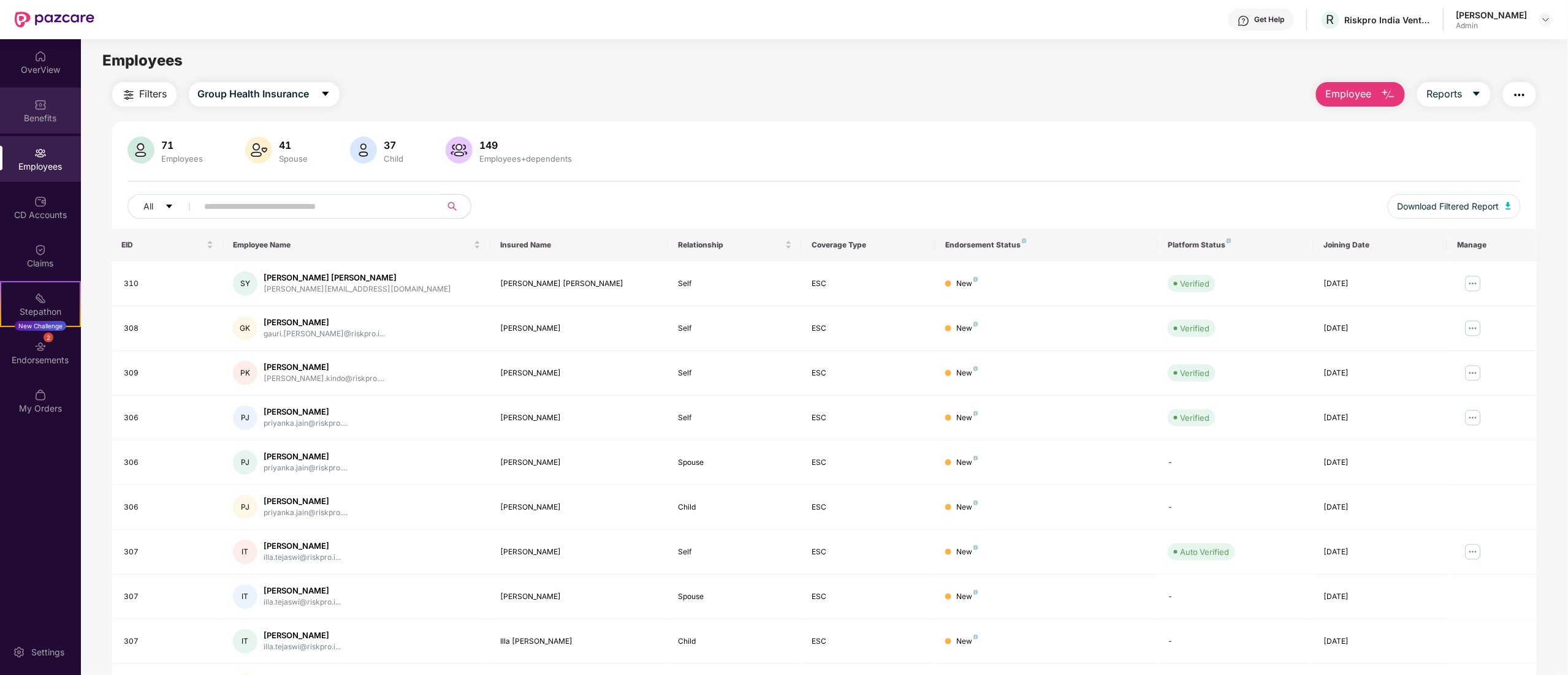
click at [41, 120] on div "Benefits" at bounding box center [41, 118] width 81 height 12
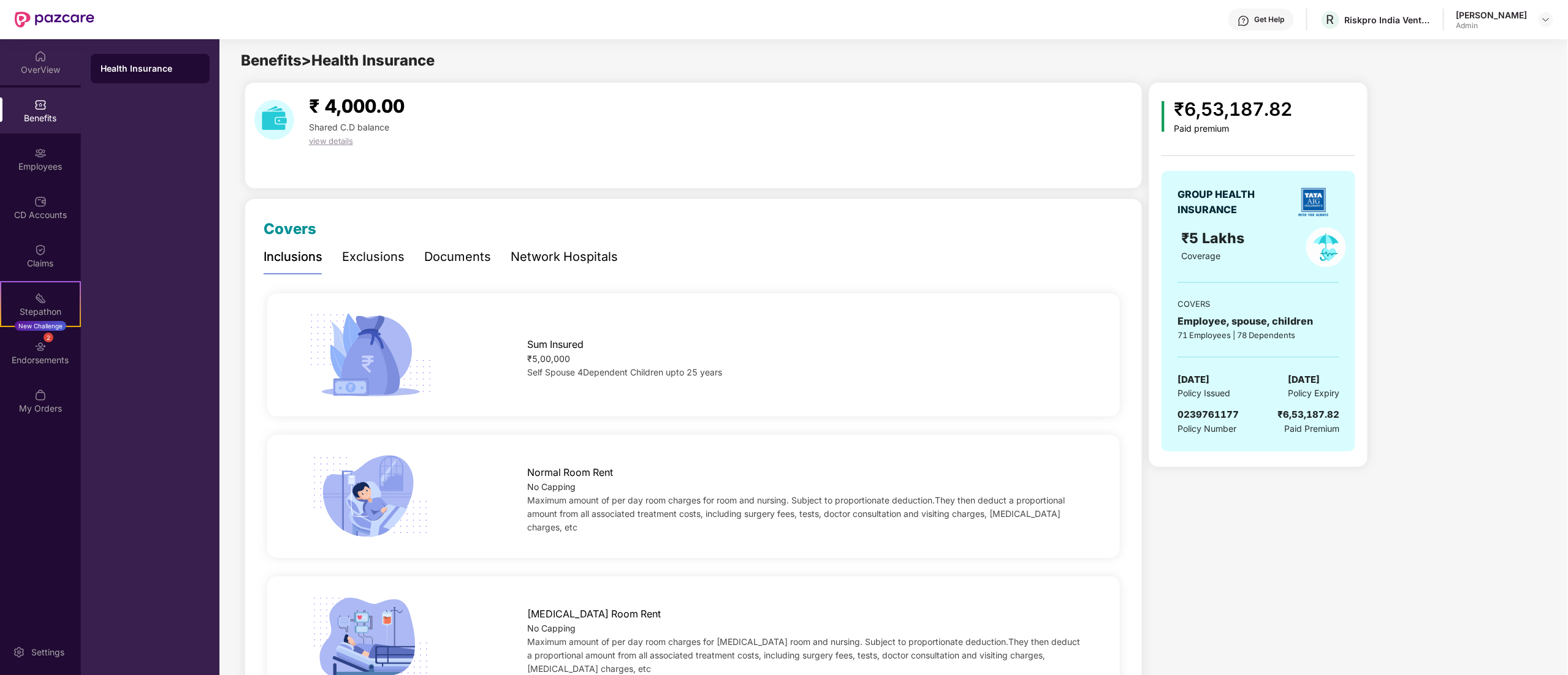
click at [43, 72] on div "OverView" at bounding box center [41, 70] width 81 height 12
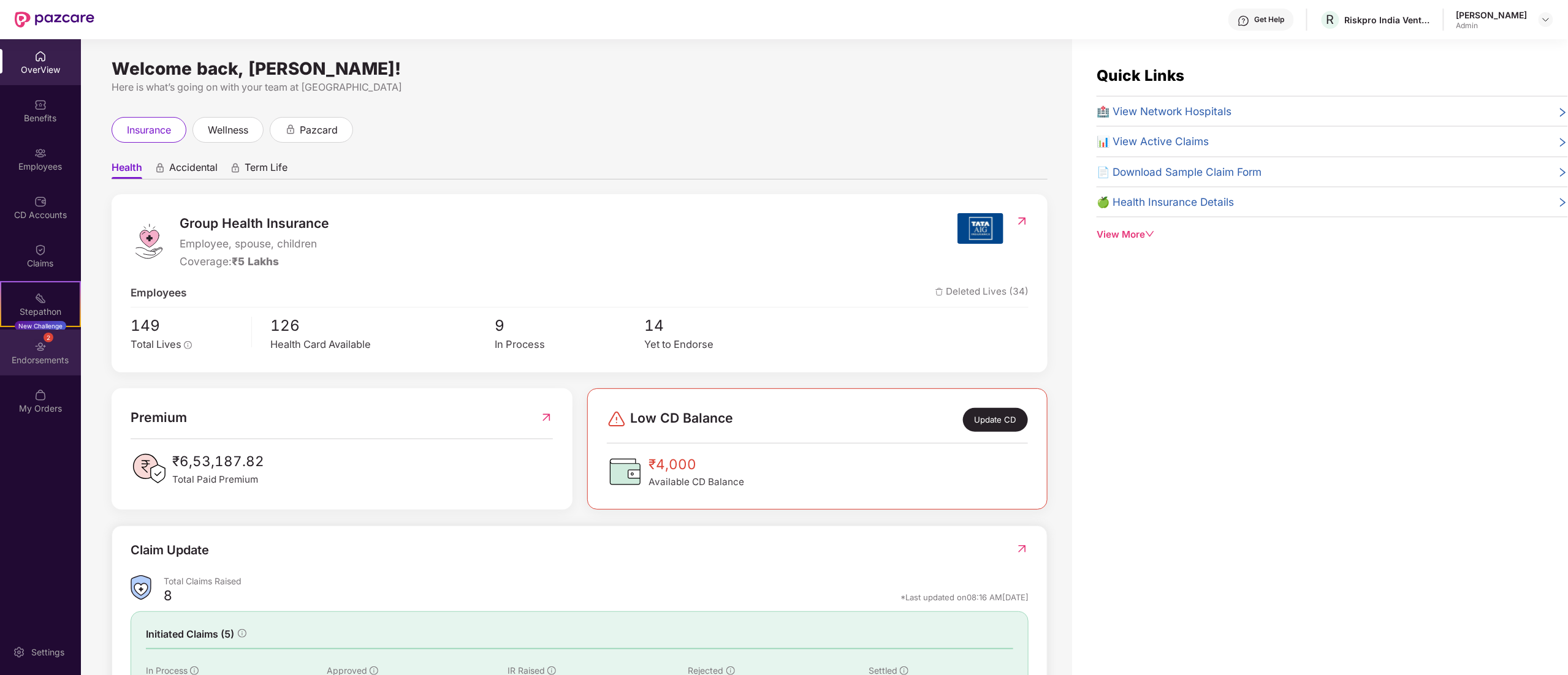
click at [38, 342] on img at bounding box center [41, 347] width 12 height 12
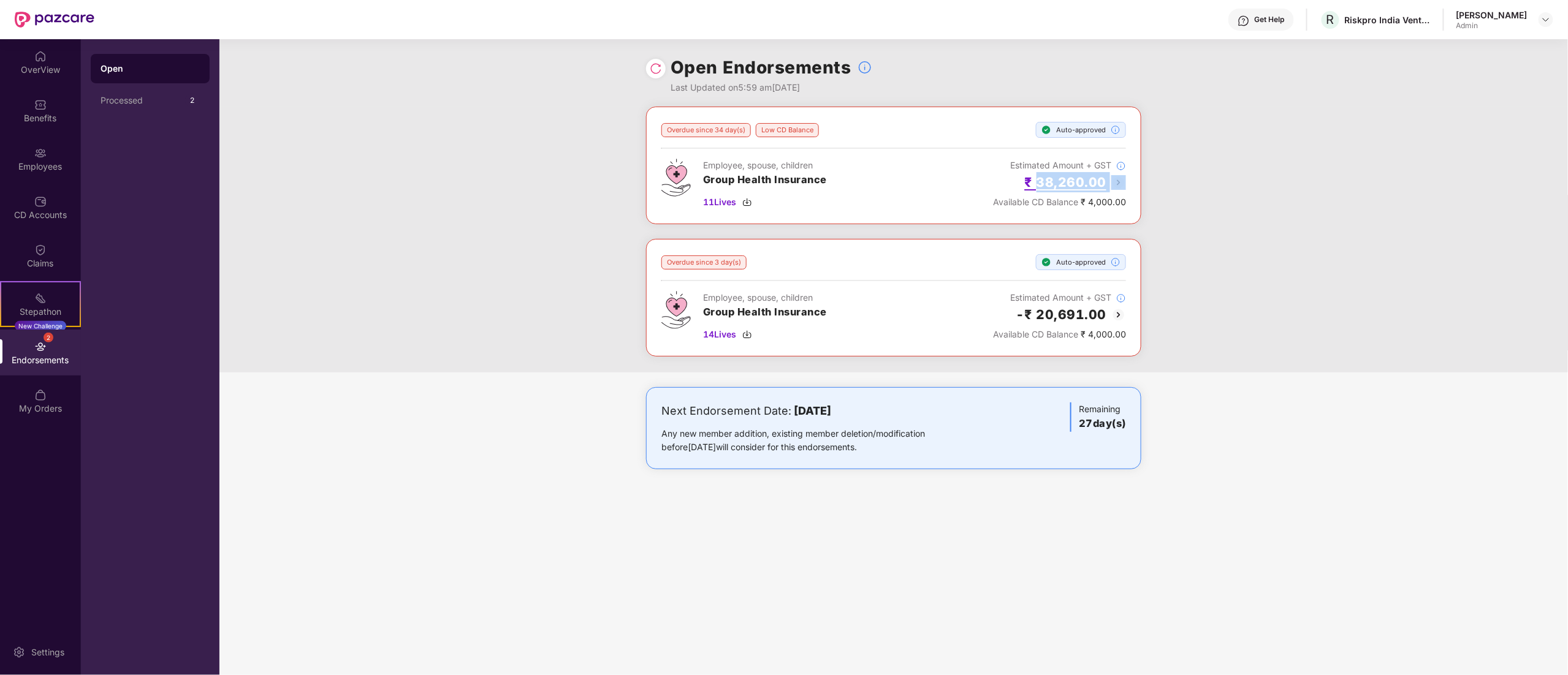
drag, startPoint x: 1129, startPoint y: 181, endPoint x: 1040, endPoint y: 186, distance: 89.1
click at [1040, 186] on div "Overdue since 34 day(s) Low CD Balance Auto-approved Employee, spouse, children…" at bounding box center [894, 166] width 495 height 118
copy h2 "38,260.00"
click at [1198, 142] on div "Overdue since 34 day(s) Low CD Balance Auto-approved Employee, spouse, children…" at bounding box center [893, 239] width 1349 height 266
click at [1300, 100] on div "Open Endorsements Last Updated on 5:59 am[DATE]" at bounding box center [893, 73] width 1349 height 68
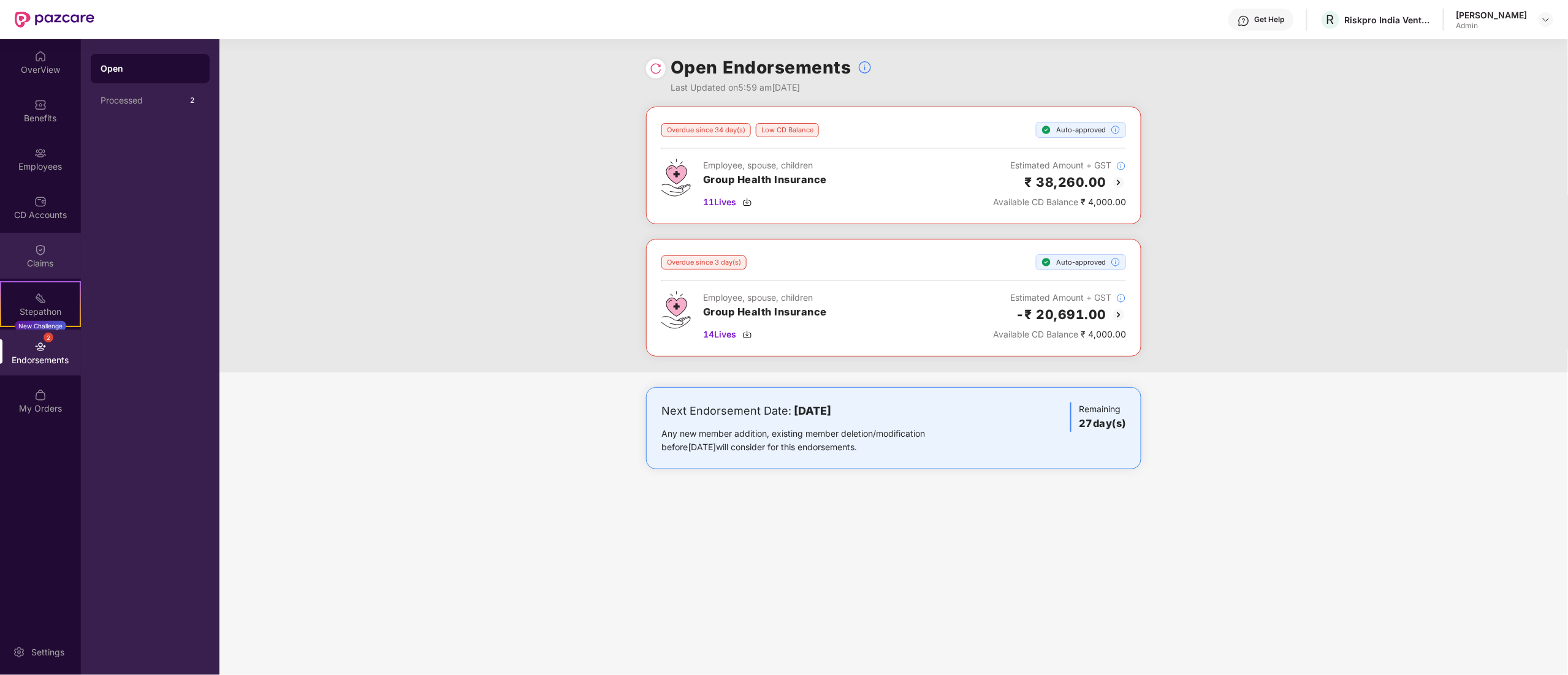
click at [76, 239] on div "Claims" at bounding box center [41, 256] width 81 height 46
